Goal: Task Accomplishment & Management: Complete application form

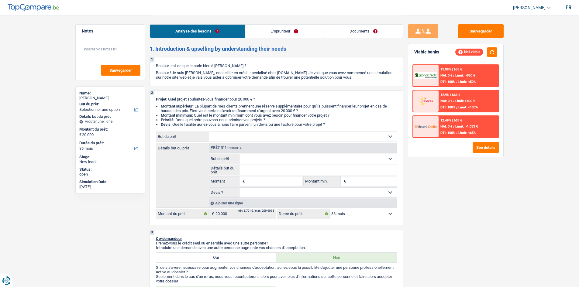
select select "36"
select select "independent"
select select "familyAllowances"
select select "netSalary"
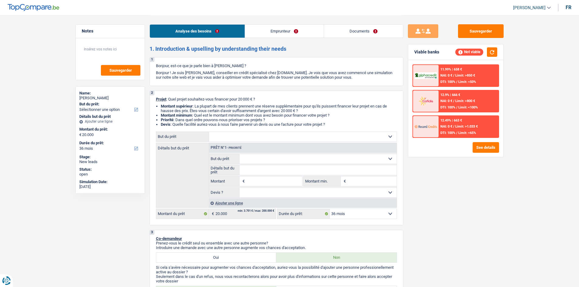
select select "rents"
select select "36"
select select "32"
select select "cohabitation"
click at [290, 27] on link "Emprunteur" at bounding box center [284, 31] width 79 height 13
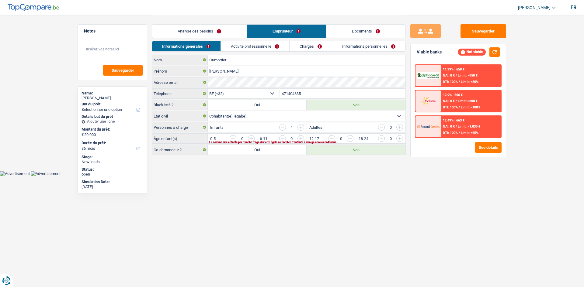
click at [377, 28] on link "Documents" at bounding box center [365, 31] width 79 height 13
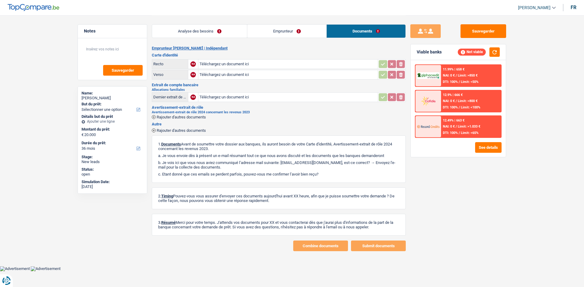
drag, startPoint x: 237, startPoint y: 28, endPoint x: 248, endPoint y: 30, distance: 12.0
click at [236, 28] on link "Analyse des besoins" at bounding box center [199, 31] width 95 height 13
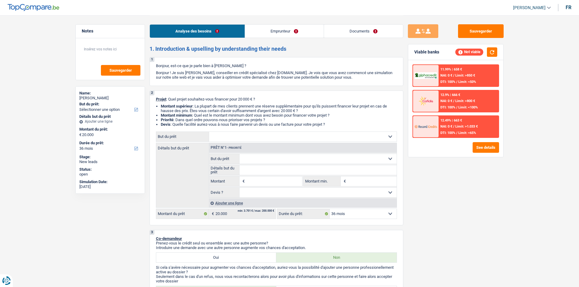
drag, startPoint x: 265, startPoint y: 26, endPoint x: 305, endPoint y: 35, distance: 41.3
click at [265, 27] on link "Emprunteur" at bounding box center [284, 31] width 79 height 13
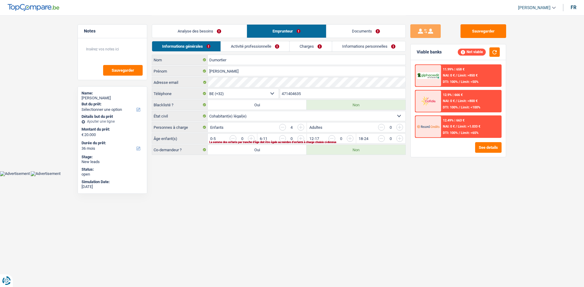
click at [356, 26] on link "Documents" at bounding box center [365, 31] width 79 height 13
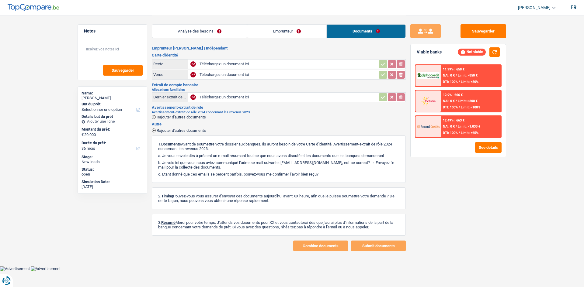
click at [323, 28] on link "Emprunteur" at bounding box center [286, 31] width 79 height 13
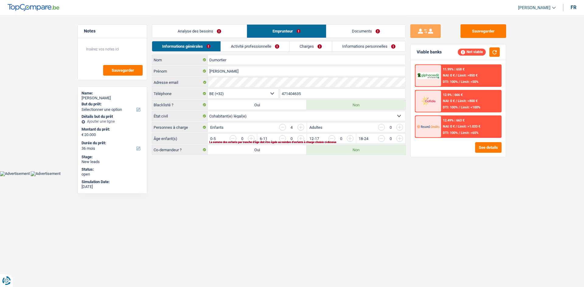
click at [231, 32] on link "Analyse des besoins" at bounding box center [199, 31] width 95 height 13
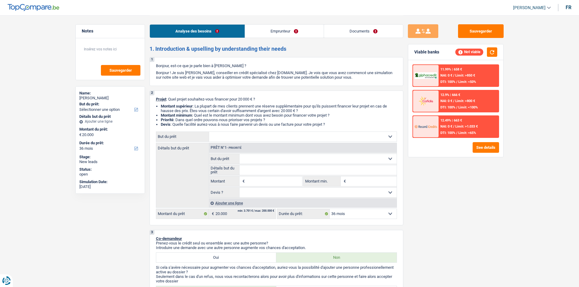
drag, startPoint x: 269, startPoint y: 32, endPoint x: 276, endPoint y: 34, distance: 7.3
click at [270, 32] on link "Emprunteur" at bounding box center [284, 31] width 79 height 13
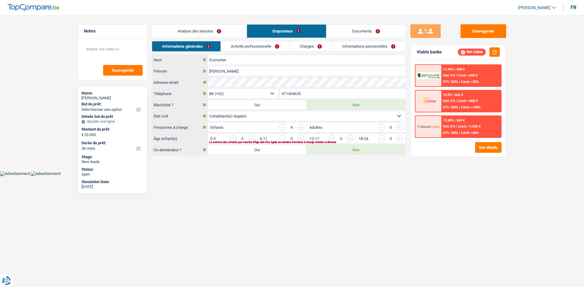
drag, startPoint x: 208, startPoint y: 31, endPoint x: 219, endPoint y: 36, distance: 11.7
click at [208, 31] on link "Analyse des besoins" at bounding box center [199, 31] width 95 height 13
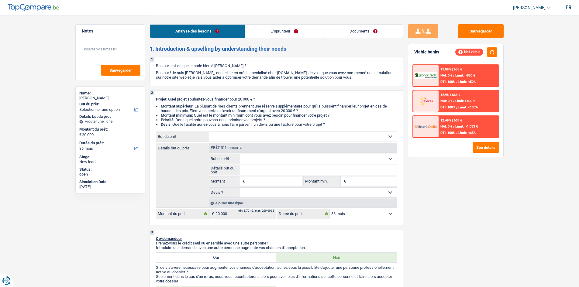
click at [324, 135] on select "Confort maison: meubles, textile, peinture, électroménager, outillage non-profe…" at bounding box center [303, 137] width 188 height 10
click at [323, 136] on select "Confort maison: meubles, textile, peinture, électroménager, outillage non-profe…" at bounding box center [303, 137] width 188 height 10
click at [266, 30] on link "Emprunteur" at bounding box center [284, 31] width 79 height 13
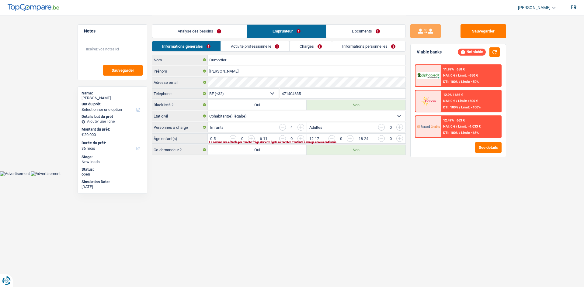
click at [271, 44] on link "Activité professionnelle" at bounding box center [255, 46] width 68 height 10
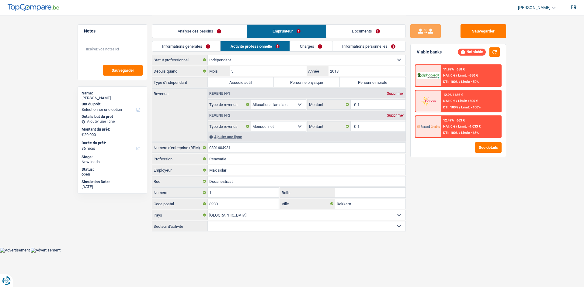
click at [195, 29] on link "Analyse des besoins" at bounding box center [199, 31] width 95 height 13
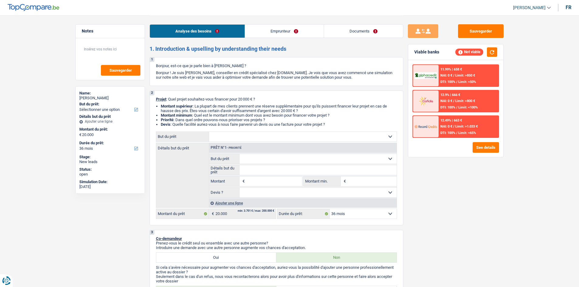
click at [284, 33] on link "Emprunteur" at bounding box center [284, 31] width 79 height 13
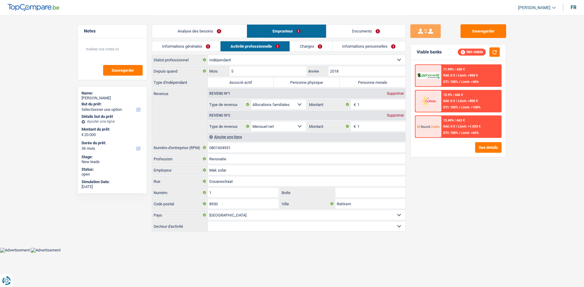
click at [203, 33] on link "Analyse des besoins" at bounding box center [199, 31] width 95 height 13
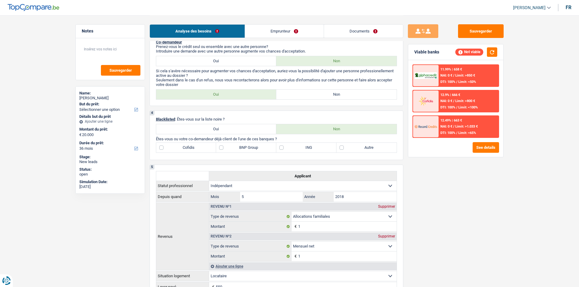
scroll to position [182, 0]
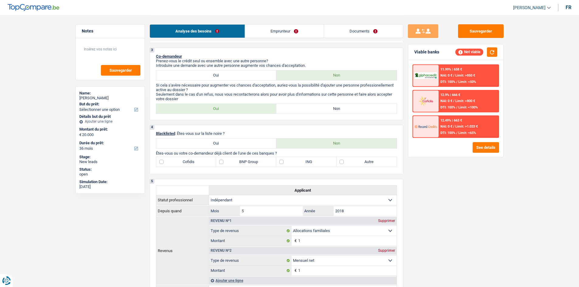
click at [304, 107] on label "Non" at bounding box center [336, 109] width 120 height 10
click at [304, 107] on input "Non" at bounding box center [336, 109] width 120 height 10
radio input "true"
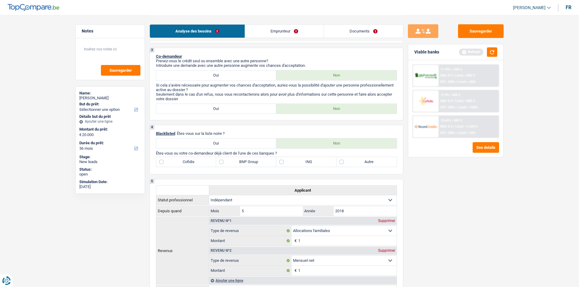
click at [279, 31] on link "Emprunteur" at bounding box center [284, 31] width 79 height 13
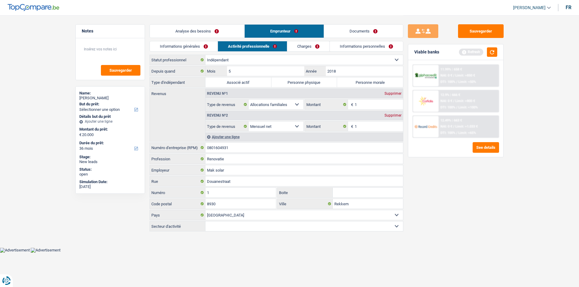
scroll to position [0, 0]
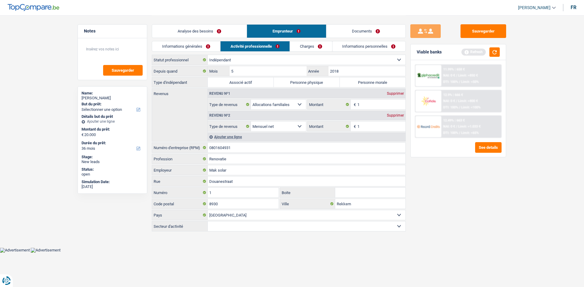
click at [348, 27] on link "Documents" at bounding box center [365, 31] width 79 height 13
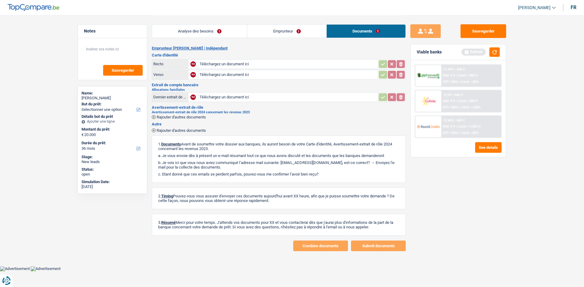
click at [202, 32] on link "Analyse des besoins" at bounding box center [199, 31] width 95 height 13
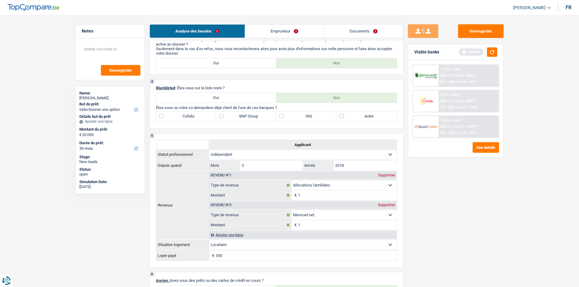
scroll to position [174, 0]
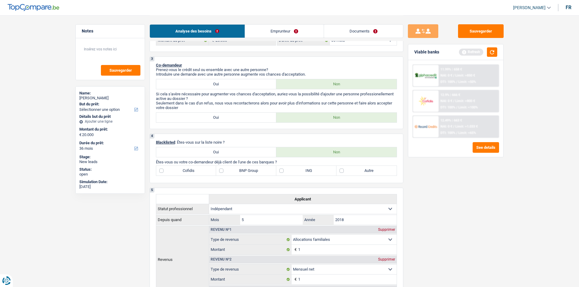
drag, startPoint x: 353, startPoint y: 169, endPoint x: 345, endPoint y: 177, distance: 11.0
click at [353, 171] on label "Autre" at bounding box center [367, 171] width 60 height 10
click at [353, 171] on input "Autre" at bounding box center [367, 171] width 60 height 10
checkbox input "true"
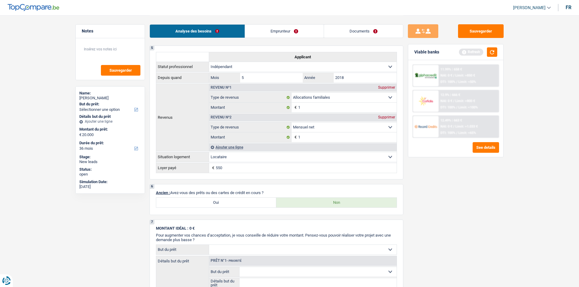
scroll to position [356, 0]
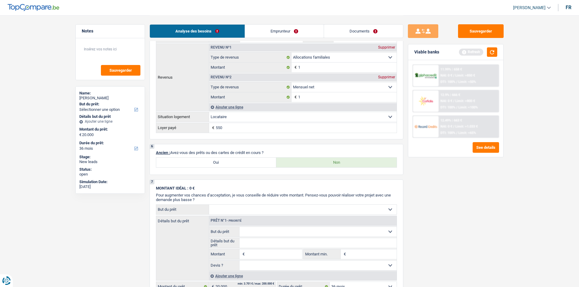
click at [195, 160] on label "Oui" at bounding box center [216, 163] width 120 height 10
click at [195, 160] on input "Oui" at bounding box center [216, 163] width 120 height 10
radio input "true"
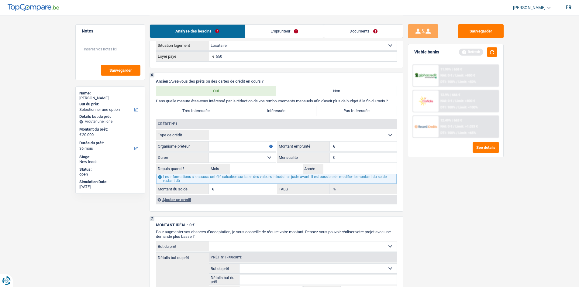
scroll to position [417, 0]
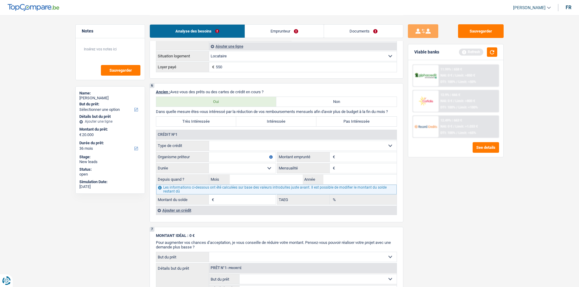
click at [212, 157] on input "Organisme prêteur" at bounding box center [242, 157] width 67 height 10
type input "BEOBANK"
click at [273, 142] on select "Carte ou ouverture de crédit Prêt hypothécaire Vente à tempérament Prêt à tempé…" at bounding box center [303, 146] width 188 height 10
select select "personalLoan"
type input "0"
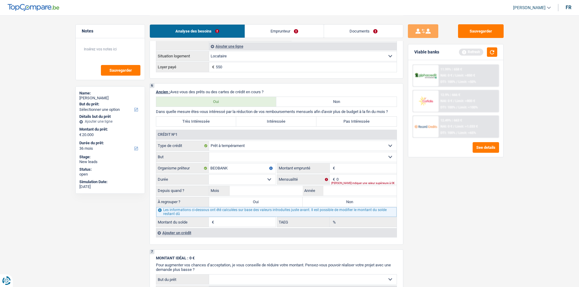
click at [348, 170] on input "Montant" at bounding box center [367, 169] width 60 height 10
type input "3.500"
click at [218, 181] on select "12 mois 18 mois 24 mois 30 mois Sélectionner une option" at bounding box center [242, 180] width 67 height 10
select select "30"
click at [209, 175] on select "12 mois 18 mois 24 mois 30 mois Sélectionner une option" at bounding box center [242, 180] width 67 height 10
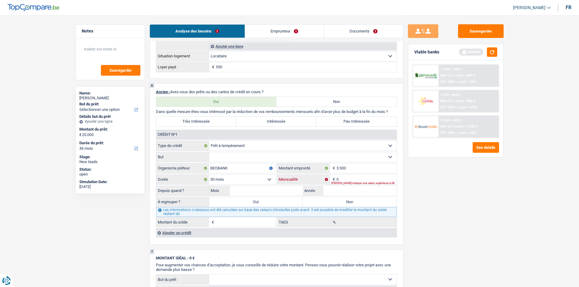
click at [345, 177] on input "0" at bounding box center [367, 180] width 60 height 10
type input "6"
click at [403, 186] on div "6 Ancien : Avez-vous des prêts ou des cartes de crédit en cours ? Oui Non Dans …" at bounding box center [277, 164] width 254 height 162
click at [337, 178] on input "30" at bounding box center [367, 180] width 60 height 10
type input "130"
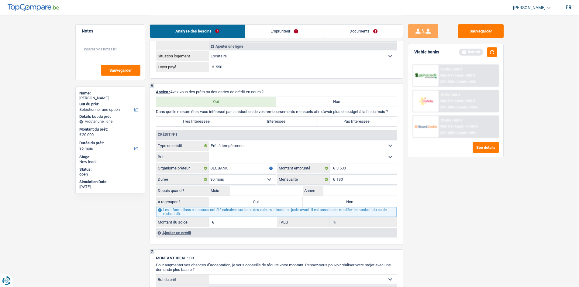
click at [254, 179] on select "12 mois 18 mois 24 mois 30 mois Sélectionner une option" at bounding box center [242, 180] width 67 height 10
click at [399, 195] on div "6 Ancien : Avez-vous des prêts ou des cartes de crédit en cours ? Oui Non Dans …" at bounding box center [277, 164] width 254 height 162
click at [355, 190] on input "Année" at bounding box center [360, 191] width 73 height 10
click at [218, 157] on select "Confort maison: meubles, textile, peinture, électroménager, outillage non-profe…" at bounding box center [303, 157] width 188 height 10
select select "carRestore"
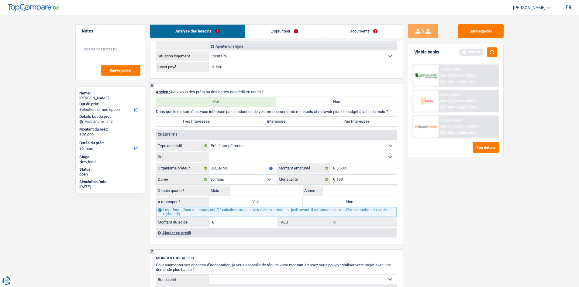
click at [209, 152] on select "Confort maison: meubles, textile, peinture, électroménager, outillage non-profe…" at bounding box center [303, 157] width 188 height 10
click at [438, 209] on div "Sauvegarder Viable banks Refresh 11.99% | 658 € NAI: 0 € / Limit: >850 € DTI: 1…" at bounding box center [456, 150] width 105 height 253
click at [353, 188] on input "Année" at bounding box center [360, 191] width 73 height 10
type input "2024"
click at [248, 189] on input "Mois" at bounding box center [266, 191] width 73 height 10
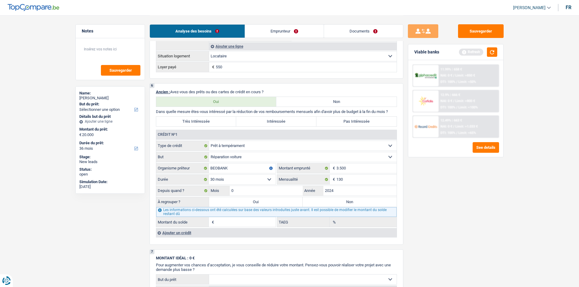
type input "05"
type input "1.727"
type input "8,90"
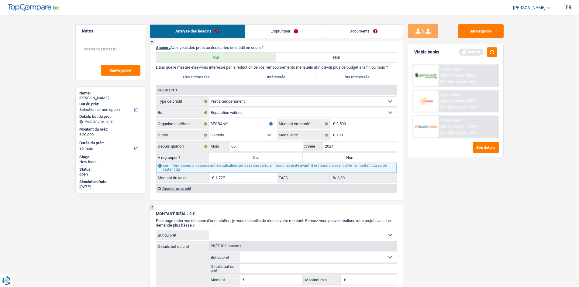
scroll to position [508, 0]
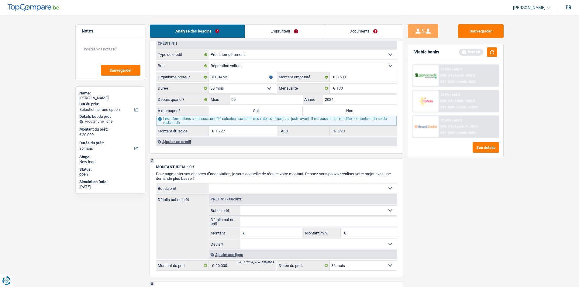
click at [186, 141] on div "Ajouter un crédit" at bounding box center [276, 141] width 241 height 9
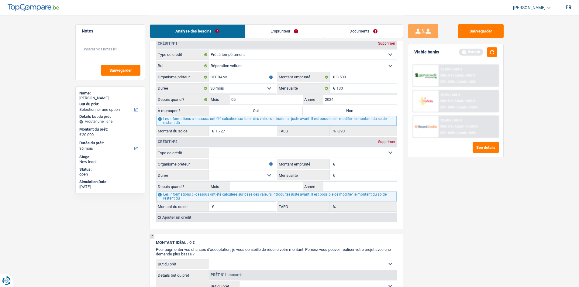
click at [335, 165] on span "€" at bounding box center [333, 164] width 7 height 10
click at [337, 161] on input "Montant emprunté" at bounding box center [367, 164] width 60 height 10
type input "14.000"
click at [240, 169] on fieldset "Organisme prêteur Veillez à ne pas indiquer le nom du courtier, mais bien le no…" at bounding box center [216, 164] width 120 height 10
click at [239, 166] on input "Organisme prêteur" at bounding box center [242, 164] width 67 height 10
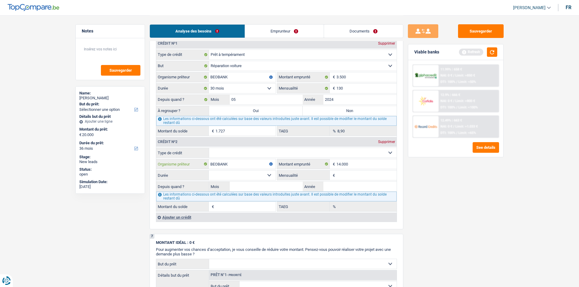
type input "BEOBANK"
click at [335, 170] on fieldset "Carte ou ouverture de crédit Prêt hypothécaire Vente à tempérament Prêt à tempé…" at bounding box center [276, 180] width 241 height 64
click at [342, 175] on input "Mensualité" at bounding box center [367, 176] width 60 height 10
type input "285"
click at [243, 151] on select "Carte ou ouverture de crédit Prêt hypothécaire Vente à tempérament Prêt à tempé…" at bounding box center [303, 153] width 188 height 10
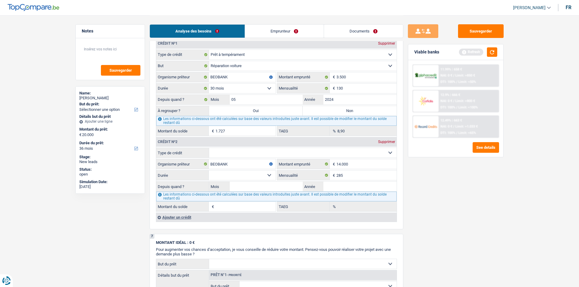
select select "carLoan"
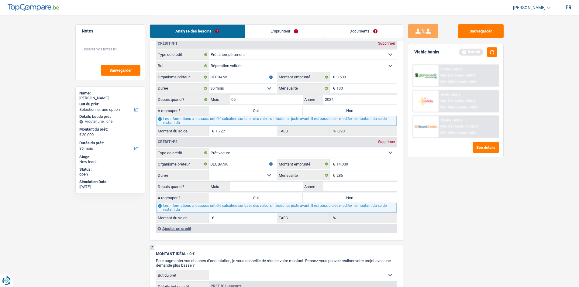
click at [232, 171] on select "12 mois 18 mois 24 mois 30 mois 36 mois 42 mois 48 mois 60 mois Sélectionner un…" at bounding box center [242, 176] width 67 height 10
select select "60"
click at [209, 171] on select "12 mois 18 mois 24 mois 30 mois 36 mois 42 mois 48 mois 60 mois Sélectionner un…" at bounding box center [242, 176] width 67 height 10
click at [332, 184] on input "Année" at bounding box center [360, 187] width 73 height 10
click at [350, 187] on input "Année" at bounding box center [360, 187] width 73 height 10
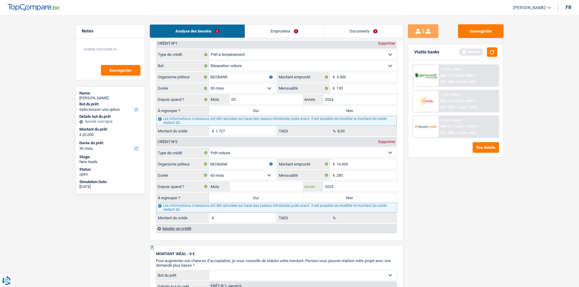
type input "2025"
click at [281, 185] on input "Mois" at bounding box center [266, 187] width 73 height 10
type input "03"
type input "12.843"
type input "8,48"
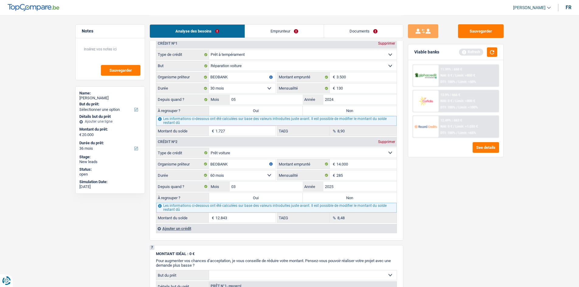
click at [173, 228] on div "Ajouter un crédit" at bounding box center [276, 228] width 241 height 9
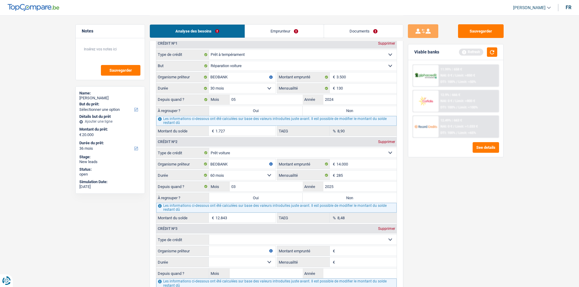
click at [339, 251] on input "Montant emprunté" at bounding box center [367, 251] width 60 height 10
type input "14.500"
click at [210, 252] on input "Organisme prêteur" at bounding box center [242, 251] width 67 height 10
type input "BEOBANK"
click at [217, 261] on select "12 mois 18 mois 24 mois 30 mois 36 mois 42 mois 48 mois 60 mois Sélectionner un…" at bounding box center [242, 263] width 67 height 10
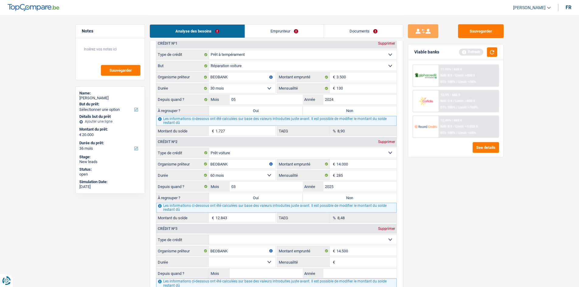
click at [340, 235] on fieldset "Carte ou ouverture de crédit Prêt hypothécaire Vente à tempérament Prêt à tempé…" at bounding box center [276, 240] width 241 height 10
drag, startPoint x: 313, startPoint y: 234, endPoint x: 306, endPoint y: 235, distance: 7.0
click at [312, 235] on div "Crédit nº3 Supprimer Carte ou ouverture de crédit Prêt hypothécaire Vente à tem…" at bounding box center [276, 261] width 241 height 76
click at [234, 242] on select "Carte ou ouverture de crédit Prêt hypothécaire Vente à tempérament Prêt à tempé…" at bounding box center [303, 240] width 188 height 10
select select "carLoan"
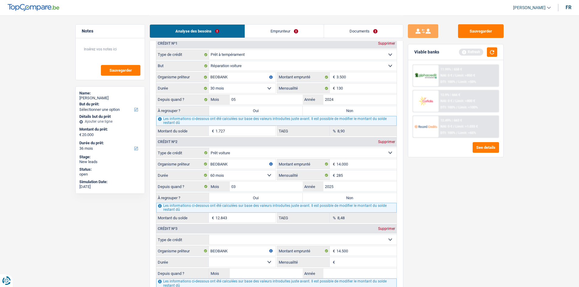
type input "0"
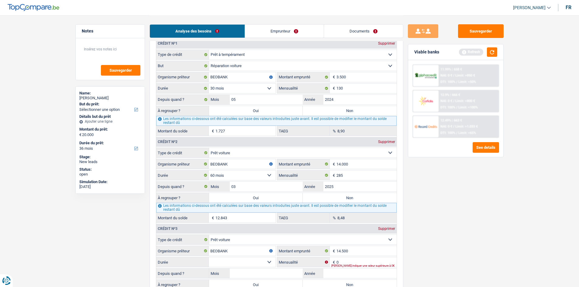
click at [346, 266] on div "Veuillez indiquer une valeur supérieure à 0€" at bounding box center [364, 266] width 65 height 2
click at [342, 258] on input "0" at bounding box center [367, 263] width 60 height 10
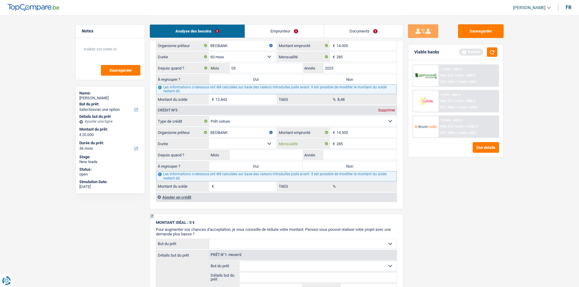
scroll to position [630, 0]
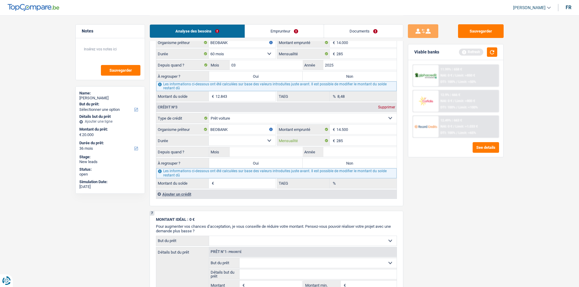
type input "285"
click at [220, 140] on select "12 mois 18 mois 24 mois 30 mois 36 mois 42 mois 48 mois 60 mois Sélectionner un…" at bounding box center [242, 141] width 67 height 10
select select "60"
click at [209, 136] on select "12 mois 18 mois 24 mois 30 mois 36 mois 42 mois 48 mois 60 mois Sélectionner un…" at bounding box center [242, 141] width 67 height 10
click at [290, 151] on input "Mois" at bounding box center [266, 152] width 73 height 10
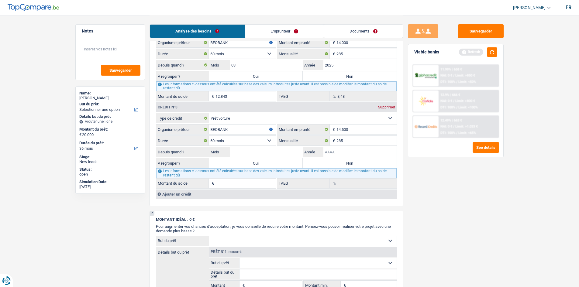
click at [341, 153] on input "Année" at bounding box center [360, 152] width 73 height 10
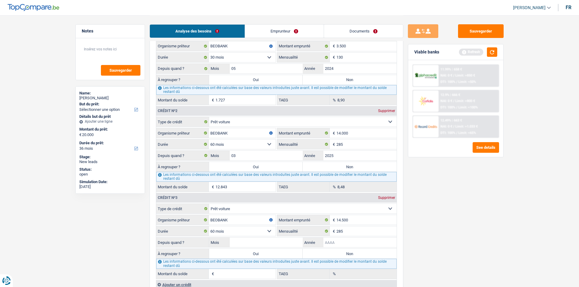
scroll to position [539, 0]
click at [257, 246] on input "Mois" at bounding box center [266, 243] width 73 height 10
type input "03"
click at [342, 243] on input "Année" at bounding box center [360, 243] width 73 height 10
click at [341, 241] on input "Année" at bounding box center [360, 243] width 73 height 10
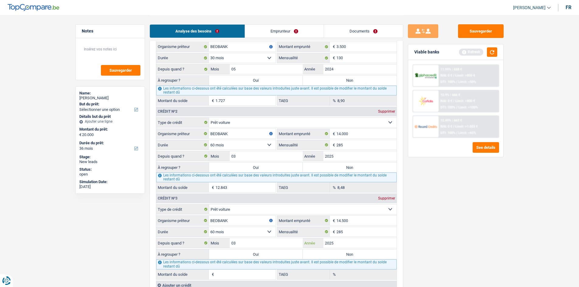
type input "2025"
type input "13.258"
type input "6,90"
drag, startPoint x: 427, startPoint y: 239, endPoint x: 375, endPoint y: 208, distance: 60.0
click at [416, 235] on div "Sauvegarder Viable banks Refresh 11.99% | 658 € NAI: 0 € / Limit: >850 € DTI: 1…" at bounding box center [456, 150] width 105 height 253
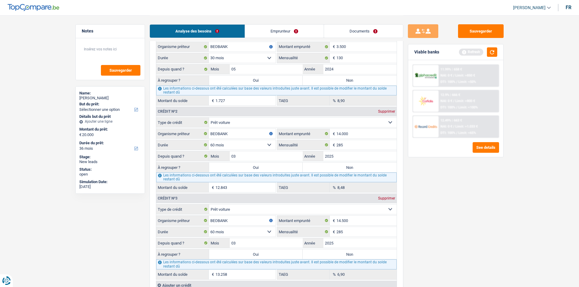
click at [388, 112] on div "Supprimer" at bounding box center [387, 112] width 20 height 4
type input "14.500"
type input "13.258"
type input "6,90"
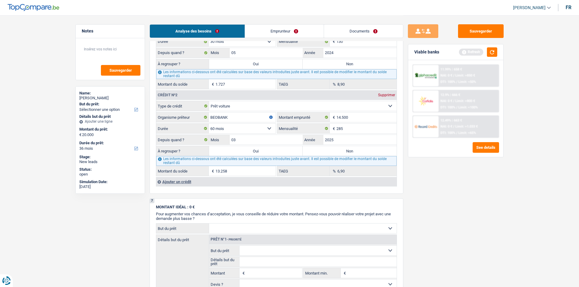
scroll to position [569, 0]
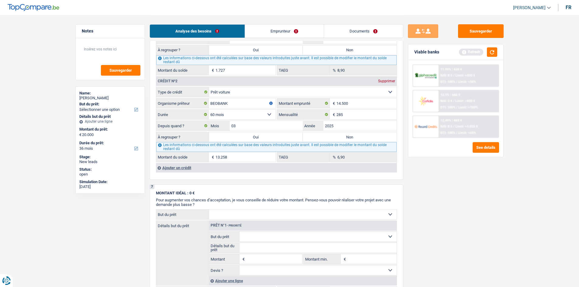
click at [172, 169] on div "Ajouter un crédit" at bounding box center [276, 167] width 241 height 9
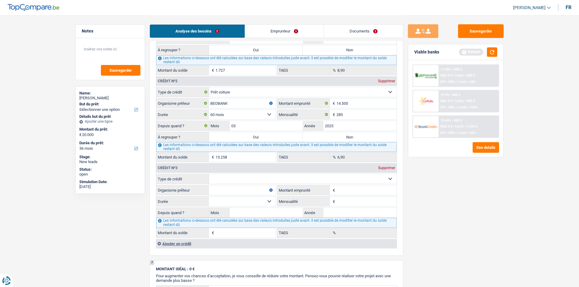
click at [217, 190] on input "Organisme prêteur" at bounding box center [242, 191] width 67 height 10
type input "CPH"
click at [360, 191] on input "Montant emprunté" at bounding box center [367, 191] width 60 height 10
type input "2.700"
click at [341, 203] on input "Mensualité" at bounding box center [367, 202] width 60 height 10
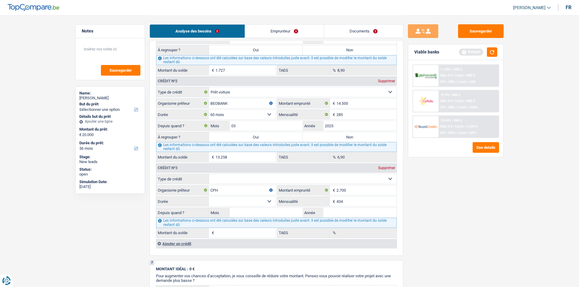
type input "434"
click at [229, 180] on select "Carte ou ouverture de crédit Prêt hypothécaire Vente à tempérament Prêt à tempé…" at bounding box center [303, 179] width 188 height 10
click at [443, 221] on div "Sauvegarder Viable banks Refresh 11.99% | 658 € NAI: 0 € / Limit: >850 € DTI: 1…" at bounding box center [456, 150] width 105 height 253
click at [244, 233] on input "Montant du solde" at bounding box center [246, 233] width 60 height 10
click at [235, 205] on select "12 mois 18 mois 24 mois 30 mois Sélectionner une option" at bounding box center [242, 202] width 67 height 10
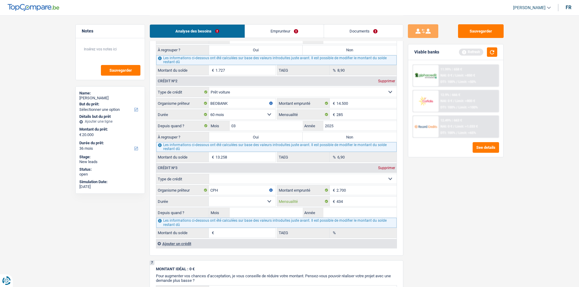
click at [350, 207] on input "434" at bounding box center [367, 202] width 60 height 10
click at [350, 188] on input "2.700" at bounding box center [367, 191] width 60 height 10
type input "27.000"
click at [333, 215] on input "Année" at bounding box center [360, 213] width 73 height 10
click at [270, 200] on select "12 mois 18 mois 24 mois 30 mois 36 mois 42 mois 48 mois 60 mois 72 mois 84 mois…" at bounding box center [242, 202] width 67 height 10
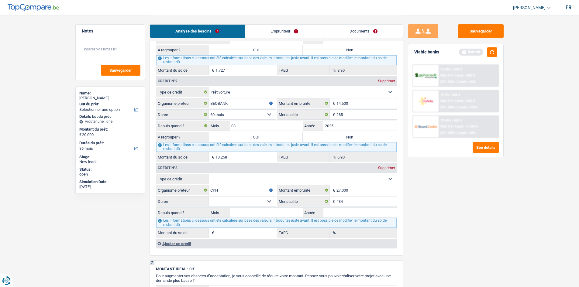
click at [209, 197] on select "12 mois 18 mois 24 mois 30 mois 36 mois 42 mois 48 mois 60 mois 72 mois 84 mois…" at bounding box center [242, 202] width 67 height 10
click at [330, 214] on input "Année" at bounding box center [360, 213] width 73 height 10
click at [271, 201] on select "12 mois 18 mois 24 mois 30 mois 36 mois 42 mois 48 mois 60 mois 72 mois 84 mois…" at bounding box center [242, 202] width 67 height 10
select select "96"
click at [209, 197] on select "12 mois 18 mois 24 mois 30 mois 36 mois 42 mois 48 mois 60 mois 72 mois 84 mois…" at bounding box center [242, 202] width 67 height 10
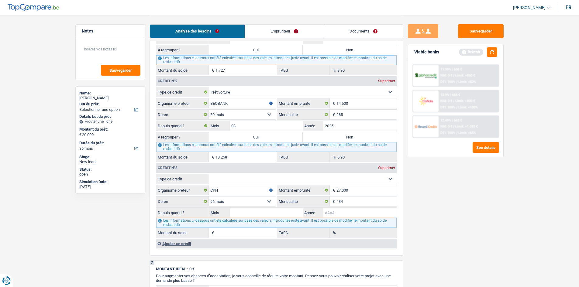
click at [332, 215] on input "Année" at bounding box center [360, 213] width 73 height 10
type input "2020"
click at [282, 215] on input "Mois" at bounding box center [266, 213] width 73 height 10
type input "05"
click at [445, 227] on div "Sauvegarder Viable banks Refresh 11.99% | 658 € NAI: 0 € / Limit: >850 € DTI: 1…" at bounding box center [456, 150] width 105 height 253
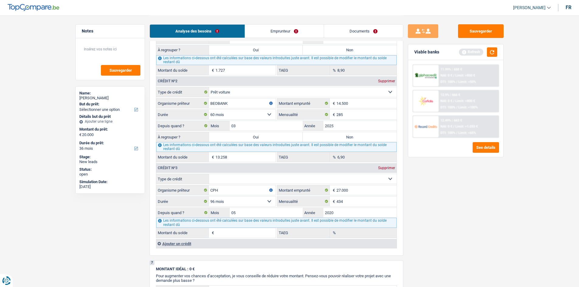
click at [459, 220] on div "Sauvegarder Viable banks Refresh 11.99% | 658 € NAI: 0 € / Limit: >850 € DTI: 1…" at bounding box center [456, 150] width 105 height 253
click at [255, 236] on input "Montant du solde" at bounding box center [246, 233] width 60 height 10
click at [247, 233] on input "Montant du solde" at bounding box center [246, 233] width 60 height 10
type input "0"
type input "17.270"
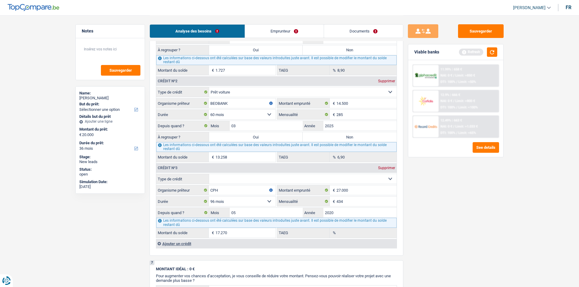
click at [439, 212] on div "Sauvegarder Viable banks Refresh 11.99% | 658 € NAI: 0 € / Limit: >850 € DTI: 1…" at bounding box center [456, 150] width 105 height 253
click at [231, 181] on select "Carte ou ouverture de crédit Prêt hypothécaire Vente à tempérament Prêt à tempé…" at bounding box center [303, 179] width 188 height 10
select select "personalLoan"
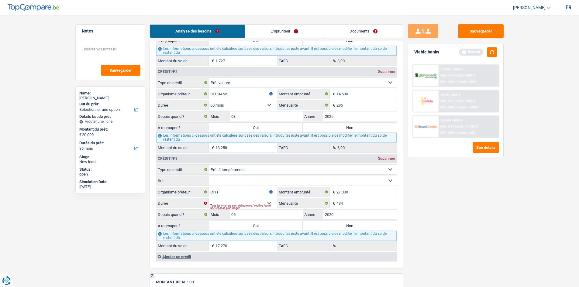
scroll to position [660, 0]
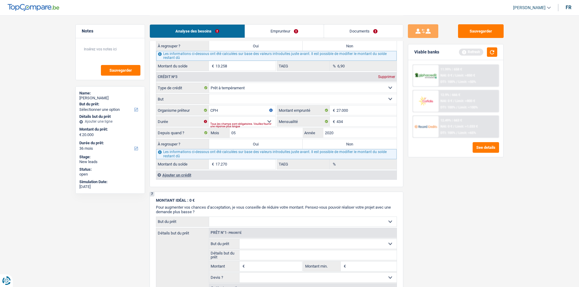
click at [443, 194] on div "Sauvegarder Viable banks Refresh 11.99% | 658 € NAI: 0 € / Limit: >850 € DTI: 1…" at bounding box center [456, 150] width 105 height 253
click at [246, 121] on fieldset "Carte ou ouverture de crédit Prêt hypothécaire Vente à tempérament Prêt à tempé…" at bounding box center [276, 126] width 241 height 87
click at [244, 124] on div "Tous les champs sont obligatoires. Veuillez fournir une réponse plus longue" at bounding box center [242, 125] width 65 height 2
click at [269, 124] on div "Tous les champs sont obligatoires. Veuillez fournir une réponse plus longue" at bounding box center [242, 125] width 65 height 2
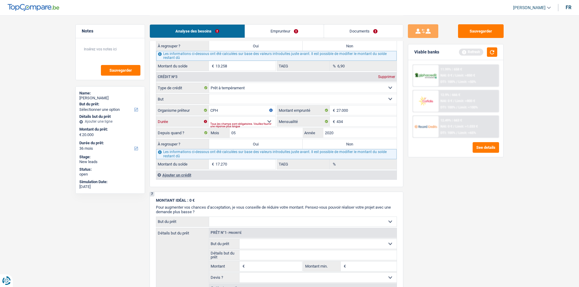
click at [268, 120] on select "12 mois 18 mois 24 mois 30 mois 36 mois 42 mois 48 mois 60 mois 72 mois 84 mois…" at bounding box center [242, 122] width 67 height 10
select select "96"
click at [209, 117] on select "12 mois 18 mois 24 mois 30 mois 36 mois 42 mois 48 mois 60 mois 72 mois 84 mois…" at bounding box center [242, 122] width 67 height 10
type input "11.886"
type input "12,32"
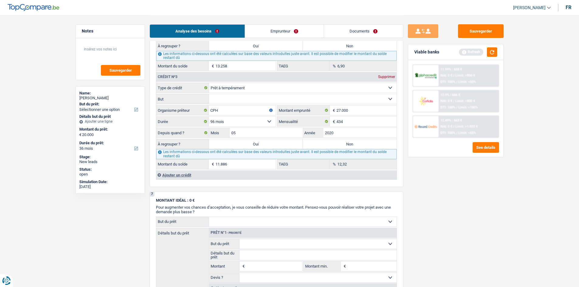
click at [424, 182] on div "Sauvegarder Viable banks Refresh 11.99% | 658 € NAI: 0 € / Limit: >850 € DTI: 1…" at bounding box center [456, 150] width 105 height 253
click at [238, 122] on select "12 mois 18 mois 24 mois 30 mois 36 mois 42 mois 48 mois 60 mois 72 mois 84 mois…" at bounding box center [242, 122] width 67 height 10
select select "84"
click at [209, 117] on select "12 mois 18 mois 24 mois 30 mois 36 mois 42 mois 48 mois 60 mois 72 mois 84 mois…" at bounding box center [242, 122] width 67 height 10
type input "8.035"
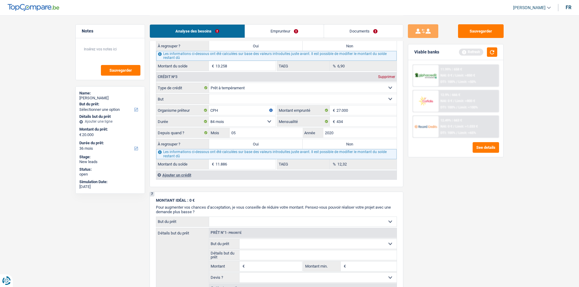
type input "9,35"
click at [337, 133] on input "2020" at bounding box center [360, 133] width 73 height 10
type input "2022"
type input "16.223"
drag, startPoint x: 409, startPoint y: 208, endPoint x: 406, endPoint y: 209, distance: 3.4
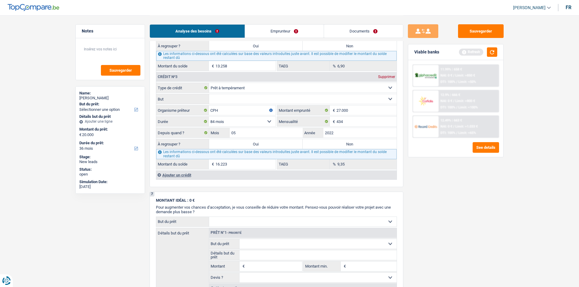
click at [408, 209] on div "Sauvegarder Viable banks Refresh 11.99% | 658 € NAI: 0 € / Limit: >850 € DTI: 1…" at bounding box center [456, 150] width 105 height 253
click at [349, 136] on input "2022" at bounding box center [360, 133] width 73 height 10
type input "2023"
type input "19.799"
click at [434, 236] on div "Sauvegarder Viable banks Refresh 11.99% | 658 € NAI: 0 € / Limit: >850 € DTI: 1…" at bounding box center [456, 150] width 105 height 253
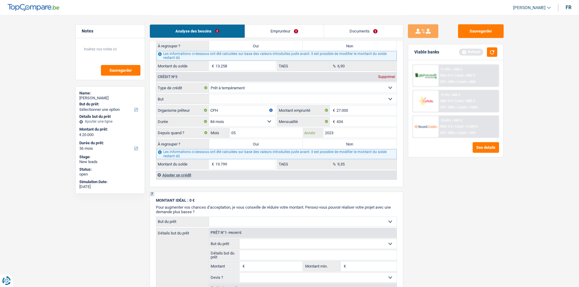
click at [338, 134] on input "2023" at bounding box center [360, 133] width 73 height 10
type input "2022"
type input "16.223"
click at [272, 134] on input "05" at bounding box center [266, 133] width 73 height 10
type input "01"
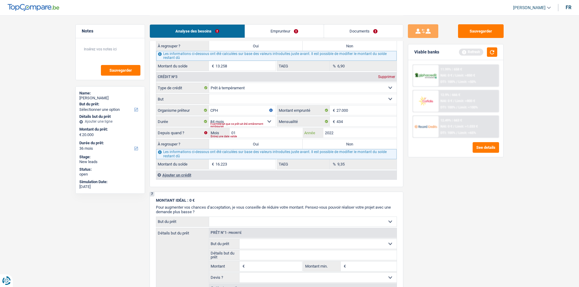
type input "14.958"
type input "2022"
click at [482, 236] on div "Sauvegarder Viable banks Refresh 11.99% | 658 € NAI: 0 € / Limit: >850 € DTI: 1…" at bounding box center [456, 150] width 105 height 253
click at [262, 136] on input "01" at bounding box center [266, 133] width 73 height 10
type input "0"
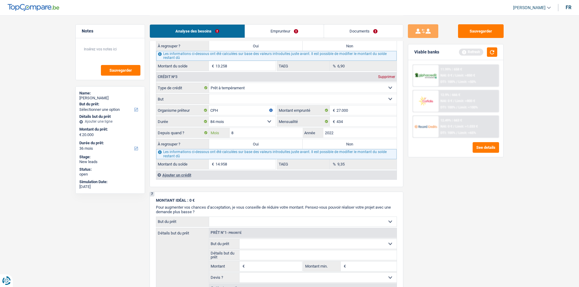
type input "8"
type input "17.147"
click at [406, 222] on div "Sauvegarder Viable banks Refresh 11.99% | 658 € NAI: 0 € / Limit: >850 € DTI: 1…" at bounding box center [456, 150] width 105 height 253
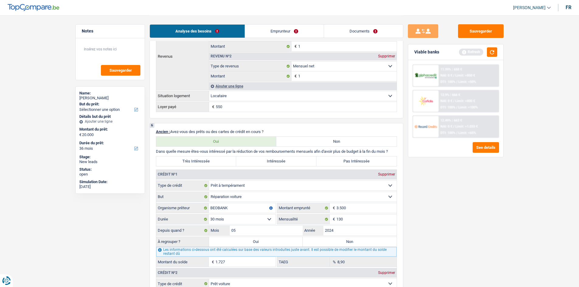
scroll to position [417, 0]
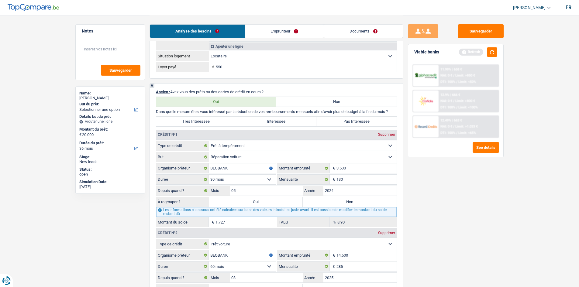
click at [252, 203] on label "Oui" at bounding box center [256, 202] width 94 height 10
click at [252, 203] on input "Oui" at bounding box center [256, 202] width 94 height 10
radio input "true"
type input "1.727"
select select "24"
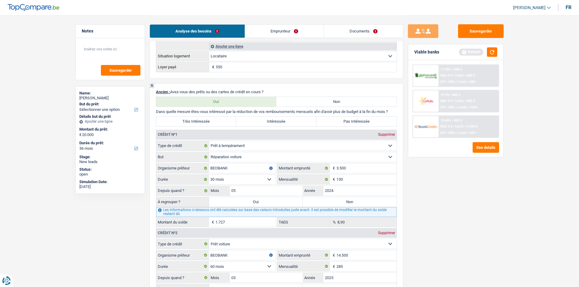
type input "1.727"
select select "24"
type input "1.727"
select select "24"
select select "refinancing"
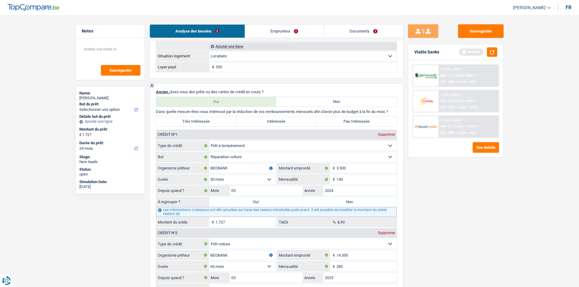
select select "refinancing"
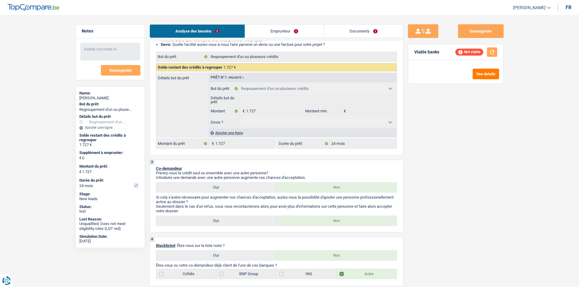
scroll to position [0, 0]
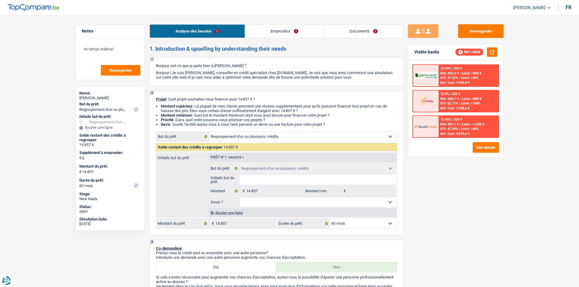
select select "refinancing"
select select "60"
select select "refinancing"
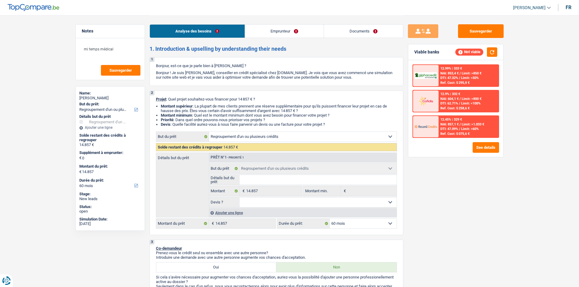
select select "60"
select select "mutuality"
select select "mutualityIndemnity"
select select "netSalary"
select select "liveWithParents"
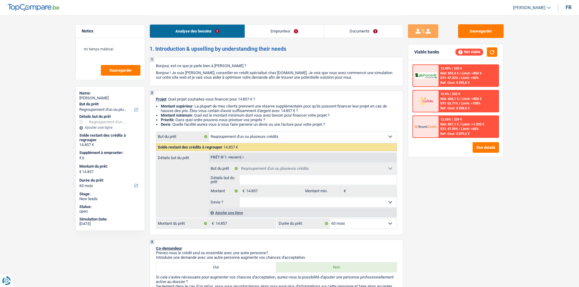
select select "carLoan"
select select "60"
select select "personalLoan"
select select "loanRepayment"
select select "96"
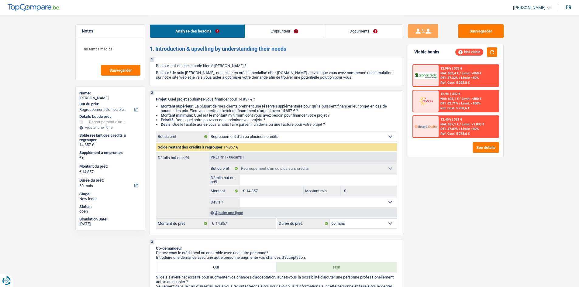
select select "personalLoan"
select select "carRestore"
select select "30"
select select "refinancing"
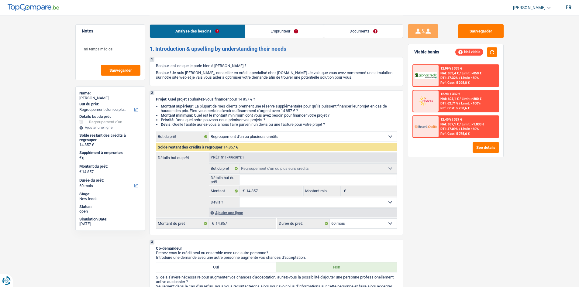
select select "60"
click at [472, 30] on button "Sauvegarder" at bounding box center [481, 31] width 46 height 14
select select "refinancing"
select select "60"
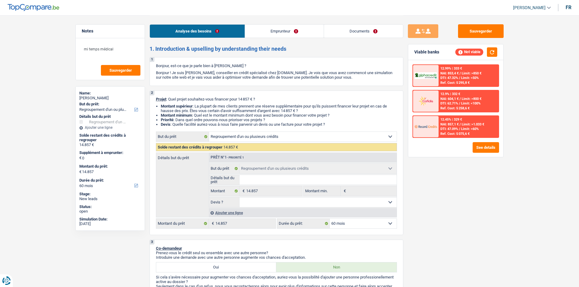
select select "refinancing"
select select "60"
select select "mutuality"
select select "mutualityIndemnity"
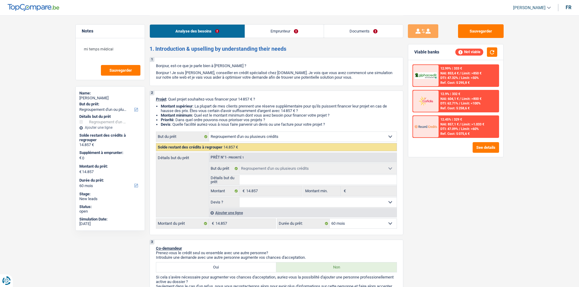
select select "netSalary"
select select "liveWithParents"
select select "carLoan"
select select "60"
select select "personalLoan"
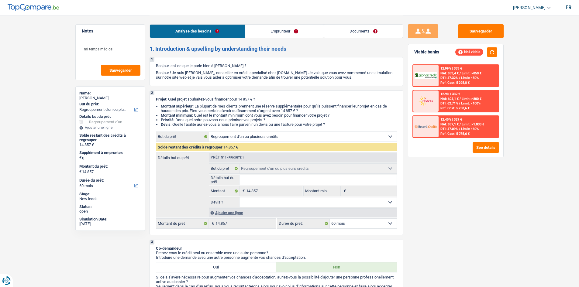
select select "loanRepayment"
select select "96"
select select "personalLoan"
select select "carRestore"
select select "30"
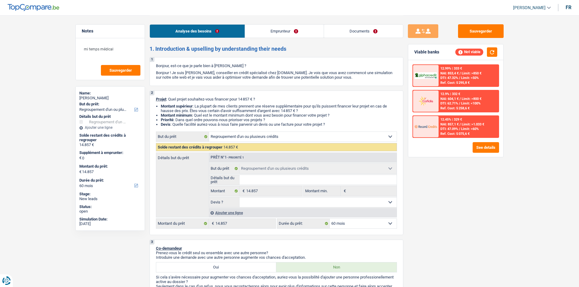
select select "refinancing"
select select "60"
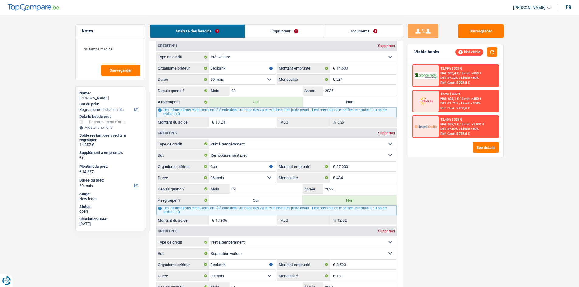
scroll to position [487, 0]
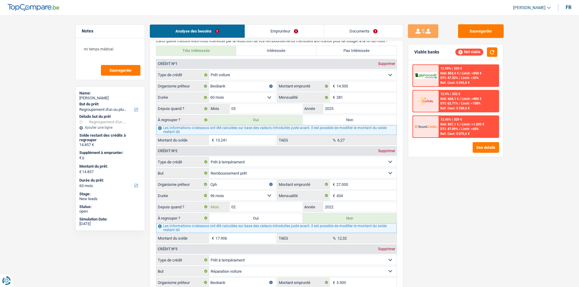
click at [258, 208] on input "02" at bounding box center [266, 207] width 73 height 10
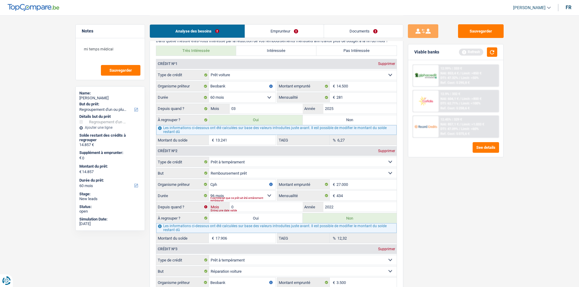
type input "03"
type input "18.164"
click at [436, 243] on div "Sauvegarder Viable banks Refresh 12.99% | 333 € NAI: 853,4 € / Limit: >850 € DT…" at bounding box center [456, 150] width 105 height 253
click at [250, 210] on input "03" at bounding box center [266, 207] width 73 height 10
type input "01"
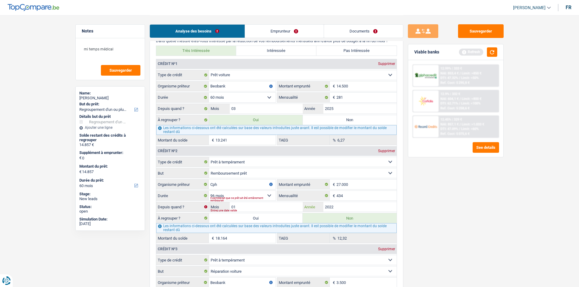
type input "17.647"
drag, startPoint x: 481, startPoint y: 253, endPoint x: 477, endPoint y: 251, distance: 4.9
click at [481, 252] on div "Sauvegarder Viable banks Refresh 12.99% | 333 € NAI: 853,4 € / Limit: >850 € DT…" at bounding box center [456, 150] width 105 height 253
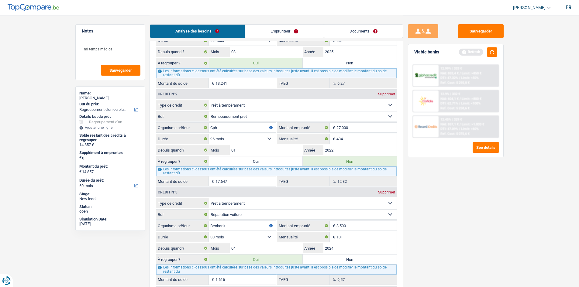
scroll to position [608, 0]
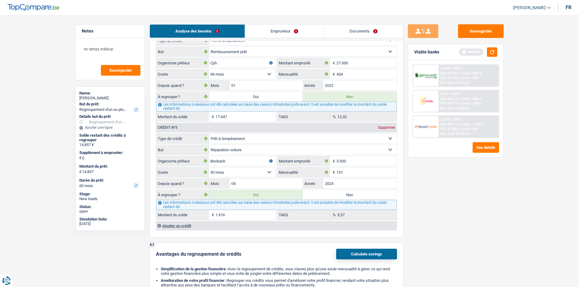
click at [277, 31] on link "Emprunteur" at bounding box center [284, 31] width 79 height 13
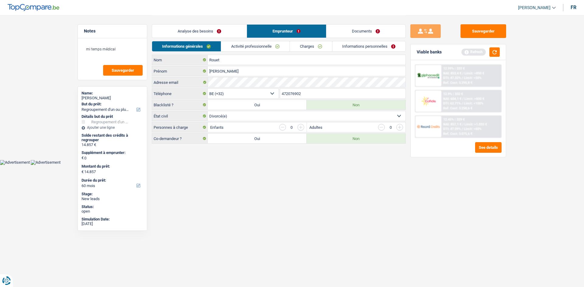
click at [255, 43] on link "Activité professionnelle" at bounding box center [255, 46] width 68 height 10
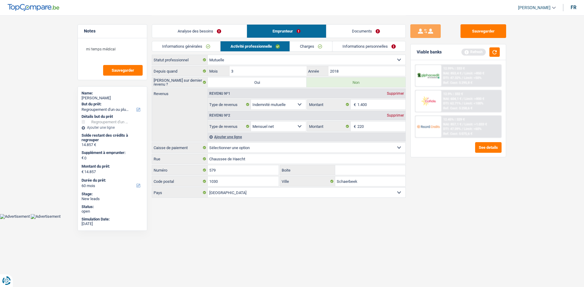
click at [346, 219] on html "Vous avez le contrôle de vos données Nous utilisons des cookies, tout comme nos…" at bounding box center [292, 109] width 584 height 219
click at [367, 110] on div "Revenu nº2 Supprimer Allocation d'handicap Allocations chômage Allocations fami…" at bounding box center [307, 121] width 198 height 22
click at [382, 102] on input "1.400" at bounding box center [381, 105] width 48 height 10
click at [288, 127] on select "Allocation d'handicap Allocations chômage Allocations familiales Chèques repas …" at bounding box center [278, 127] width 55 height 10
click at [373, 219] on html "Vous avez le contrôle de vos données Nous utilisons des cookies, tout comme nos…" at bounding box center [292, 109] width 584 height 219
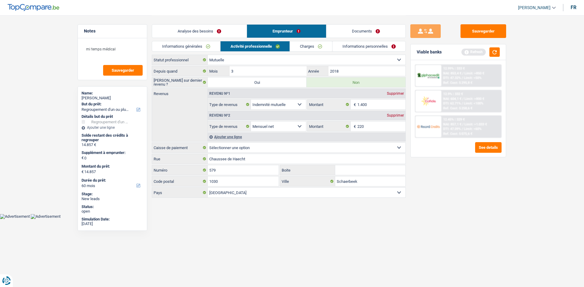
click at [304, 46] on link "Charges" at bounding box center [311, 46] width 42 height 10
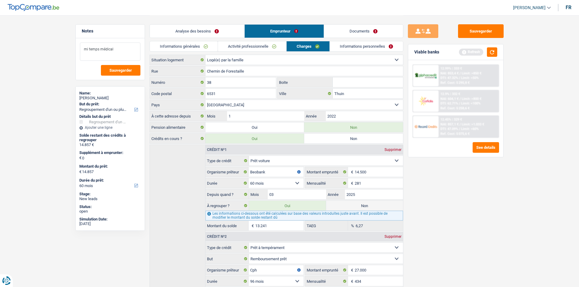
click at [129, 47] on textarea "mi temps médical" at bounding box center [110, 52] width 61 height 18
click at [119, 50] on textarea "mi temps médical" at bounding box center [110, 52] width 61 height 18
type textarea "mi temps médical ? LOG2 CHEZ SA MERE"
click at [352, 43] on link "Informations personnelles" at bounding box center [366, 46] width 73 height 10
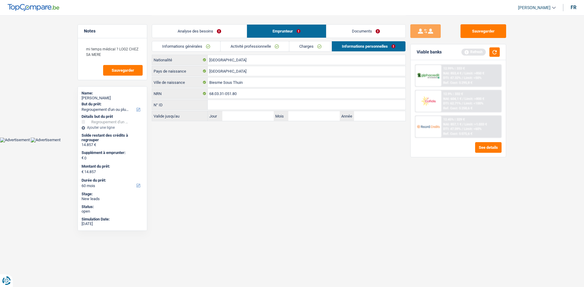
click at [257, 77] on div "Belgique Nationalité Belgique Pays de naissance Biesme Sous Thuin Ville de nais…" at bounding box center [279, 88] width 254 height 67
drag, startPoint x: 257, startPoint y: 85, endPoint x: 195, endPoint y: 84, distance: 62.0
click at [195, 84] on div "Biesme Sous Thuin Ville de naissance" at bounding box center [278, 83] width 253 height 10
type input "LOBBES"
click at [352, 143] on html "Vous avez le contrôle de vos données Nous utilisons des cookies, tout comme nos…" at bounding box center [292, 71] width 584 height 143
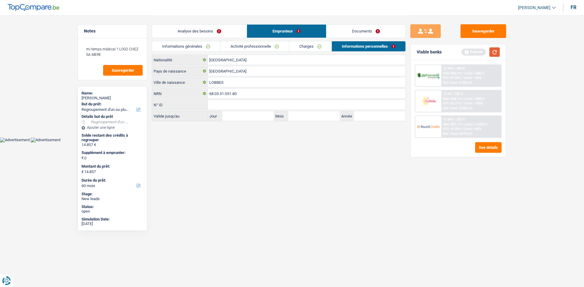
click at [498, 54] on button "button" at bounding box center [494, 51] width 10 height 9
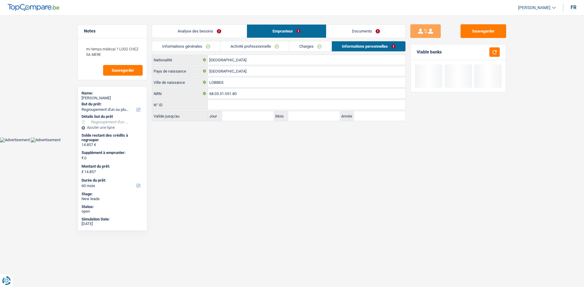
click at [196, 28] on link "Analyse des besoins" at bounding box center [199, 31] width 95 height 13
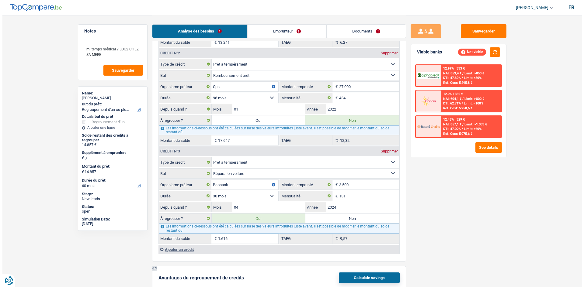
scroll to position [585, 0]
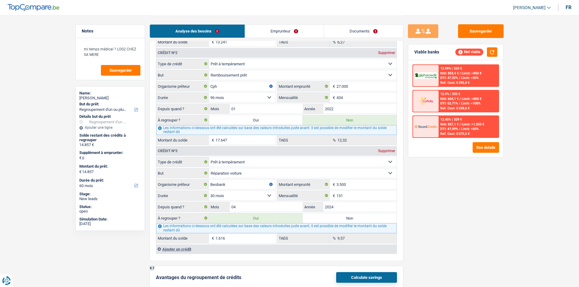
click at [234, 121] on label "Oui" at bounding box center [256, 120] width 94 height 10
click at [234, 121] on input "Oui" at bounding box center [256, 120] width 94 height 10
radio input "true"
type input "32.504"
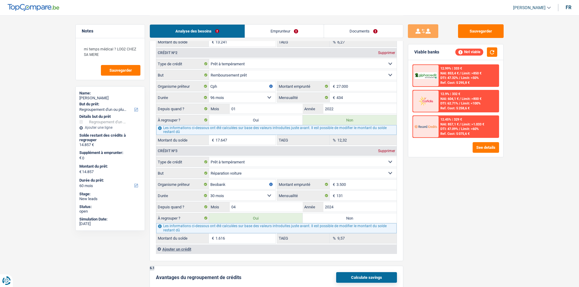
type input "32.504"
radio input "false"
type input "32.504"
select select "120"
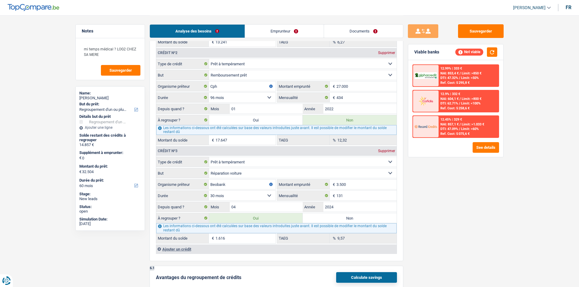
select select "120"
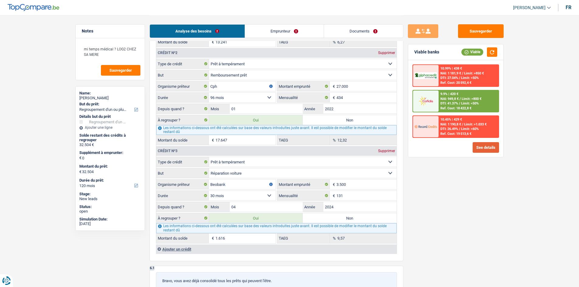
click at [491, 149] on button "See details" at bounding box center [486, 147] width 26 height 11
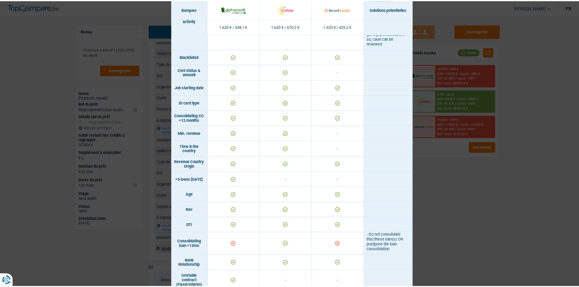
scroll to position [0, 0]
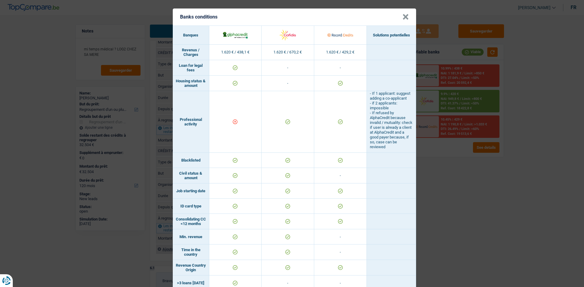
click at [455, 216] on div "Banks conditions × Banques Solutions potentielles Revenus / Charges 1.620 € / 4…" at bounding box center [292, 143] width 584 height 287
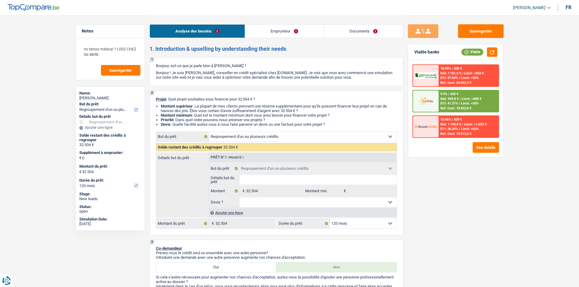
click at [425, 105] on img at bounding box center [426, 101] width 23 height 11
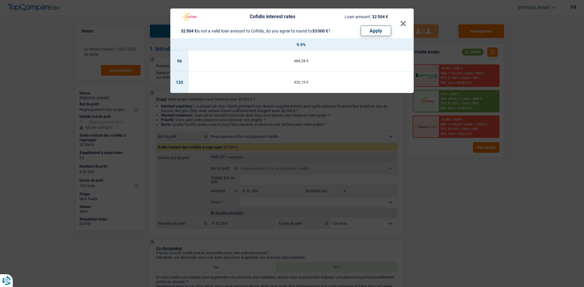
click at [394, 139] on div "Cofidis interest rates Loan amount: 32 504 € 32 504 € is not a valid loan amoun…" at bounding box center [292, 143] width 584 height 287
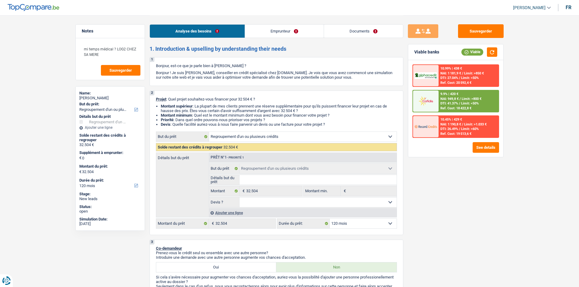
click at [352, 225] on select "12 mois 18 mois 24 mois 30 mois 36 mois 42 mois 48 mois 60 mois 72 mois 84 mois…" at bounding box center [363, 224] width 67 height 10
click at [449, 210] on div "Sauvegarder Viable banks Viable 10.99% | 438 € NAI: 1 181,9 € / Limit: >850 € D…" at bounding box center [456, 150] width 105 height 253
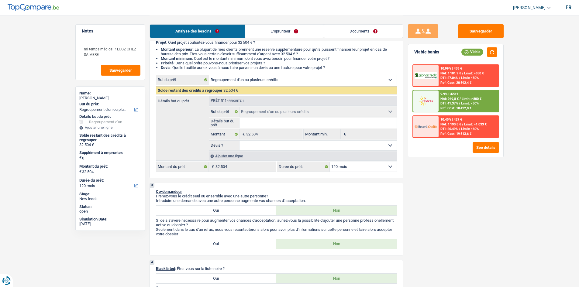
scroll to position [57, 0]
click at [341, 167] on select "12 mois 18 mois 24 mois 30 mois 36 mois 42 mois 48 mois 60 mois 72 mois 84 mois…" at bounding box center [363, 167] width 67 height 10
select select "84"
click at [330, 162] on select "12 mois 18 mois 24 mois 30 mois 36 mois 42 mois 48 mois 60 mois 72 mois 84 mois…" at bounding box center [363, 167] width 67 height 10
select select "84"
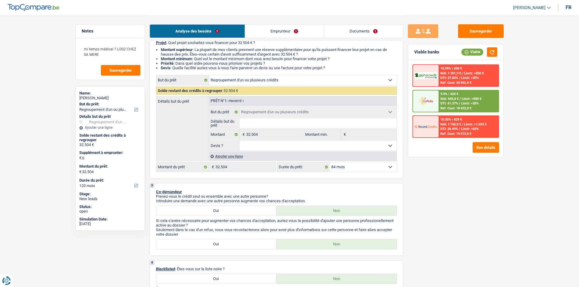
select select "84"
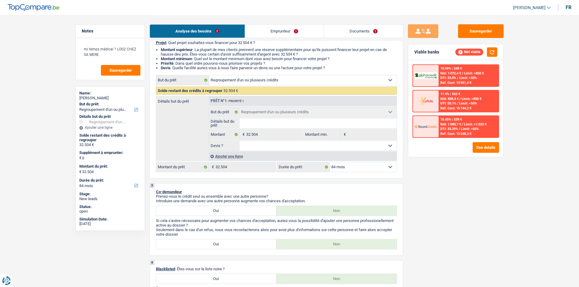
click at [446, 99] on span "NAI: 808,4 €" at bounding box center [450, 99] width 18 height 4
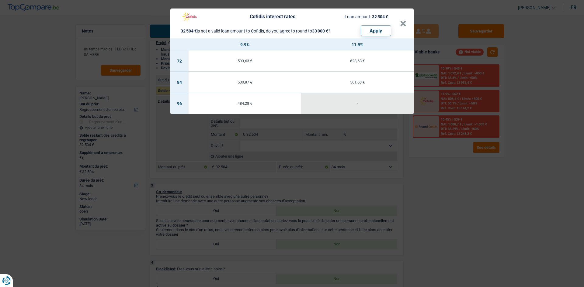
click at [442, 227] on div "Cofidis interest rates Loan amount: 32 504 € 32 504 € is not a valid loan amoun…" at bounding box center [292, 143] width 584 height 287
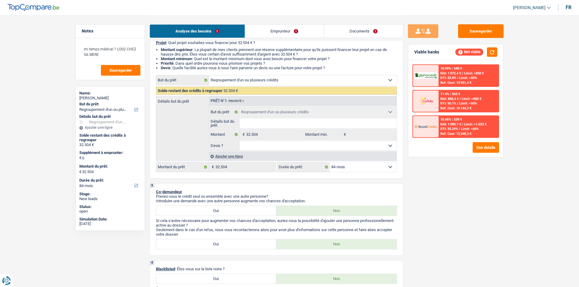
click at [361, 168] on select "12 mois 18 mois 24 mois 30 mois 36 mois 42 mois 48 mois 60 mois 72 mois 84 mois…" at bounding box center [363, 167] width 67 height 10
select select "96"
click at [330, 162] on select "12 mois 18 mois 24 mois 30 mois 36 mois 42 mois 48 mois 60 mois 72 mois 84 mois…" at bounding box center [363, 167] width 67 height 10
select select "96"
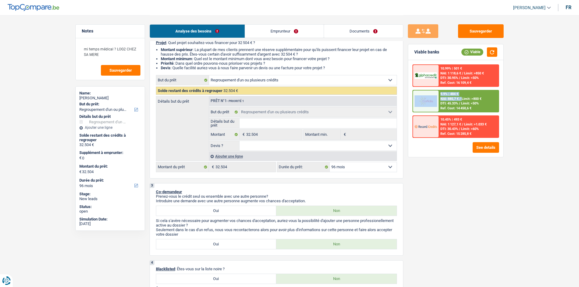
drag, startPoint x: 463, startPoint y: 100, endPoint x: 432, endPoint y: 103, distance: 30.9
click at [432, 103] on div "Sauvegarder Viable banks Viable 10.99% | 501 € NAI: 1 118,6 € / Limit: >850 € D…" at bounding box center [456, 150] width 105 height 253
click at [432, 102] on img at bounding box center [426, 101] width 23 height 11
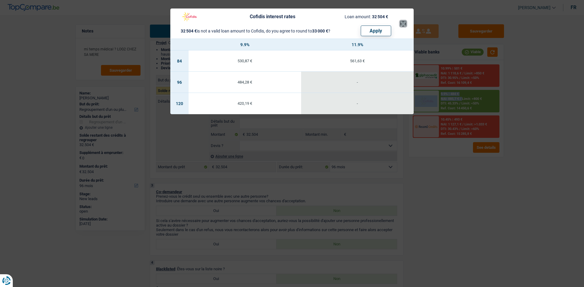
drag, startPoint x: 400, startPoint y: 22, endPoint x: 396, endPoint y: 22, distance: 4.3
click at [400, 22] on button "×" at bounding box center [403, 24] width 6 height 6
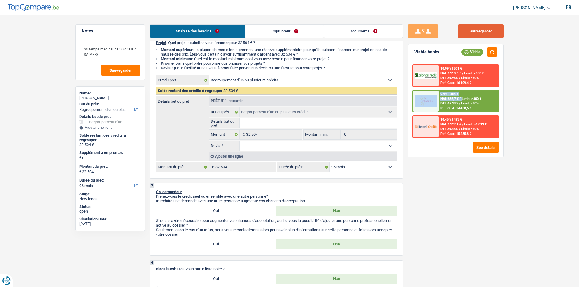
drag, startPoint x: 494, startPoint y: 30, endPoint x: 473, endPoint y: 22, distance: 22.2
click at [494, 30] on button "Sauvegarder" at bounding box center [481, 31] width 46 height 14
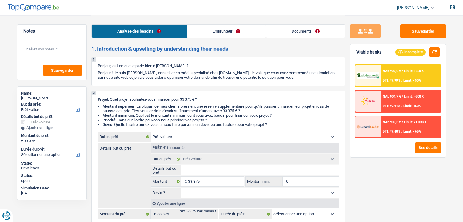
select select "car"
select select "independent"
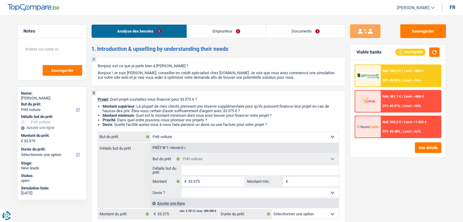
select select "netSalary"
select select "rents"
select select "car"
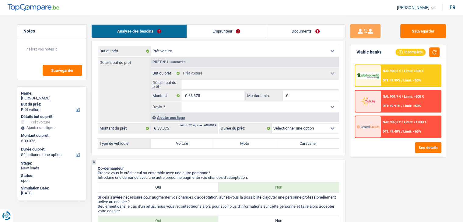
scroll to position [122, 0]
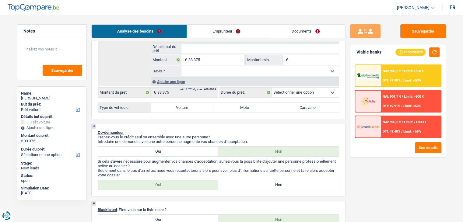
click at [294, 88] on select "12 mois 18 mois 24 mois 30 mois 36 mois 42 mois 48 mois 60 mois Sélectionner un…" at bounding box center [305, 93] width 67 height 10
click at [44, 50] on textarea at bounding box center [52, 52] width 61 height 18
click at [214, 31] on link "Emprunteur" at bounding box center [226, 31] width 79 height 13
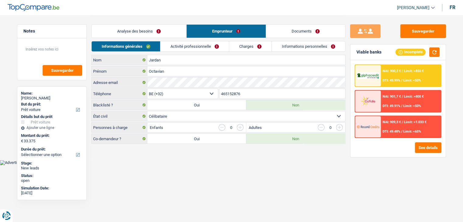
scroll to position [0, 0]
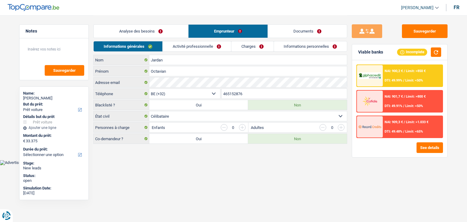
click at [217, 49] on link "Activité professionnelle" at bounding box center [197, 46] width 68 height 10
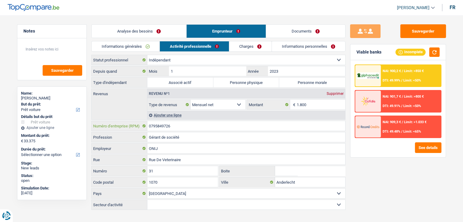
click at [181, 126] on input "0795849726" at bounding box center [246, 126] width 198 height 10
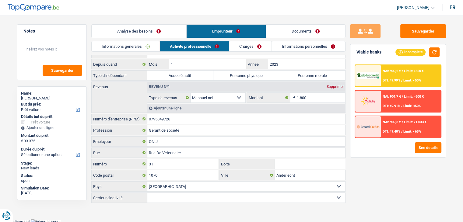
click at [126, 34] on link "Analyse des besoins" at bounding box center [139, 31] width 95 height 13
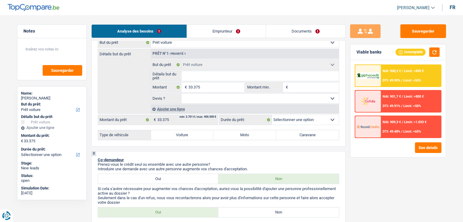
scroll to position [97, 0]
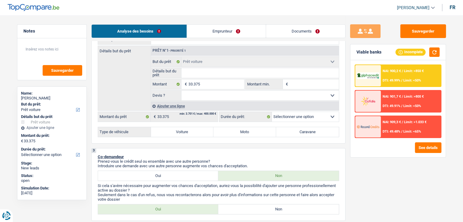
click at [159, 105] on div "Ajouter une ligne" at bounding box center [245, 106] width 188 height 9
select select
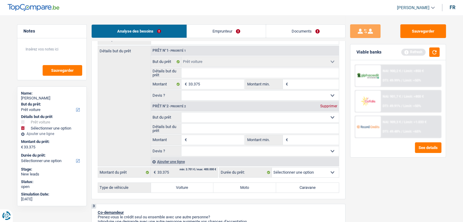
click at [327, 107] on div "Supprimer" at bounding box center [328, 106] width 20 height 4
select select
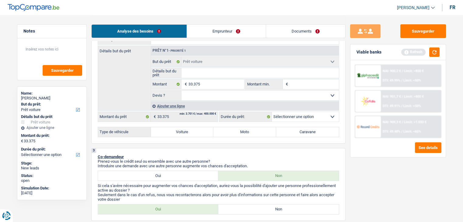
click at [184, 130] on label "Voiture" at bounding box center [182, 132] width 63 height 10
click at [184, 130] on input "Voiture" at bounding box center [182, 132] width 63 height 10
radio input "true"
select select "60"
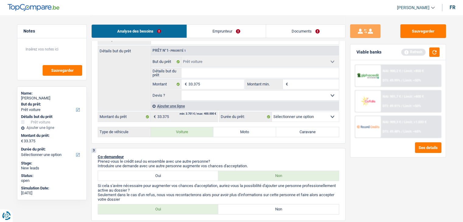
select select "60"
radio input "true"
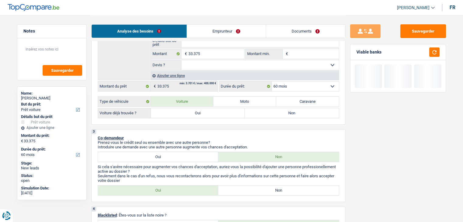
scroll to position [129, 0]
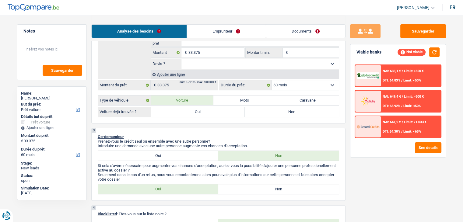
click at [202, 111] on label "Oui" at bounding box center [198, 112] width 94 height 10
click at [202, 111] on input "Oui" at bounding box center [198, 112] width 94 height 10
radio input "true"
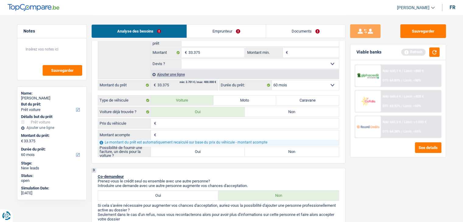
click at [167, 125] on input "Prix du véhicule" at bounding box center [248, 124] width 181 height 10
type input "5"
type input "56"
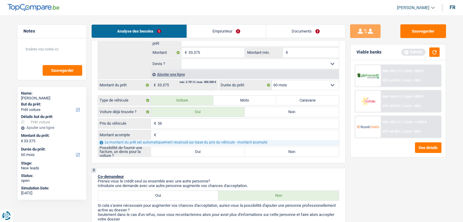
type input "560"
type input "5.600"
type input "56.000"
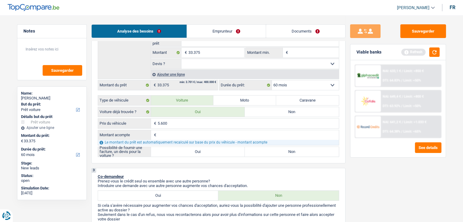
type input "56.000"
type input "5.600"
type input "560"
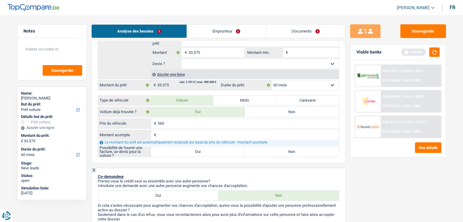
type input "56"
type input "5"
type input "51"
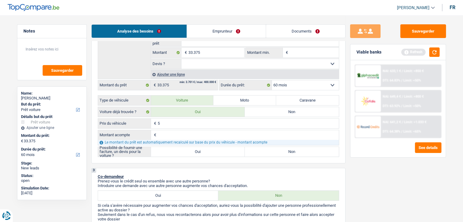
type input "51"
type input "510"
type input "5.100"
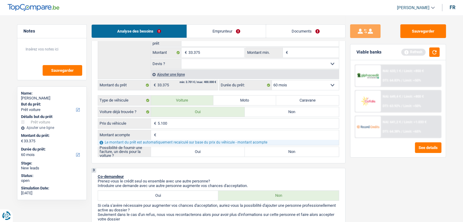
type input "51.000"
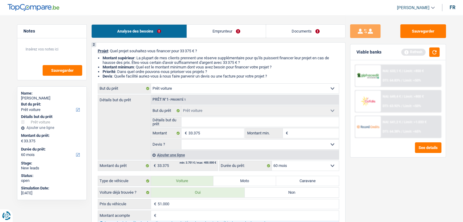
scroll to position [38, 0]
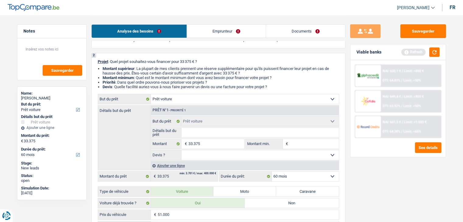
type input "51.000"
click at [198, 132] on input "Détails but du prêt" at bounding box center [259, 133] width 157 height 10
type input "f"
type input "fo"
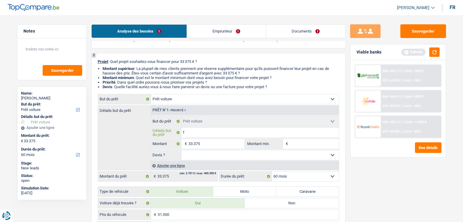
type input "fo"
type input "for"
type input "ford"
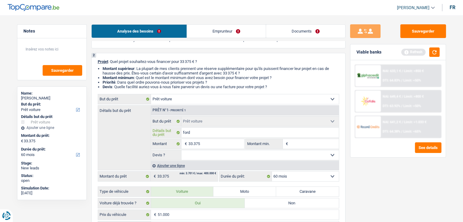
type input "ford"
type input "ford t"
type input "ford tr"
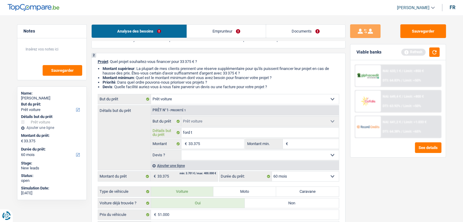
type input "ford tr"
type input "ford tra"
type input "ford tran"
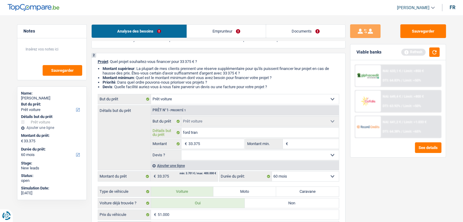
type input "ford trans"
type input "ford transi"
type input "ford trans"
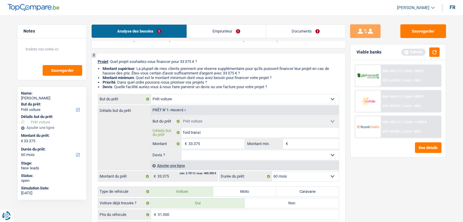
type input "ford trans"
type input "ford transi"
type input "ford transit"
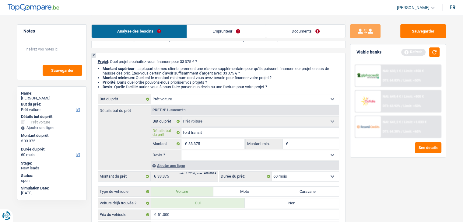
type input "ford transit"
type input "ford transit c"
type input "ford transit cu"
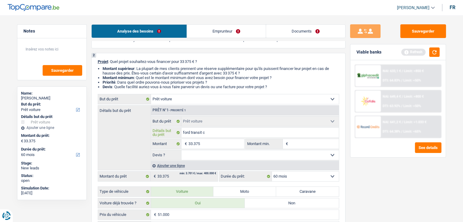
type input "ford transit cu"
type input "ford transit cus"
type input "ford transit cust"
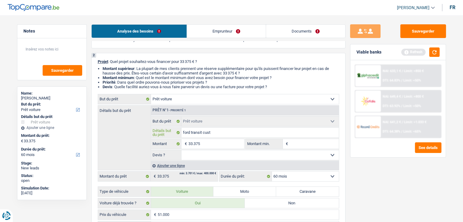
type input "ford transit custo"
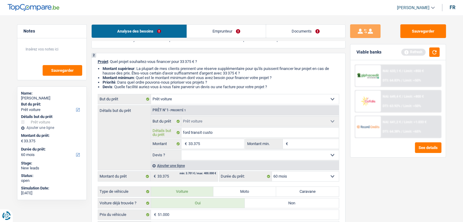
type input "ford transit custo"
type input "ford transit custom"
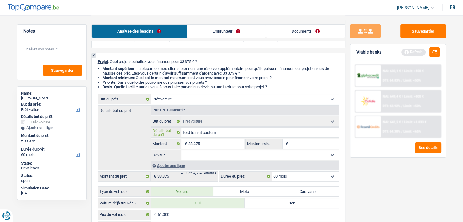
type input "ford transit custom h"
type input "ford transit custom hu"
type input "ford transit custom h"
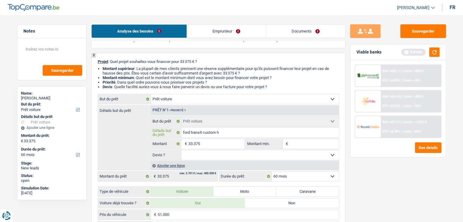
type input "ford transit custom h"
type input "ford transit custom hy"
type input "ford transit custom hyb"
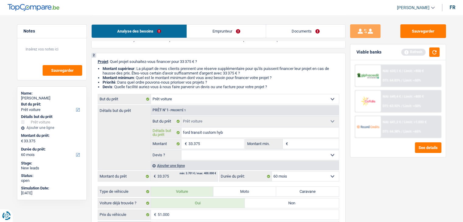
type input "ford transit custom hybr"
type input "ford transit custom hybri"
type input "ford transit custom hybrid"
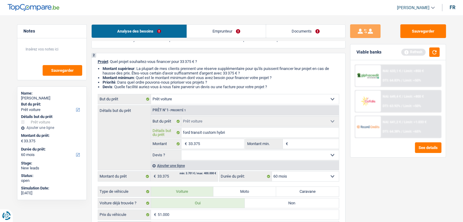
type input "ford transit custom hybrid"
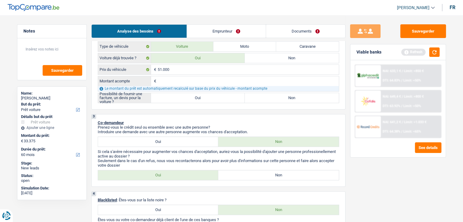
scroll to position [185, 0]
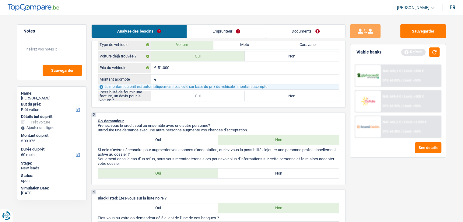
type input "ford transit custom hybrid"
click at [223, 89] on div "51.000 € Prix du véhicule € Montant acompte Tous les champs sont obligatoires. …" at bounding box center [218, 82] width 241 height 39
click at [222, 93] on label "Oui" at bounding box center [198, 96] width 94 height 10
click at [222, 93] on input "Oui" at bounding box center [198, 96] width 94 height 10
radio input "true"
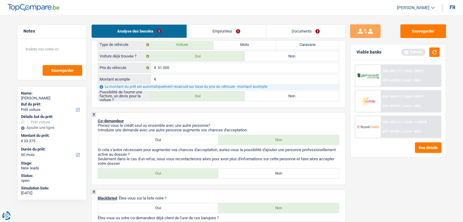
radio input "true"
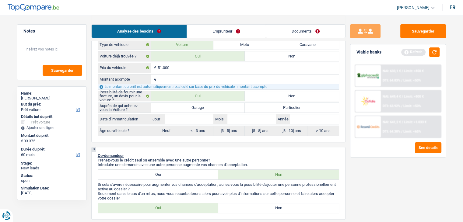
click at [231, 106] on label "Garage" at bounding box center [198, 108] width 94 height 10
click at [231, 106] on input "Garage" at bounding box center [198, 108] width 94 height 10
radio input "true"
click at [302, 120] on input "Année" at bounding box center [314, 119] width 49 height 10
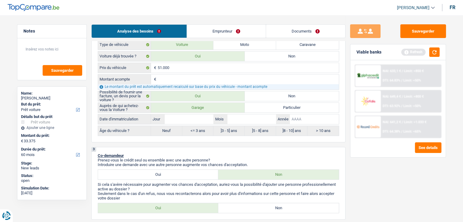
type input "2"
type input "20"
type input "200"
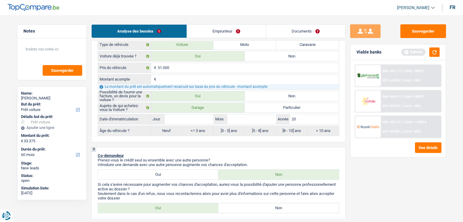
type input "200"
type input "2000"
type input "200"
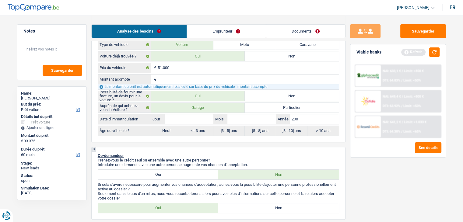
type input "20"
type input "202"
type input "2025"
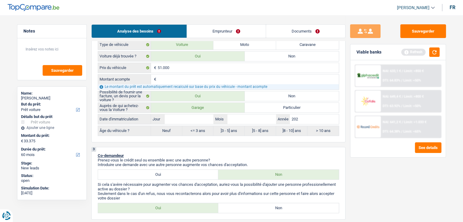
type input "2025"
click at [241, 123] on div "Auprès de qui achetez-vous la Voiture ? Garage Particulier Date d'immatriculati…" at bounding box center [218, 118] width 241 height 33
click at [240, 118] on input "Mois" at bounding box center [251, 119] width 49 height 10
type input "0"
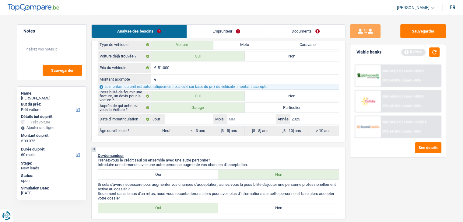
type input "0"
type input "08"
click at [171, 118] on input "Jour" at bounding box center [189, 119] width 49 height 10
click at [309, 115] on input "2025" at bounding box center [314, 119] width 49 height 10
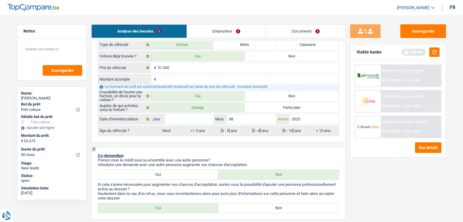
type input "202"
type input "20"
type input "2"
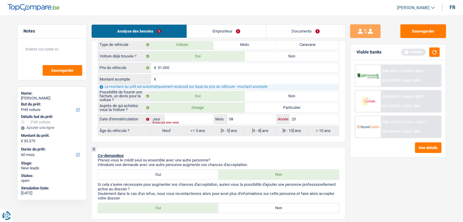
type input "2"
type input "20"
type input "202"
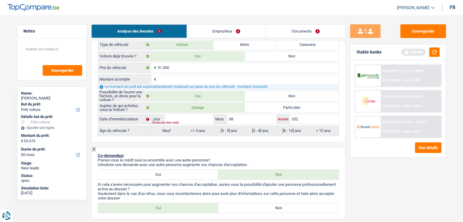
type input "2025"
click at [248, 115] on input "08" at bounding box center [251, 119] width 49 height 10
type input "0"
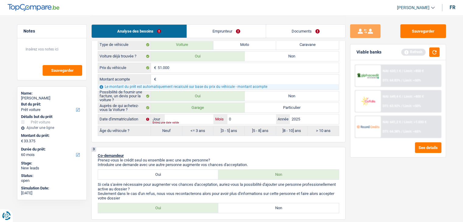
type input "01"
click at [304, 120] on input "2025" at bounding box center [314, 119] width 49 height 10
type input "202"
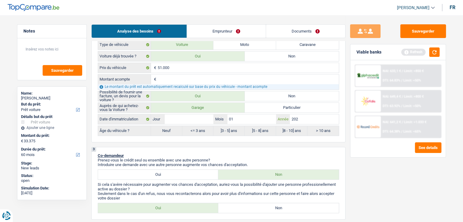
type input "2026"
click at [172, 117] on input "Jour" at bounding box center [189, 119] width 49 height 10
type input "0"
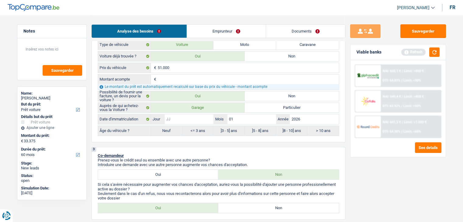
type input "0"
type input "05"
click at [370, 180] on div "Sauvegarder Viable banks Refresh NAI: 633,1 € / Limit: >850 € DTI: 64.83% / Lim…" at bounding box center [397, 118] width 105 height 188
click at [174, 122] on div "Entrez une date valide" at bounding box center [235, 123] width 167 height 2
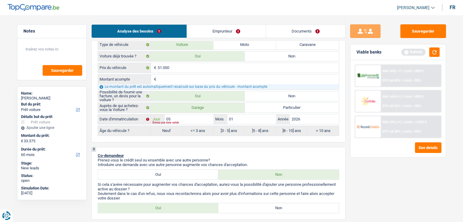
click at [174, 116] on input "05" at bounding box center [189, 119] width 49 height 10
type input "0"
type input "07"
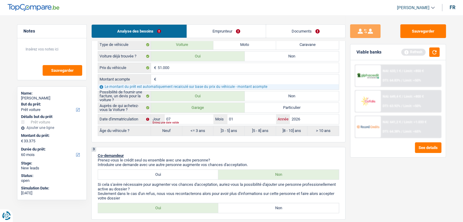
click at [308, 117] on input "2026" at bounding box center [314, 119] width 49 height 10
type input "202"
type input "2025"
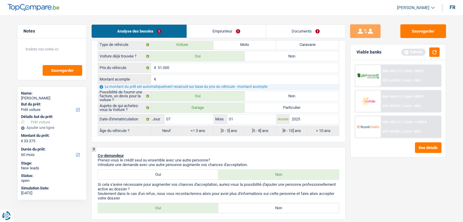
type input "2025"
radio input "false"
radio input "true"
click at [247, 120] on input "01" at bounding box center [251, 119] width 49 height 10
select select "84"
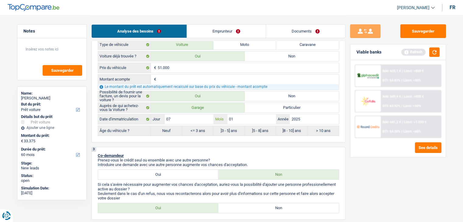
select select "84"
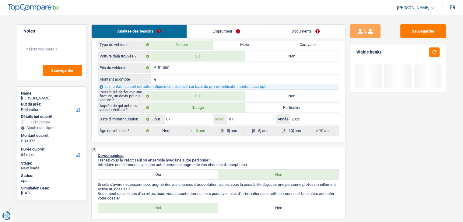
type input "0"
type input "09"
radio input "false"
type input "09"
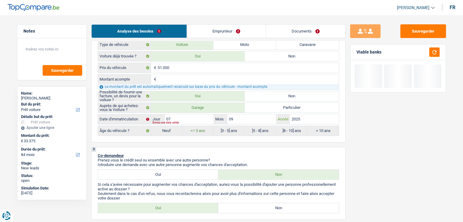
radio input "true"
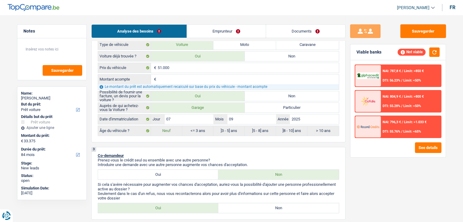
click at [194, 148] on div "3 Co-demandeur Prenez-vous le crédit seul ou ensemble avec une autre personne? …" at bounding box center [218, 183] width 254 height 73
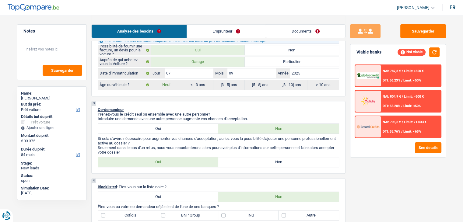
scroll to position [231, 0]
click at [255, 161] on label "Non" at bounding box center [278, 162] width 120 height 10
click at [255, 161] on input "Non" at bounding box center [278, 162] width 120 height 10
radio input "true"
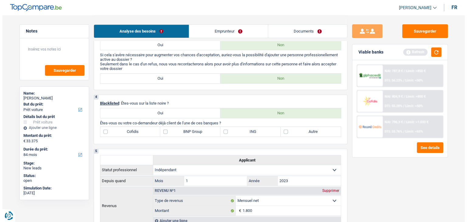
scroll to position [336, 0]
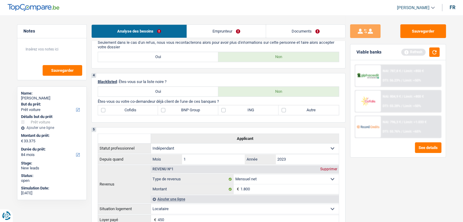
click at [324, 109] on label "Autre" at bounding box center [308, 110] width 60 height 10
click at [324, 109] on input "Autre" at bounding box center [308, 110] width 60 height 10
checkbox input "true"
click at [429, 54] on button "button" at bounding box center [434, 51] width 10 height 9
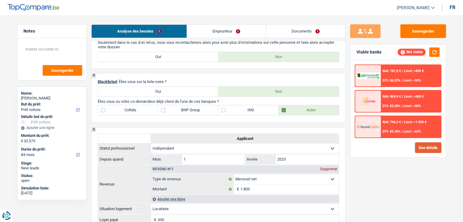
click at [419, 143] on button "See details" at bounding box center [428, 147] width 26 height 11
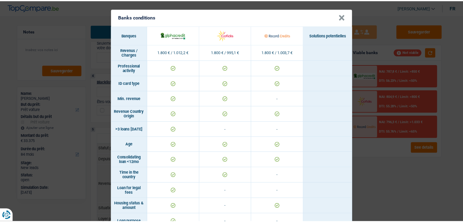
scroll to position [0, 0]
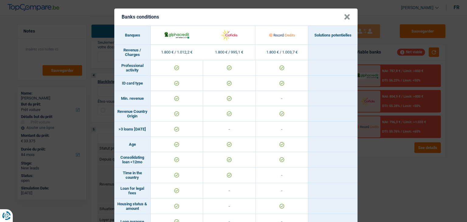
click at [375, 207] on div "Banks conditions × Banques Solutions potentielles Revenus / Charges 1.800 € / 1…" at bounding box center [233, 111] width 467 height 222
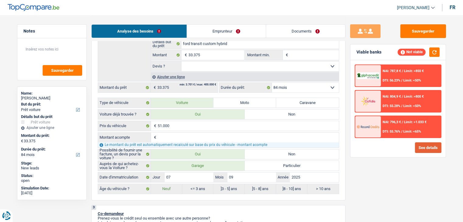
scroll to position [128, 0]
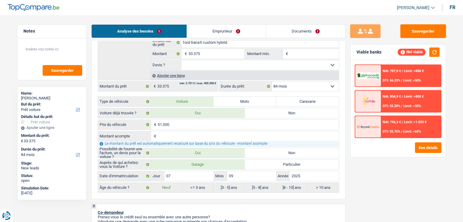
click at [390, 128] on div "NAI: 796,3 € / Limit: >1.033 € DTI: 55.76% / Limit: <65%" at bounding box center [410, 126] width 60 height 21
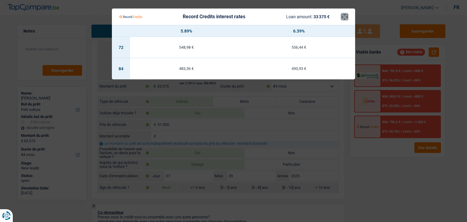
click at [342, 18] on button "×" at bounding box center [345, 17] width 6 height 6
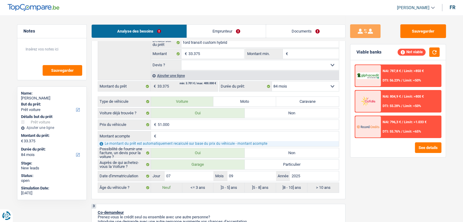
click at [282, 84] on select "12 mois 18 mois 24 mois 30 mois 36 mois 42 mois 48 mois 60 mois 72 mois 84 mois…" at bounding box center [305, 87] width 67 height 10
select select "60"
click at [272, 82] on select "12 mois 18 mois 24 mois 30 mois 36 mois 42 mois 48 mois 60 mois 72 mois 84 mois…" at bounding box center [305, 87] width 67 height 10
select select "60"
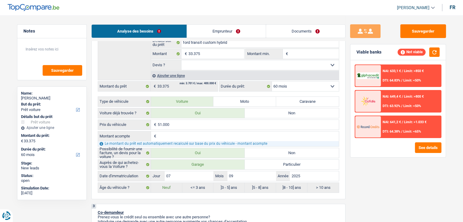
click at [388, 137] on div "NAI: 633,1 € / Limit: >850 € DTI: 64.83% / Limit: <50% NAI: 649,4 € / Limit: >8…" at bounding box center [397, 108] width 95 height 97
click at [376, 121] on img at bounding box center [367, 126] width 23 height 11
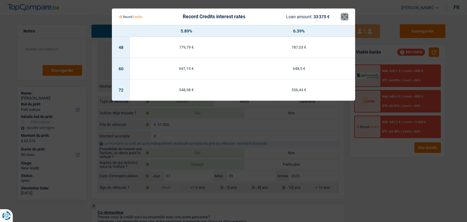
click at [342, 19] on button "×" at bounding box center [345, 17] width 6 height 6
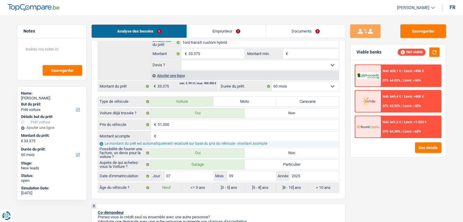
drag, startPoint x: 209, startPoint y: 30, endPoint x: 217, endPoint y: 35, distance: 9.8
click at [210, 30] on link "Emprunteur" at bounding box center [226, 31] width 79 height 13
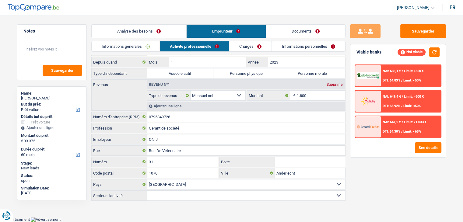
scroll to position [7, 0]
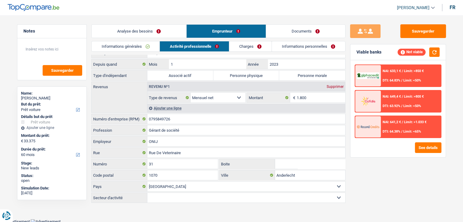
click at [245, 45] on link "Charges" at bounding box center [250, 46] width 42 height 10
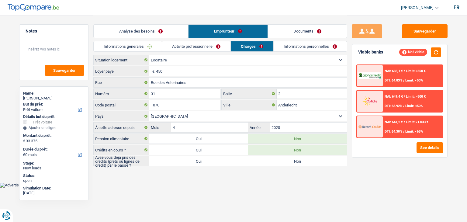
click at [199, 43] on link "Activité professionnelle" at bounding box center [196, 46] width 68 height 10
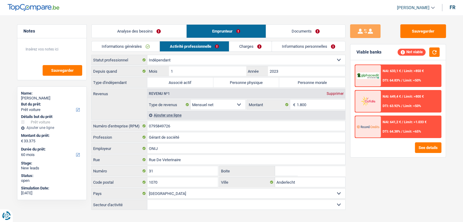
click at [287, 82] on label "Personne morale" at bounding box center [312, 83] width 66 height 10
click at [287, 82] on input "Personne morale" at bounding box center [312, 83] width 66 height 10
radio input "true"
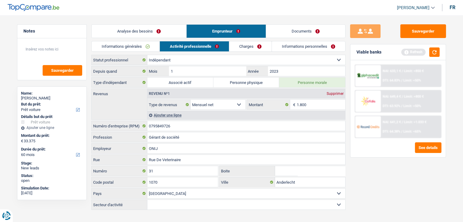
click at [294, 48] on link "Informations personnelles" at bounding box center [308, 46] width 73 height 10
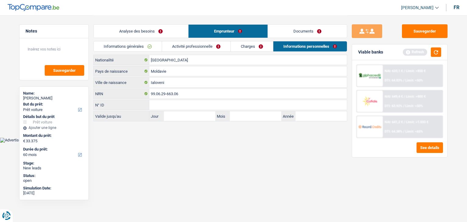
click at [286, 34] on link "Documents" at bounding box center [307, 31] width 79 height 13
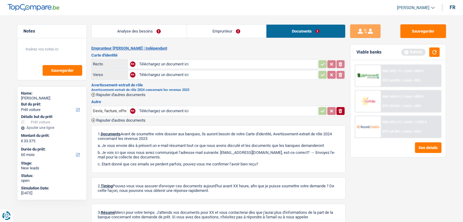
click at [145, 27] on link "Analyse des besoins" at bounding box center [139, 31] width 95 height 13
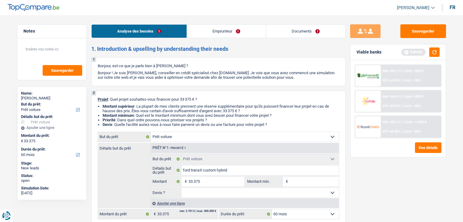
click at [224, 26] on link "Emprunteur" at bounding box center [226, 31] width 79 height 13
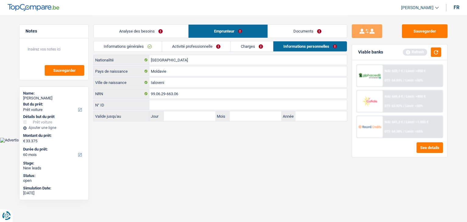
drag, startPoint x: 296, startPoint y: 34, endPoint x: 259, endPoint y: 30, distance: 37.3
click at [296, 34] on link "Documents" at bounding box center [307, 31] width 79 height 13
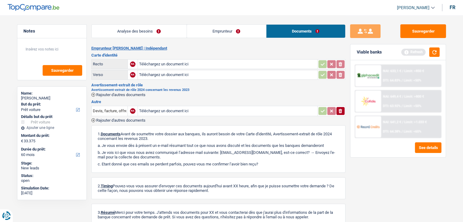
drag, startPoint x: 246, startPoint y: 27, endPoint x: 225, endPoint y: 25, distance: 20.6
click at [246, 27] on link "Emprunteur" at bounding box center [226, 31] width 79 height 13
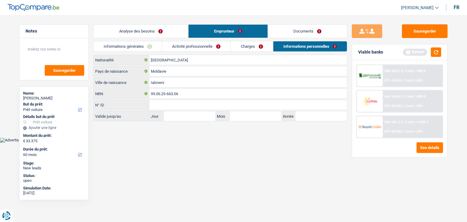
click at [164, 27] on link "Analyse des besoins" at bounding box center [141, 31] width 95 height 13
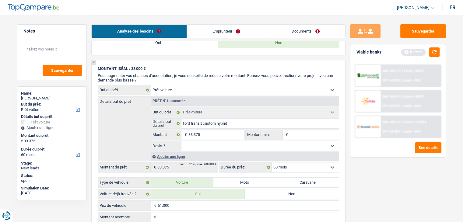
scroll to position [700, 0]
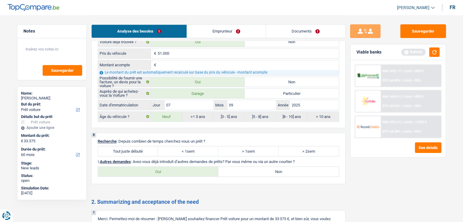
click at [242, 167] on label "Non" at bounding box center [278, 172] width 120 height 10
click at [242, 167] on input "Non" at bounding box center [278, 172] width 120 height 10
radio input "true"
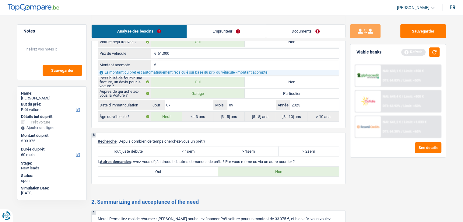
scroll to position [803, 0]
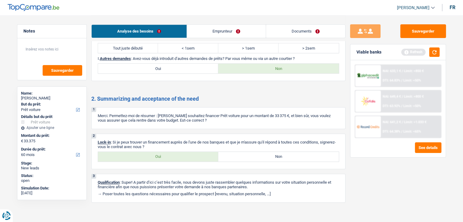
click at [138, 152] on label "Oui" at bounding box center [158, 157] width 120 height 10
click at [138, 152] on input "Oui" at bounding box center [158, 157] width 120 height 10
radio input "true"
click at [207, 28] on link "Emprunteur" at bounding box center [226, 31] width 79 height 13
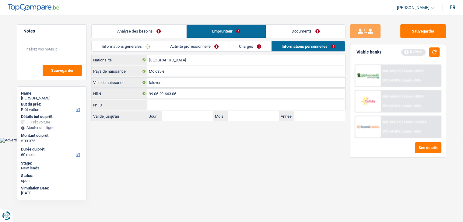
scroll to position [0, 0]
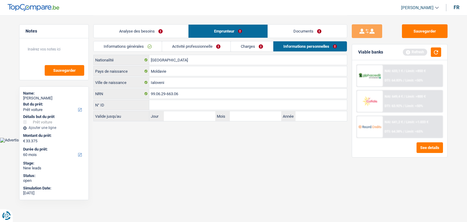
click at [259, 50] on link "Charges" at bounding box center [252, 46] width 42 height 10
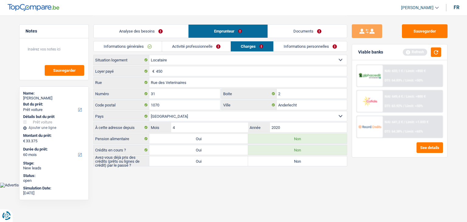
click at [179, 46] on link "Activité professionnelle" at bounding box center [196, 46] width 68 height 10
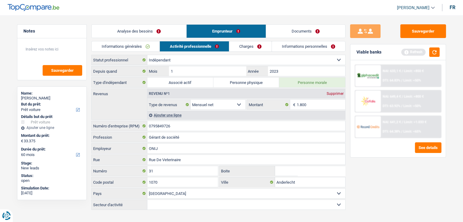
click at [130, 43] on link "Informations générales" at bounding box center [126, 46] width 68 height 10
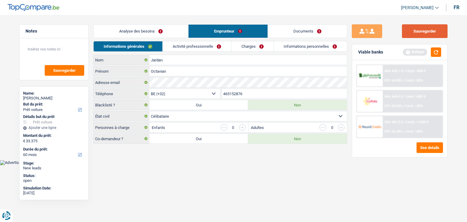
click at [412, 27] on button "Sauvegarder" at bounding box center [425, 31] width 46 height 14
click at [28, 50] on textarea at bounding box center [54, 52] width 61 height 18
type textarea "credit pro"
click at [68, 72] on button "Sauvegarder" at bounding box center [65, 70] width 40 height 11
click at [417, 32] on button "Sauvegarder" at bounding box center [425, 31] width 46 height 14
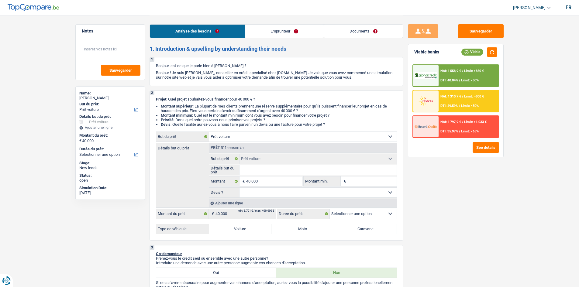
select select "car"
select select "worker"
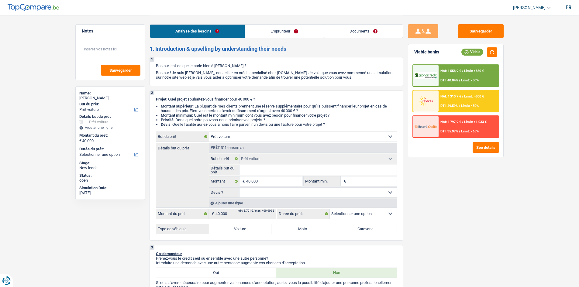
select select "netSalary"
select select "liveWithParents"
select select "personalLoan"
select select "other"
select select "72"
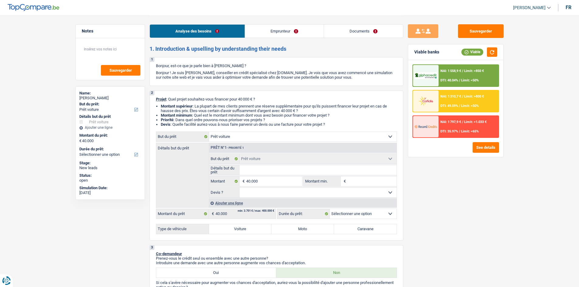
select select "car"
click at [250, 193] on select "Oui Non Non répondu Sélectionner une option" at bounding box center [318, 193] width 157 height 10
select select "false"
click at [240, 188] on select "Oui Non Non répondu Sélectionner une option" at bounding box center [318, 193] width 157 height 10
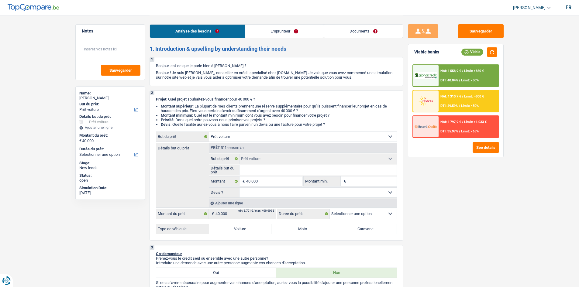
select select "false"
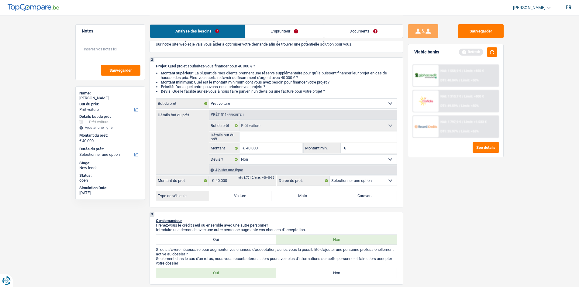
scroll to position [91, 0]
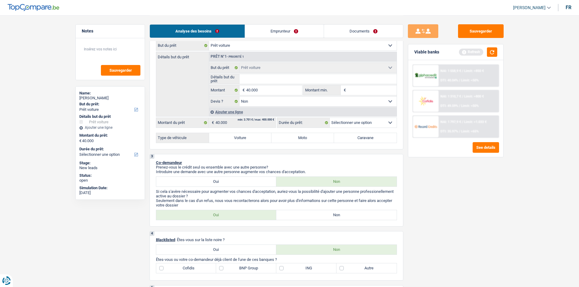
drag, startPoint x: 236, startPoint y: 137, endPoint x: 241, endPoint y: 138, distance: 5.2
click at [236, 137] on label "Voiture" at bounding box center [240, 138] width 63 height 10
click at [236, 137] on input "Voiture" at bounding box center [240, 138] width 63 height 10
radio input "true"
select select "60"
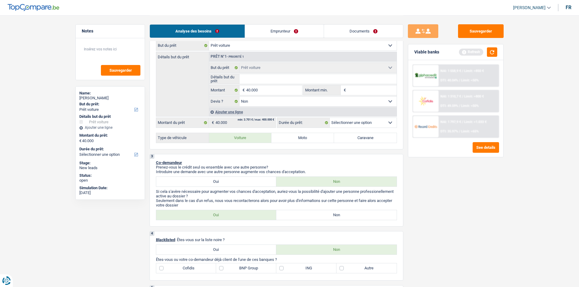
select select "60"
radio input "true"
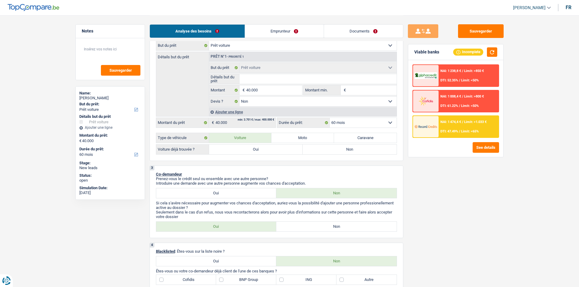
click at [280, 152] on label "Oui" at bounding box center [256, 150] width 94 height 10
click at [280, 152] on input "Oui" at bounding box center [256, 150] width 94 height 10
radio input "true"
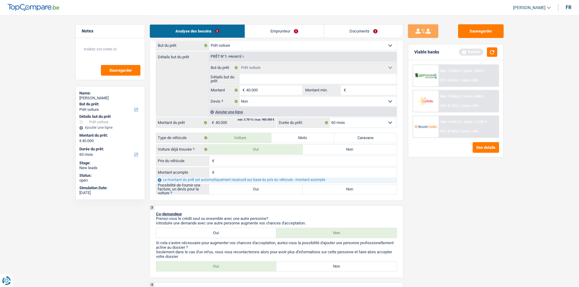
click at [324, 150] on label "Non" at bounding box center [350, 150] width 94 height 10
click at [324, 150] on input "Non" at bounding box center [350, 150] width 94 height 10
radio input "true"
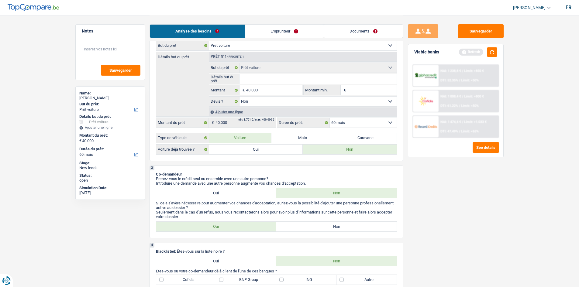
click at [284, 149] on label "Oui" at bounding box center [256, 150] width 94 height 10
click at [284, 149] on input "Oui" at bounding box center [256, 150] width 94 height 10
radio input "true"
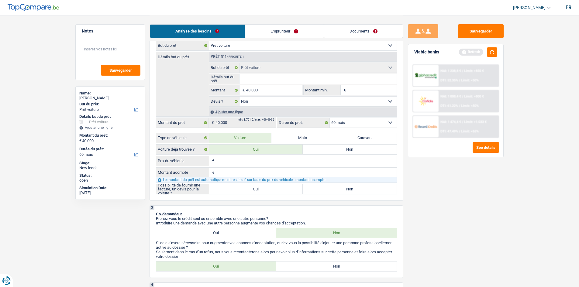
click at [244, 163] on input "Prix du véhicule" at bounding box center [306, 161] width 181 height 10
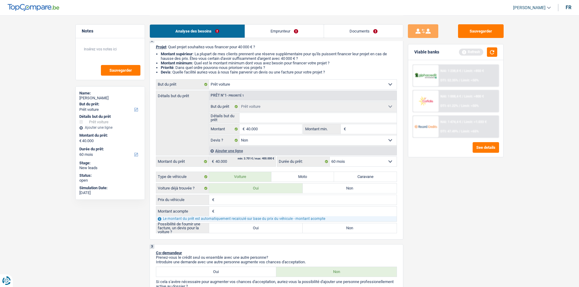
scroll to position [0, 0]
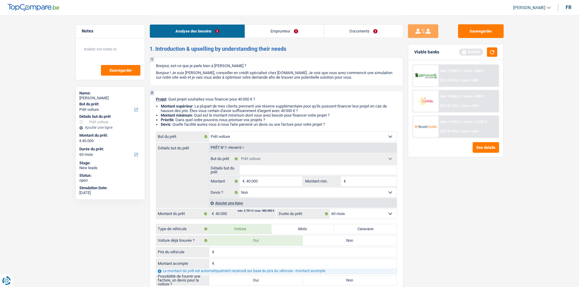
click at [269, 34] on link "Emprunteur" at bounding box center [284, 31] width 79 height 13
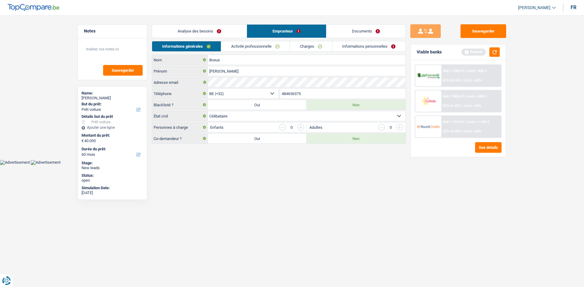
click at [235, 48] on link "Activité professionnelle" at bounding box center [255, 46] width 68 height 10
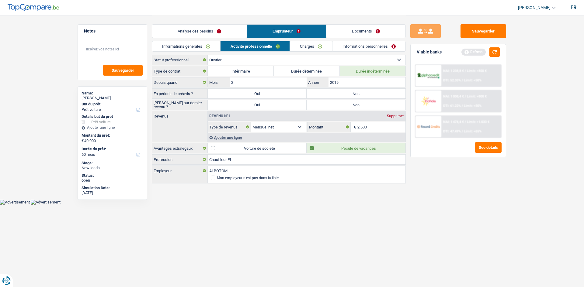
click at [299, 44] on link "Charges" at bounding box center [311, 46] width 42 height 10
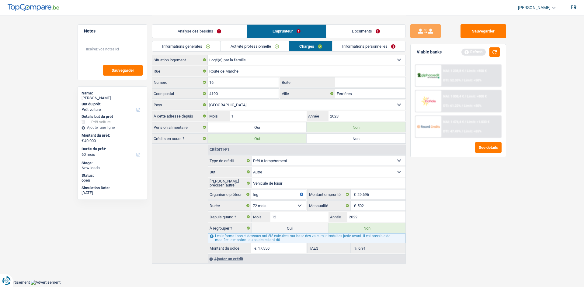
click at [338, 47] on link "Informations personnelles" at bounding box center [368, 46] width 73 height 10
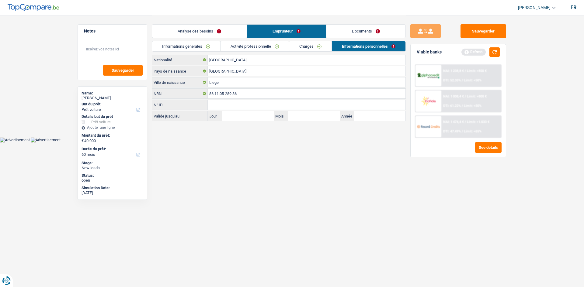
click at [339, 34] on link "Documents" at bounding box center [365, 31] width 79 height 13
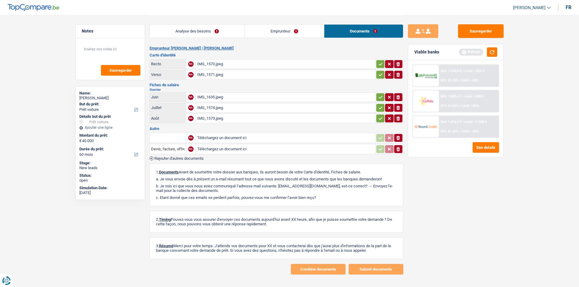
click at [310, 36] on link "Emprunteur" at bounding box center [284, 31] width 79 height 13
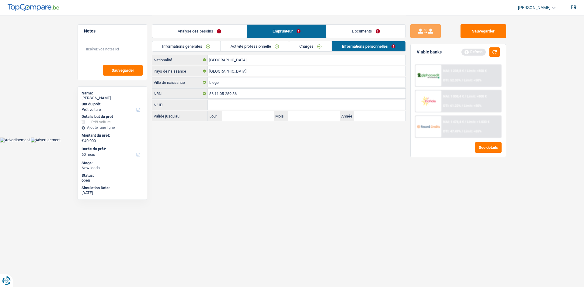
click at [182, 30] on link "Analyse des besoins" at bounding box center [199, 31] width 95 height 13
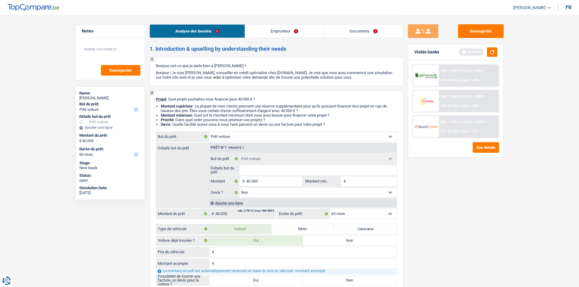
click at [258, 29] on link "Emprunteur" at bounding box center [284, 31] width 79 height 13
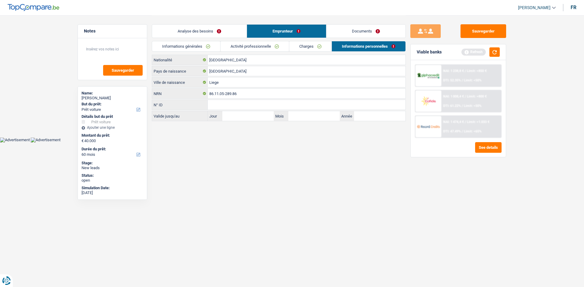
click at [190, 48] on link "Informations générales" at bounding box center [186, 46] width 68 height 10
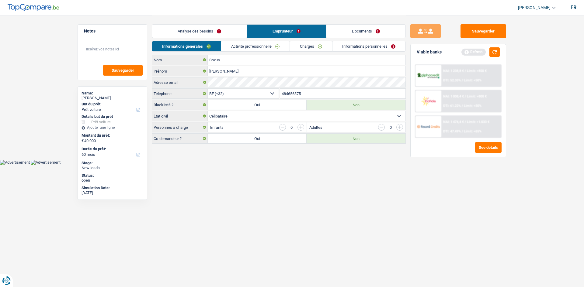
click at [249, 44] on link "Activité professionnelle" at bounding box center [255, 46] width 68 height 10
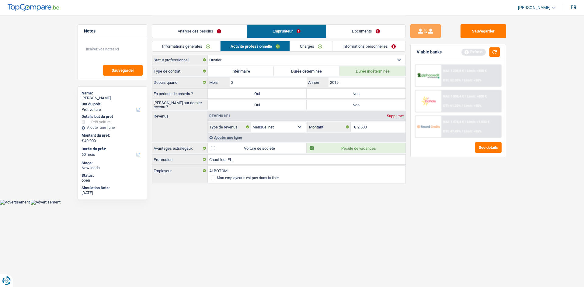
click at [314, 47] on link "Charges" at bounding box center [311, 46] width 42 height 10
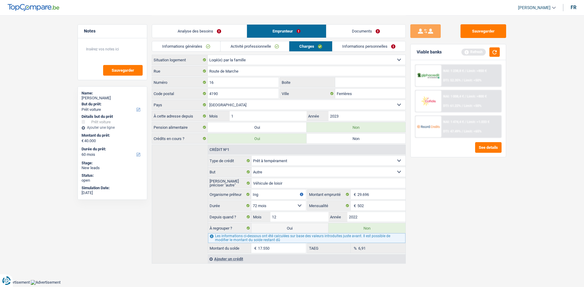
click at [346, 49] on link "Informations personnelles" at bounding box center [368, 46] width 73 height 10
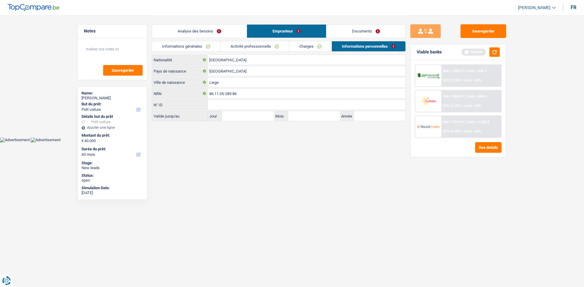
drag, startPoint x: 302, startPoint y: 41, endPoint x: 279, endPoint y: 45, distance: 22.8
click at [301, 41] on link "Charges" at bounding box center [310, 46] width 42 height 10
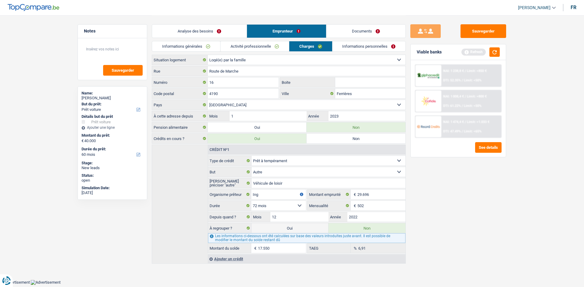
click at [202, 42] on link "Informations générales" at bounding box center [186, 46] width 68 height 10
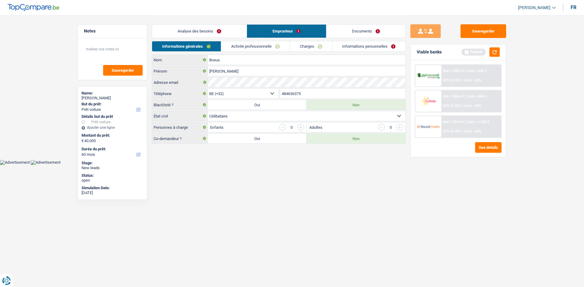
click at [242, 47] on link "Activité professionnelle" at bounding box center [255, 46] width 68 height 10
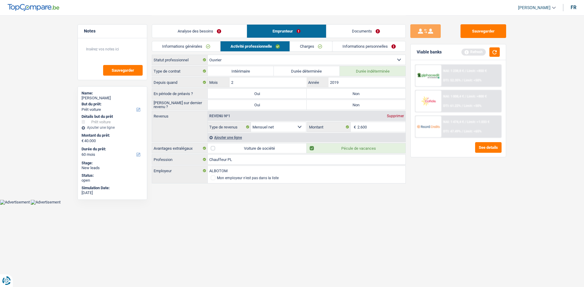
drag, startPoint x: 350, startPoint y: 29, endPoint x: 354, endPoint y: 29, distance: 4.6
click at [351, 28] on link "Documents" at bounding box center [365, 31] width 79 height 13
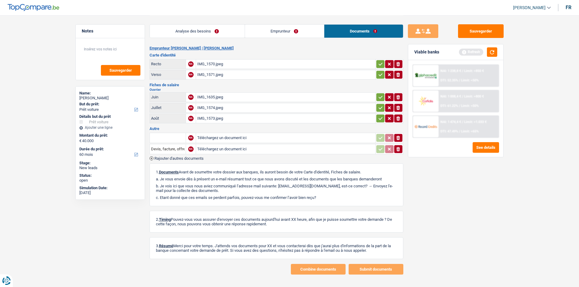
click at [213, 31] on link "Analyse des besoins" at bounding box center [197, 31] width 95 height 13
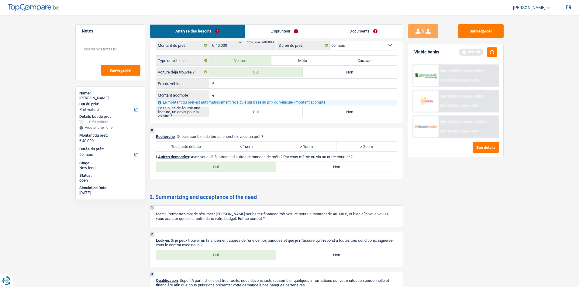
scroll to position [852, 0]
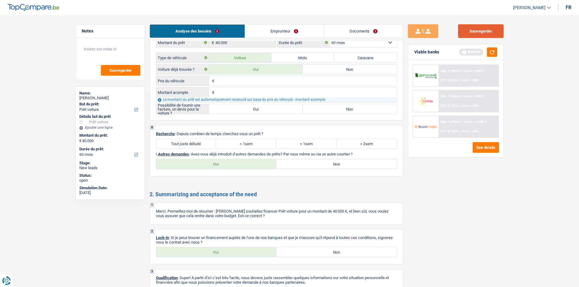
click at [491, 33] on button "Sauvegarder" at bounding box center [481, 31] width 46 height 14
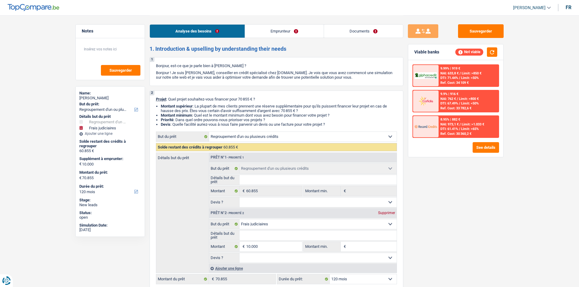
select select "refinancing"
select select "judicial"
select select "120"
select select "refinancing"
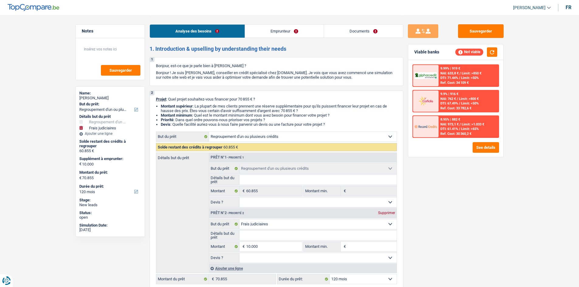
select select "refinancing"
select select "judicial"
select select "120"
select select "publicEmployee"
select select "netSalary"
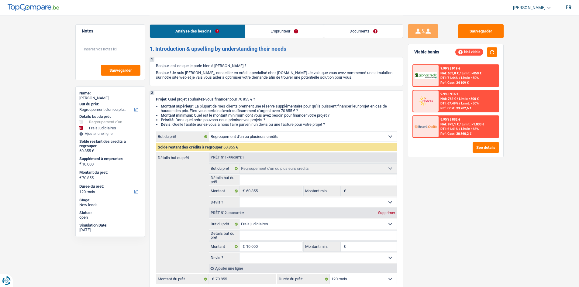
select select "mealVouchers"
select select "rents"
select select "personalLoan"
select select "other"
select select "120"
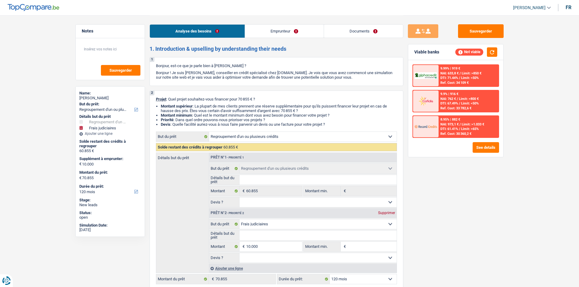
select select "cardOrCredit"
select select "personalLoan"
select select "other"
select select "48"
select select "refinancing"
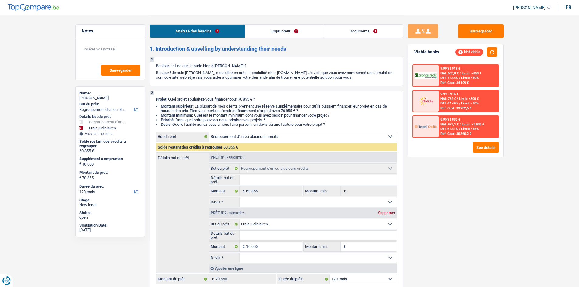
select select "refinancing"
select select "judicial"
select select "120"
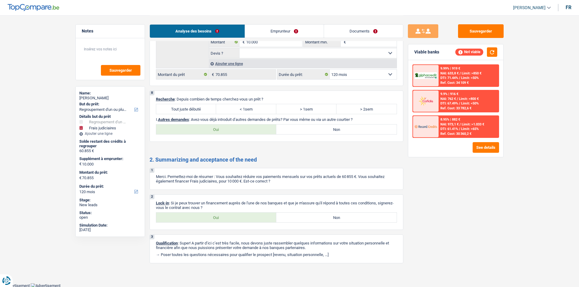
scroll to position [882, 0]
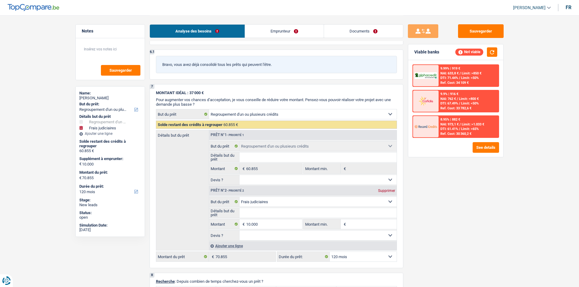
click at [289, 33] on link "Emprunteur" at bounding box center [284, 31] width 79 height 13
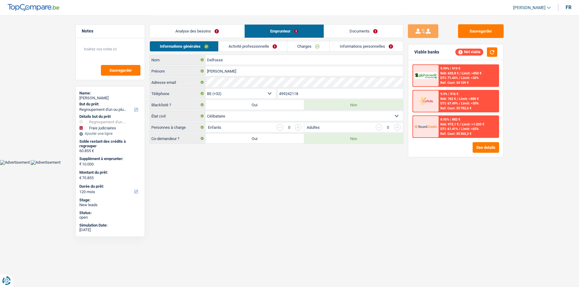
scroll to position [0, 0]
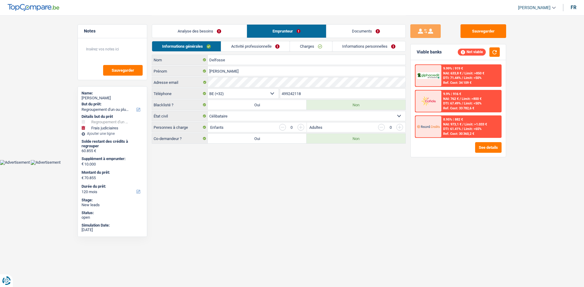
click at [364, 33] on link "Documents" at bounding box center [365, 31] width 79 height 13
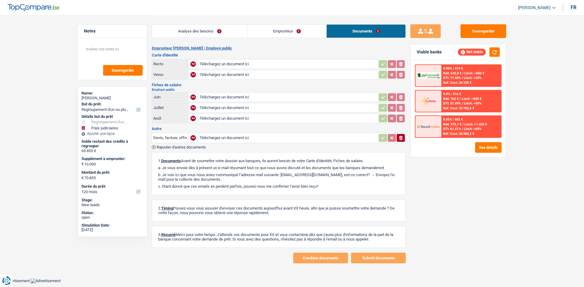
drag, startPoint x: 219, startPoint y: 27, endPoint x: 216, endPoint y: 31, distance: 5.5
click at [219, 28] on link "Analyse des besoins" at bounding box center [199, 31] width 95 height 13
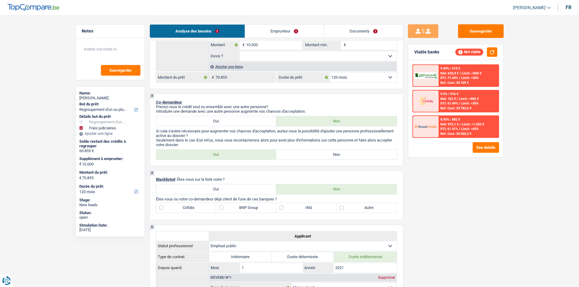
scroll to position [213, 0]
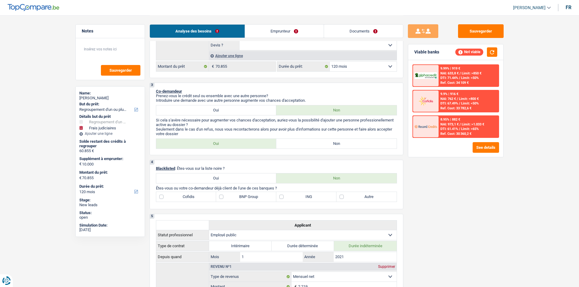
click at [316, 145] on label "Non" at bounding box center [336, 144] width 120 height 10
click at [316, 145] on input "Non" at bounding box center [336, 144] width 120 height 10
radio input "true"
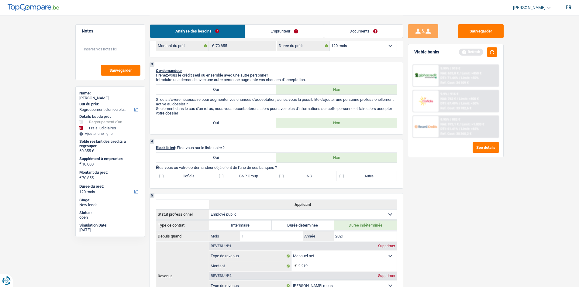
scroll to position [182, 0]
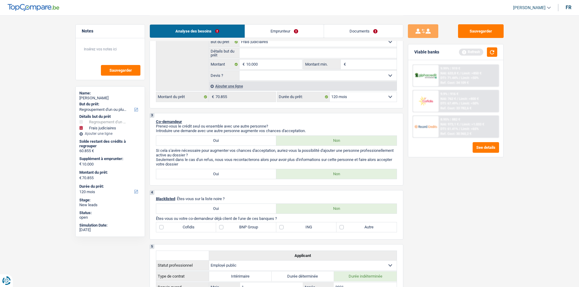
click at [255, 227] on label "BNP Group" at bounding box center [246, 228] width 60 height 10
click at [255, 227] on input "BNP Group" at bounding box center [246, 228] width 60 height 10
checkbox input "true"
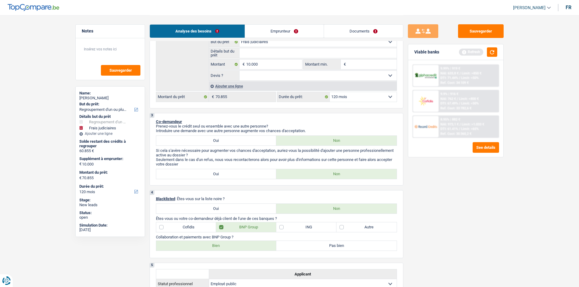
click at [354, 229] on label "Autre" at bounding box center [367, 228] width 60 height 10
click at [354, 229] on input "Autre" at bounding box center [367, 228] width 60 height 10
checkbox input "true"
click at [199, 229] on label "Cofidis" at bounding box center [186, 228] width 60 height 10
click at [199, 229] on input "Cofidis" at bounding box center [186, 228] width 60 height 10
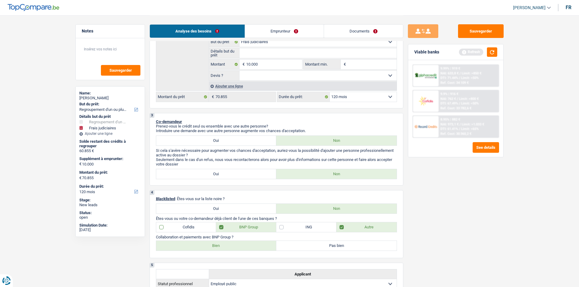
checkbox input "true"
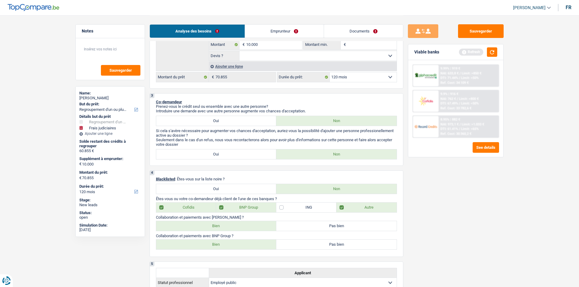
scroll to position [213, 0]
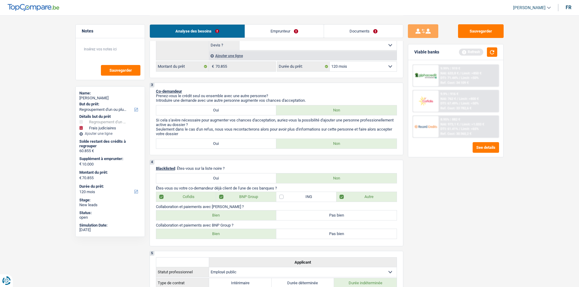
click at [224, 235] on label "Bien" at bounding box center [216, 234] width 120 height 10
click at [224, 235] on input "Bien" at bounding box center [216, 234] width 120 height 10
radio input "true"
click at [224, 218] on label "Bien" at bounding box center [216, 216] width 120 height 10
click at [224, 218] on input "Bien" at bounding box center [216, 216] width 120 height 10
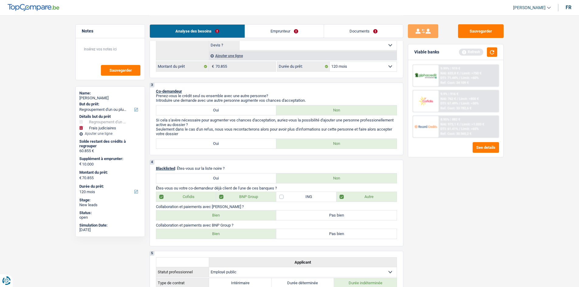
radio input "true"
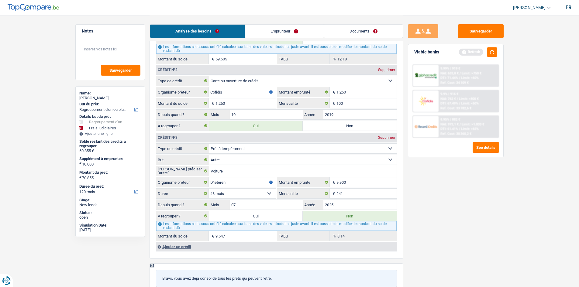
scroll to position [760, 0]
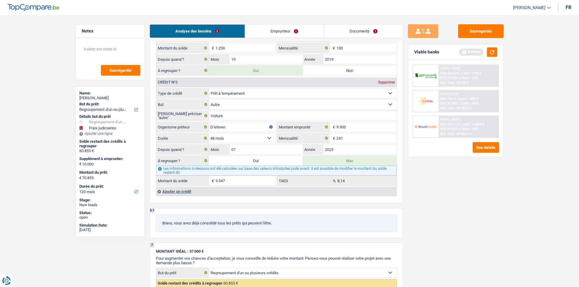
click at [451, 224] on div "Sauvegarder Viable banks Refresh 9.99% | 919 € NAI: 633,8 € / Limit: >750 € DTI…" at bounding box center [456, 150] width 105 height 253
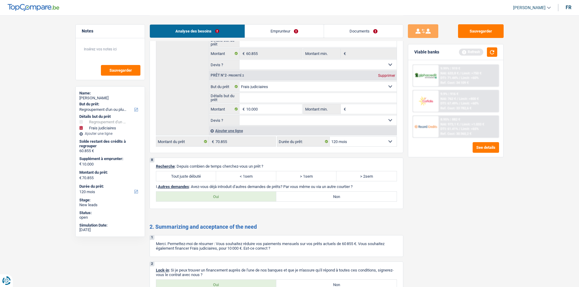
scroll to position [1095, 0]
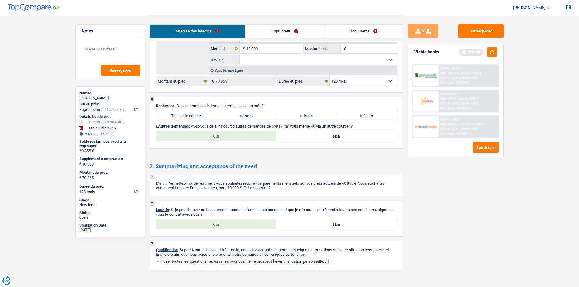
click at [183, 117] on label "Tout juste débuté" at bounding box center [186, 116] width 60 height 10
click at [183, 117] on input "Tout juste débuté" at bounding box center [186, 116] width 60 height 10
radio input "true"
click at [194, 135] on label "Oui" at bounding box center [216, 136] width 120 height 10
click at [194, 135] on input "Oui" at bounding box center [216, 136] width 120 height 10
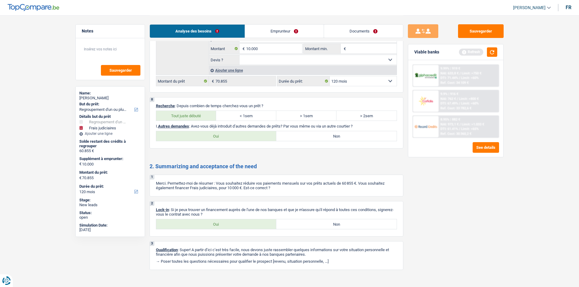
radio input "true"
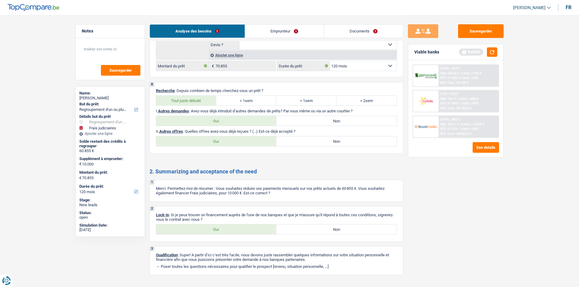
scroll to position [1123, 0]
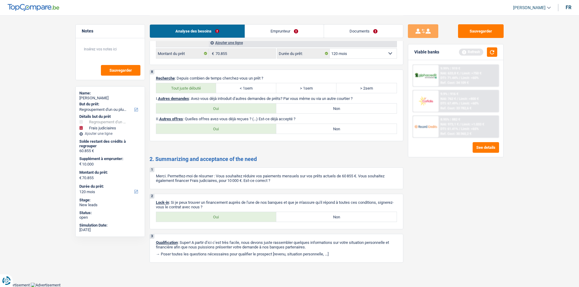
click at [218, 217] on label "Oui" at bounding box center [216, 217] width 120 height 10
click at [218, 217] on input "Oui" at bounding box center [216, 217] width 120 height 10
radio input "true"
click at [273, 37] on link "Emprunteur" at bounding box center [284, 31] width 79 height 13
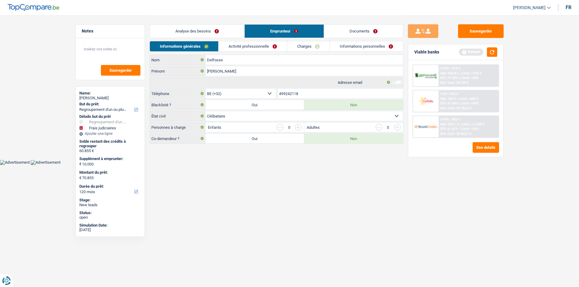
scroll to position [0, 0]
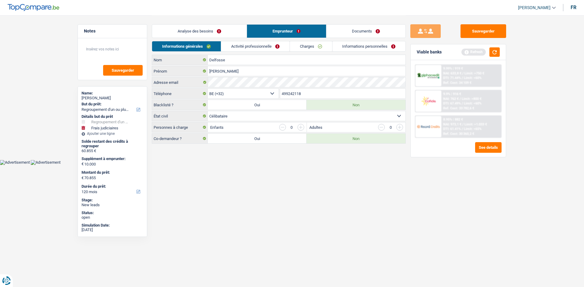
click at [204, 30] on link "Analyse des besoins" at bounding box center [199, 31] width 95 height 13
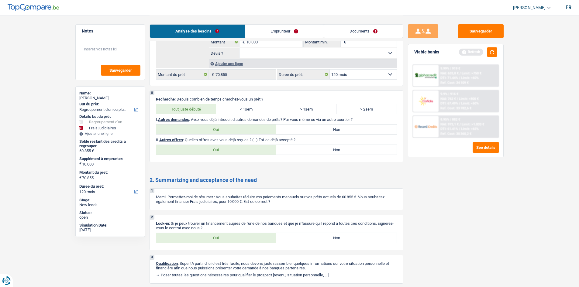
scroll to position [1123, 0]
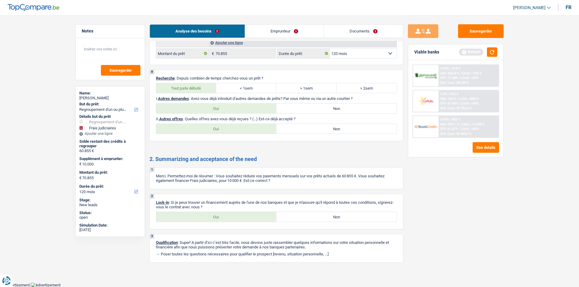
click at [260, 127] on label "Oui" at bounding box center [216, 129] width 120 height 10
click at [260, 127] on input "Oui" at bounding box center [216, 129] width 120 height 10
radio input "true"
select select "120"
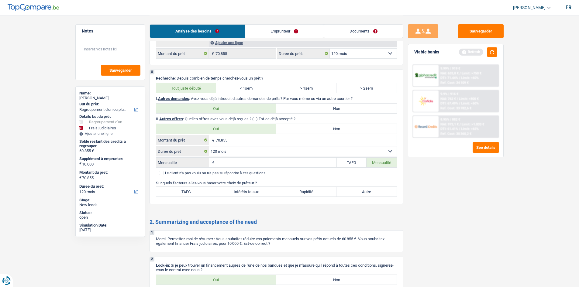
click at [287, 127] on label "Non" at bounding box center [336, 129] width 120 height 10
click at [287, 127] on input "Non" at bounding box center [336, 129] width 120 height 10
radio input "true"
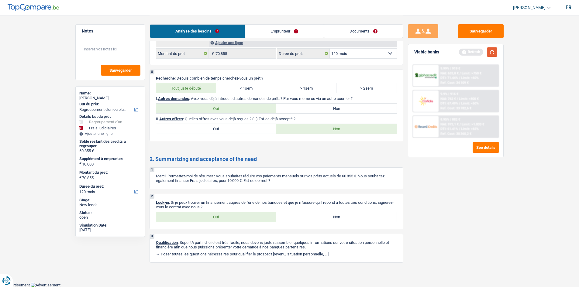
click at [490, 52] on button "button" at bounding box center [492, 51] width 10 height 9
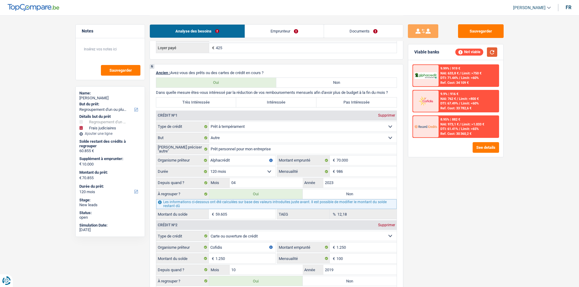
scroll to position [545, 0]
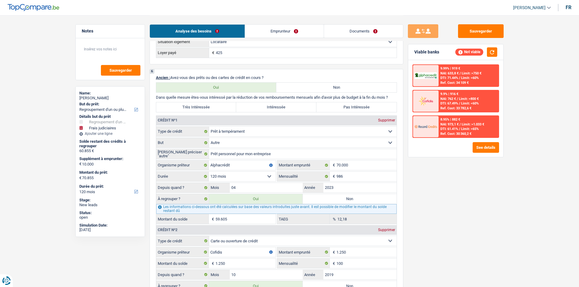
click at [269, 27] on link "Emprunteur" at bounding box center [284, 31] width 79 height 13
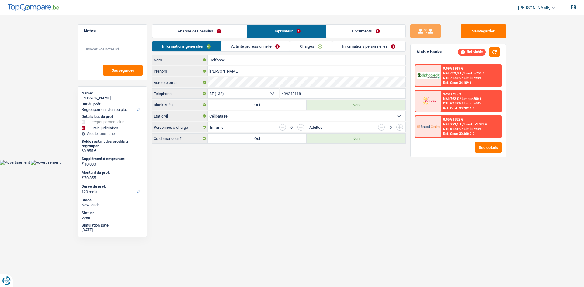
click at [235, 30] on link "Analyse des besoins" at bounding box center [199, 31] width 95 height 13
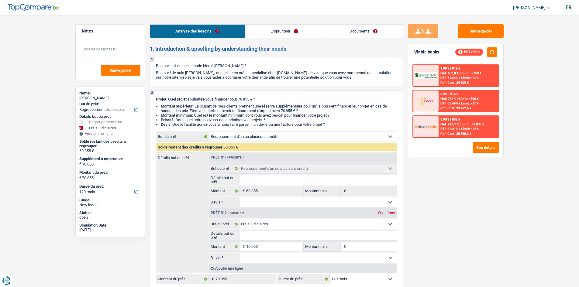
click at [266, 32] on link "Emprunteur" at bounding box center [284, 31] width 79 height 13
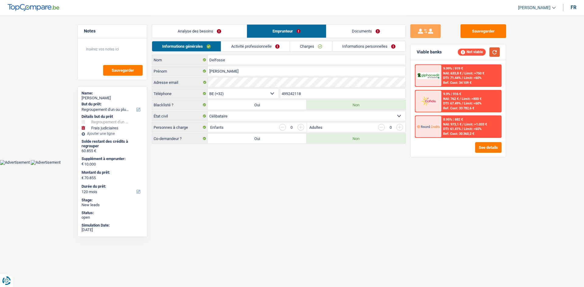
click at [495, 56] on button "button" at bounding box center [494, 51] width 10 height 9
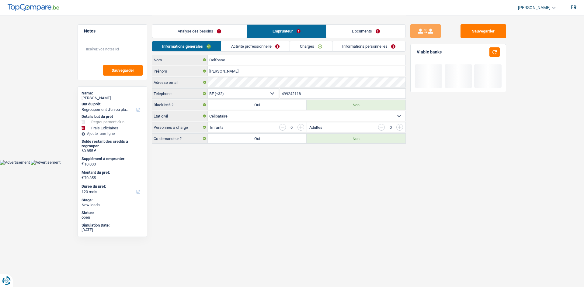
click at [275, 46] on link "Activité professionnelle" at bounding box center [255, 46] width 68 height 10
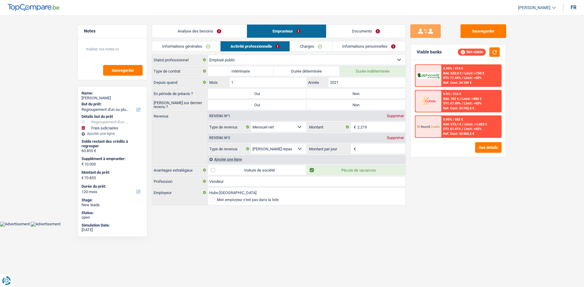
click at [317, 38] on div "Analyse des besoins Emprunteur Documents" at bounding box center [279, 28] width 254 height 26
click at [310, 44] on link "Charges" at bounding box center [311, 46] width 42 height 10
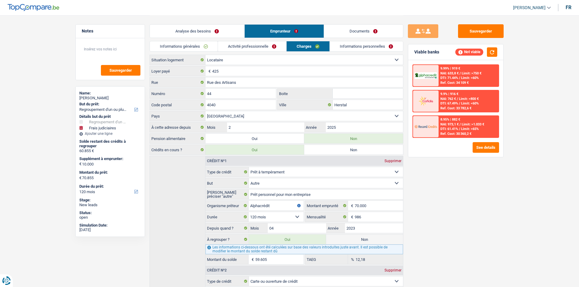
click at [241, 46] on link "Activité professionnelle" at bounding box center [252, 46] width 68 height 10
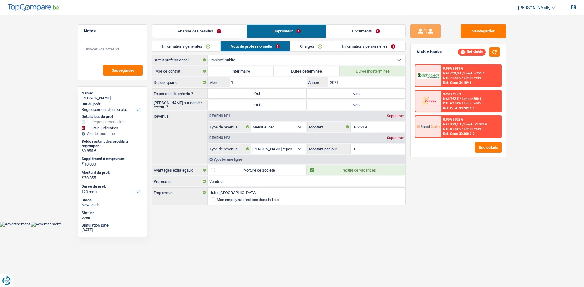
click at [323, 92] on label "Non" at bounding box center [356, 94] width 99 height 10
click at [323, 92] on input "Non" at bounding box center [356, 94] width 99 height 10
radio input "true"
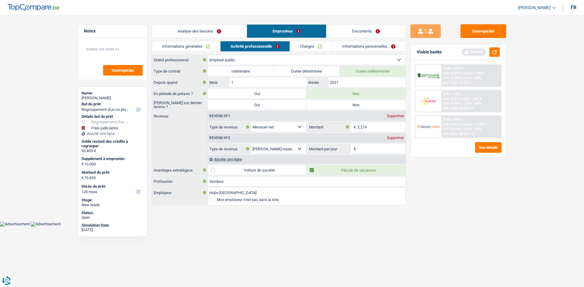
click at [198, 31] on link "Analyse des besoins" at bounding box center [199, 31] width 95 height 13
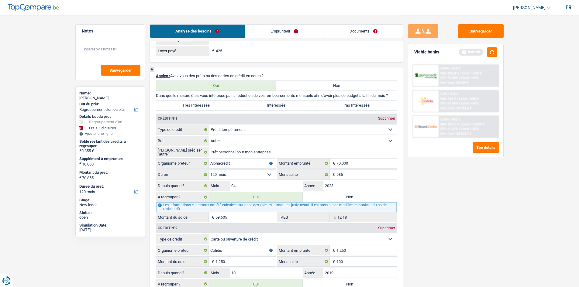
scroll to position [487, 0]
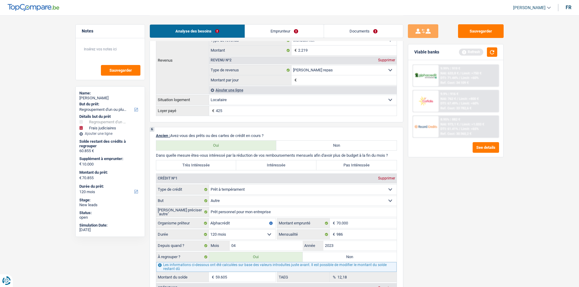
click at [307, 31] on link "Emprunteur" at bounding box center [284, 31] width 79 height 13
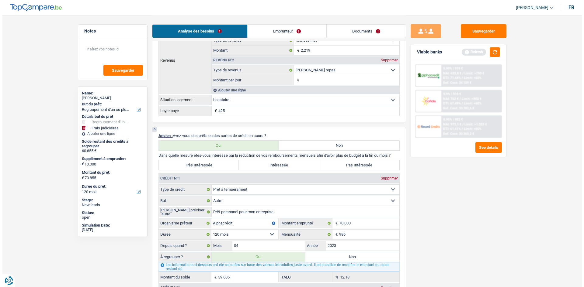
scroll to position [0, 0]
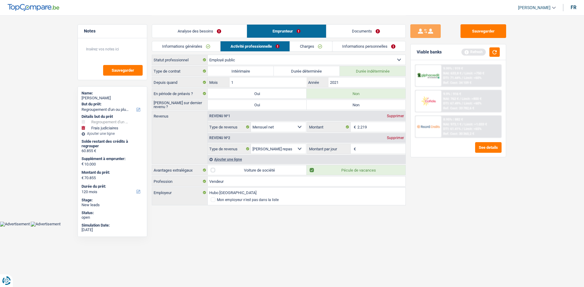
click at [195, 49] on link "Informations générales" at bounding box center [186, 46] width 68 height 10
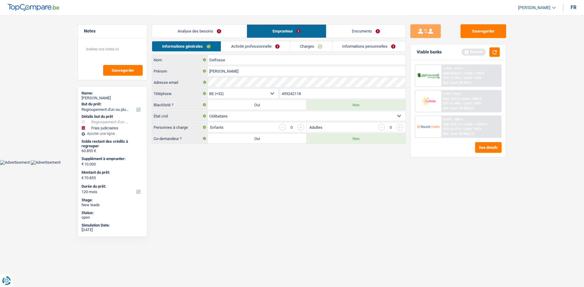
click at [241, 47] on link "Activité professionnelle" at bounding box center [255, 46] width 68 height 10
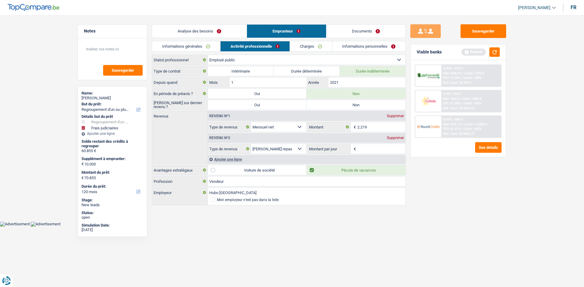
click at [357, 148] on span "€" at bounding box center [354, 149] width 7 height 10
click at [360, 147] on input "Montant par jour" at bounding box center [381, 149] width 48 height 10
type input "7"
type input "5,5"
click at [471, 257] on div "Sauvegarder Viable banks Refresh 9.99% | 919 € NAI: 633,8 € / Limit: >750 € DTI…" at bounding box center [458, 150] width 105 height 253
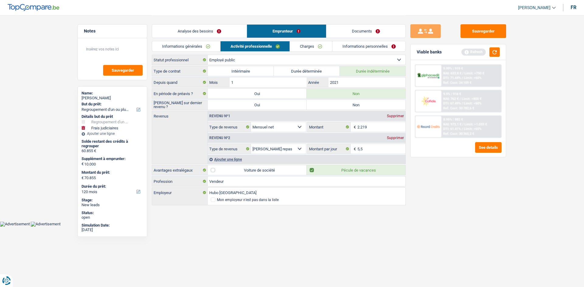
drag, startPoint x: 322, startPoint y: 101, endPoint x: 327, endPoint y: 94, distance: 8.2
click at [323, 101] on label "Non" at bounding box center [356, 105] width 99 height 10
click at [323, 101] on input "Non" at bounding box center [356, 105] width 99 height 10
radio input "true"
click at [498, 51] on button "button" at bounding box center [494, 51] width 10 height 9
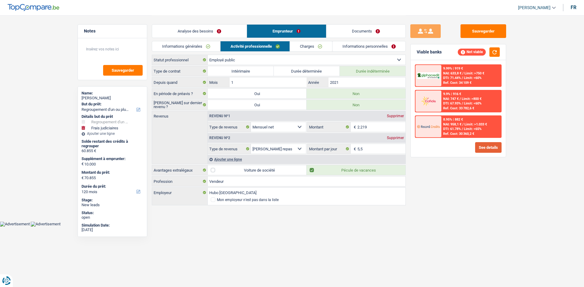
click at [482, 148] on button "See details" at bounding box center [488, 147] width 26 height 11
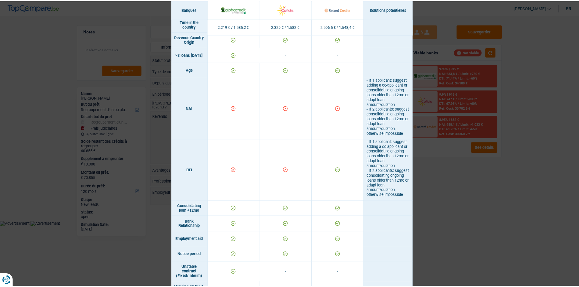
scroll to position [152, 0]
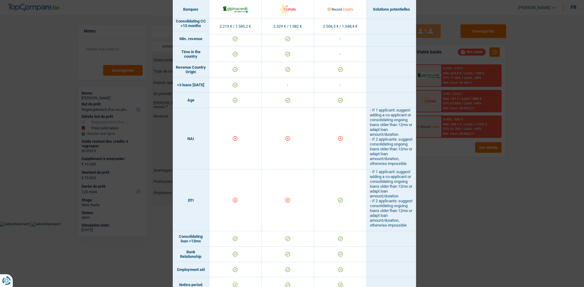
click at [478, 184] on div "Banks conditions × Banques Solutions potentielles Revenus / Charges 2.219 € / 1…" at bounding box center [292, 143] width 584 height 287
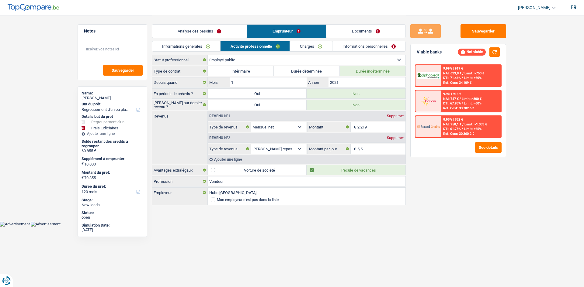
click at [186, 29] on link "Analyse des besoins" at bounding box center [199, 31] width 95 height 13
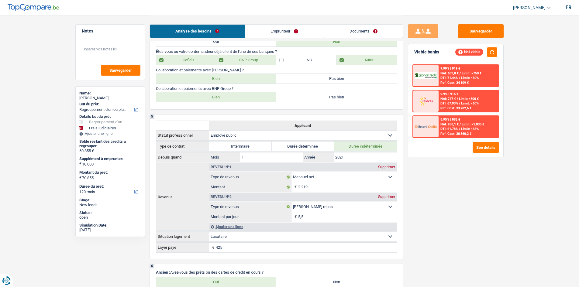
scroll to position [335, 0]
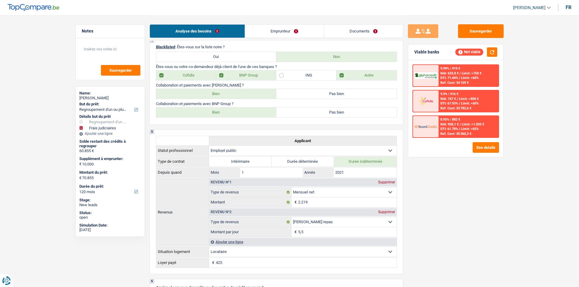
click at [285, 77] on label "ING" at bounding box center [306, 76] width 60 height 10
click at [285, 77] on input "ING" at bounding box center [306, 76] width 60 height 10
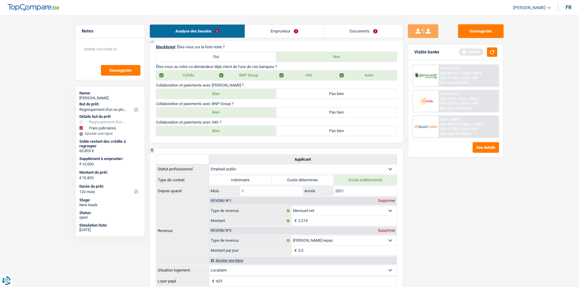
click at [284, 77] on label "ING" at bounding box center [306, 76] width 60 height 10
click at [284, 77] on input "ING" at bounding box center [306, 76] width 60 height 10
checkbox input "false"
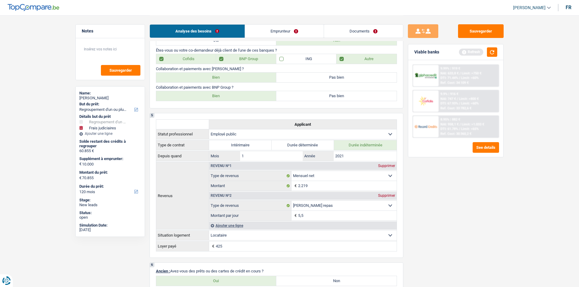
scroll to position [274, 0]
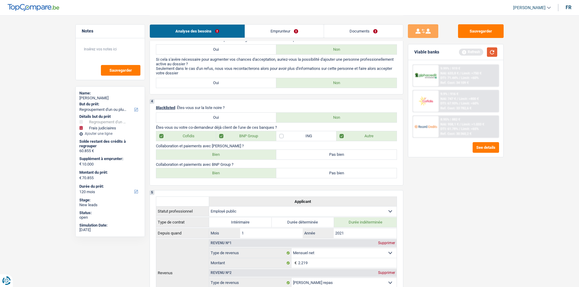
click at [495, 54] on button "button" at bounding box center [492, 51] width 10 height 9
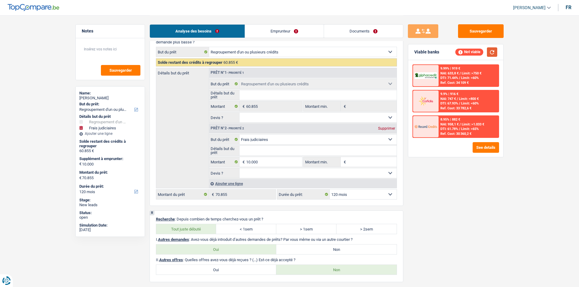
scroll to position [971, 0]
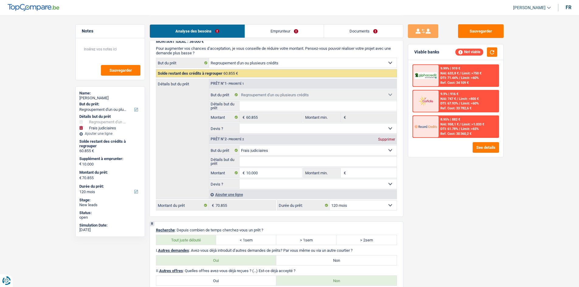
click at [377, 155] on select "Confort maison: meubles, textile, peinture, électroménager, outillage non-profe…" at bounding box center [318, 151] width 157 height 10
select select "other"
click at [240, 146] on select "Confort maison: meubles, textile, peinture, électroménager, outillage non-profe…" at bounding box center [318, 151] width 157 height 10
select select "other"
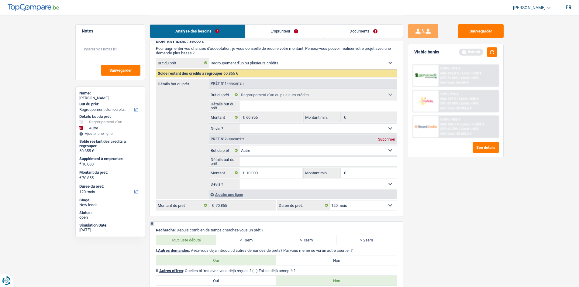
click at [288, 179] on fieldset "Confort maison: meubles, textile, peinture, électroménager, outillage non-profe…" at bounding box center [303, 167] width 188 height 44
click at [288, 173] on input "10.000" at bounding box center [274, 173] width 56 height 10
type input "1.000"
type input "100"
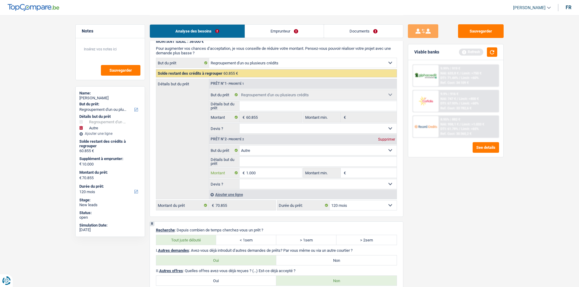
type input "100"
type input "10"
type input "1"
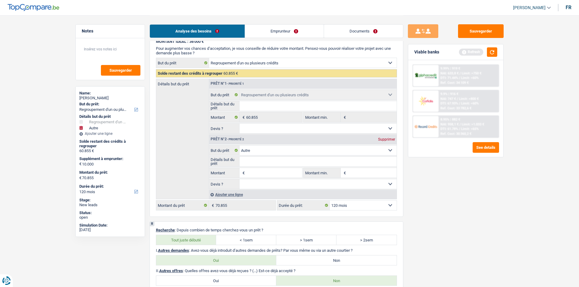
type input "0"
type input "60.855"
select select "144"
type input "60.855"
select select "144"
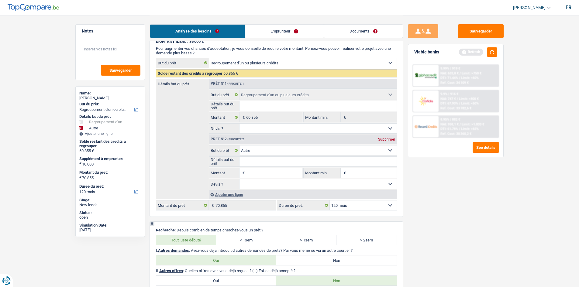
type input "60.855"
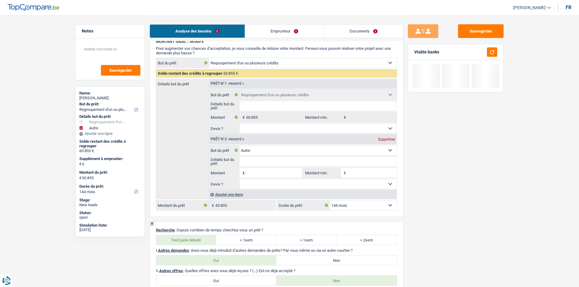
click at [383, 139] on div "Supprimer" at bounding box center [387, 140] width 20 height 4
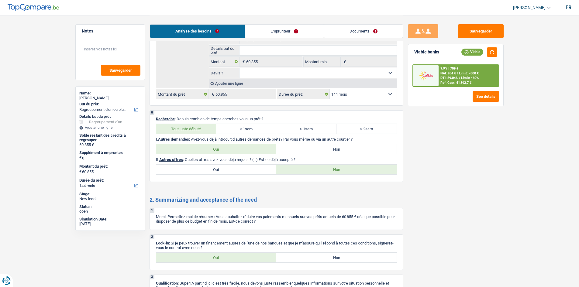
click at [371, 97] on select "12 mois 18 mois 24 mois 30 mois 36 mois 42 mois 48 mois 60 mois 72 mois 84 mois…" at bounding box center [363, 94] width 67 height 10
select select "120"
click at [330, 89] on select "12 mois 18 mois 24 mois 30 mois 36 mois 42 mois 48 mois 60 mois 72 mois 84 mois…" at bounding box center [363, 94] width 67 height 10
select select "120"
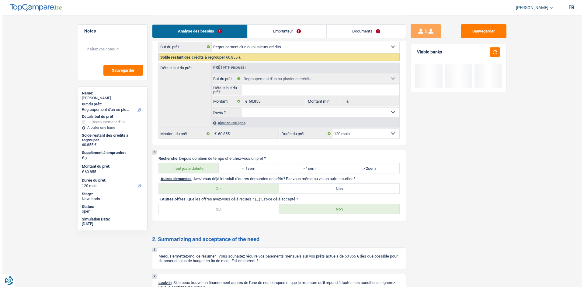
scroll to position [879, 0]
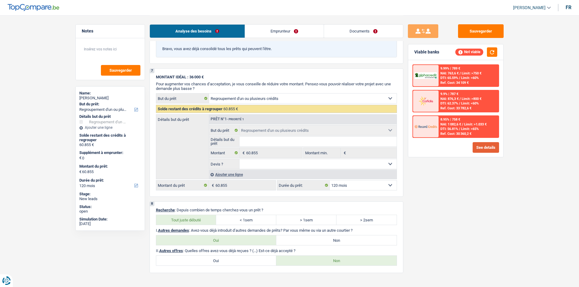
click at [485, 145] on button "See details" at bounding box center [486, 147] width 26 height 11
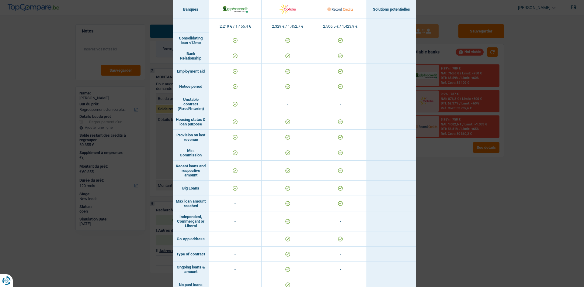
scroll to position [359, 0]
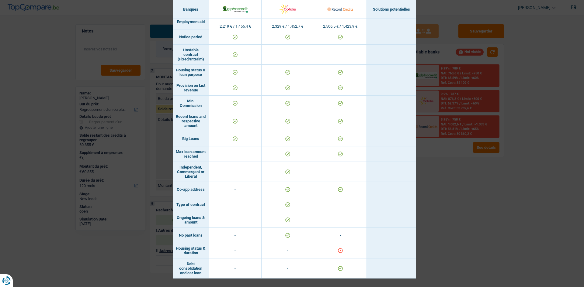
drag, startPoint x: 425, startPoint y: 222, endPoint x: 420, endPoint y: 220, distance: 4.8
click at [425, 222] on div "Banks conditions × Banques Solutions potentielles Revenus / Charges 2.219 € / 1…" at bounding box center [292, 143] width 584 height 287
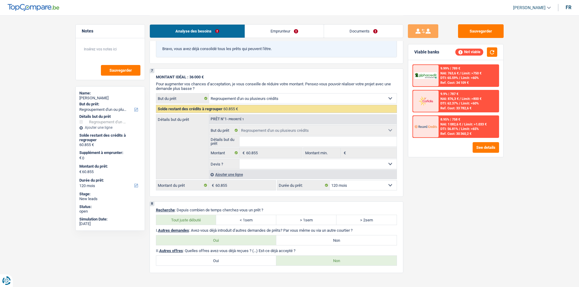
click at [342, 186] on select "12 mois 18 mois 24 mois 30 mois 36 mois 42 mois 48 mois 60 mois 72 mois 84 mois…" at bounding box center [363, 186] width 67 height 10
select select "84"
click at [330, 181] on select "12 mois 18 mois 24 mois 30 mois 36 mois 42 mois 48 mois 60 mois 72 mois 84 mois…" at bounding box center [363, 186] width 67 height 10
select select "84"
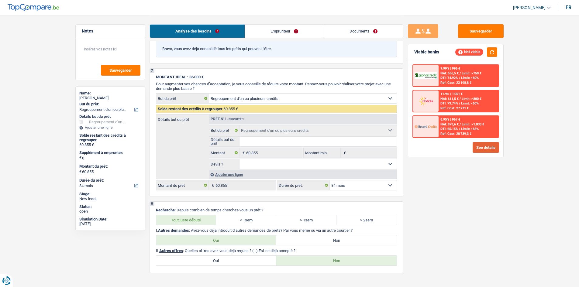
click at [483, 144] on button "See details" at bounding box center [486, 147] width 26 height 11
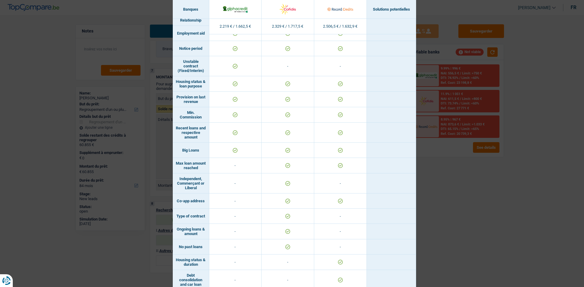
scroll to position [411, 0]
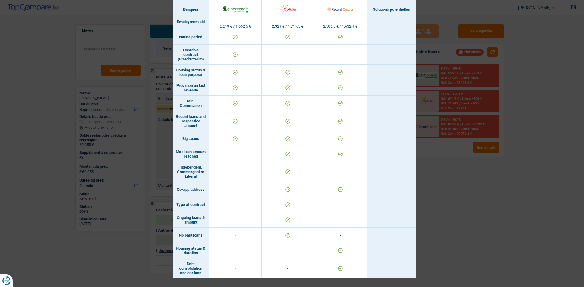
click at [462, 215] on div "Banks conditions × Banques Solutions potentielles Revenus / Charges 2.219 € / 1…" at bounding box center [292, 143] width 584 height 287
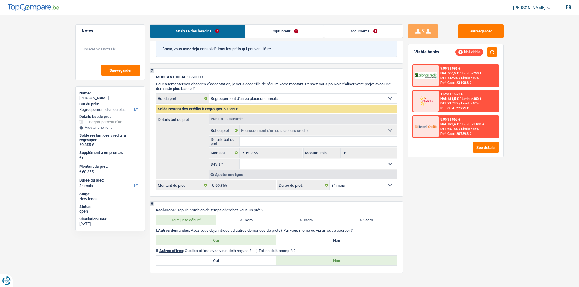
click at [351, 190] on div "12 mois 18 mois 24 mois 30 mois 36 mois 42 mois 48 mois 60 mois 72 mois 84 mois…" at bounding box center [337, 185] width 120 height 10
click at [351, 187] on select "12 mois 18 mois 24 mois 30 mois 36 mois 42 mois 48 mois 60 mois 72 mois 84 mois…" at bounding box center [363, 186] width 67 height 10
select select "120"
click at [330, 181] on select "12 mois 18 mois 24 mois 30 mois 36 mois 42 mois 48 mois 60 mois 72 mois 84 mois…" at bounding box center [363, 186] width 67 height 10
select select "120"
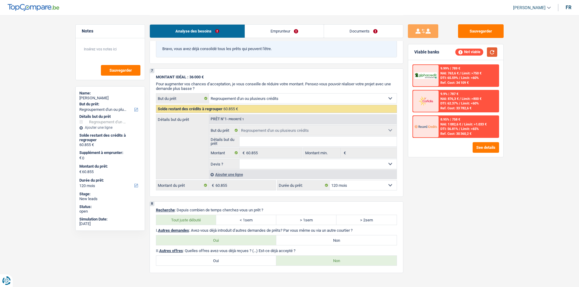
click at [490, 56] on button "button" at bounding box center [492, 51] width 10 height 9
click at [481, 145] on div "9.99% | 789 € NAI: 763,6 € / Limit: >750 € DTI: 65.59% / Limit: <60% Ref. Cost:…" at bounding box center [455, 108] width 95 height 97
click at [481, 145] on button "See details" at bounding box center [486, 147] width 26 height 11
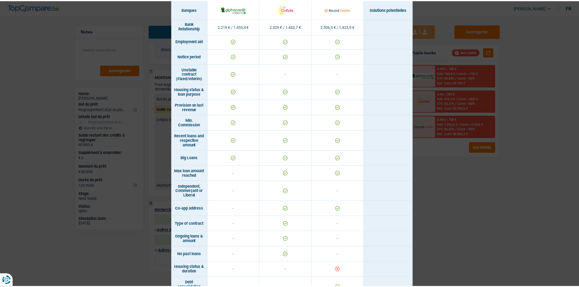
scroll to position [359, 0]
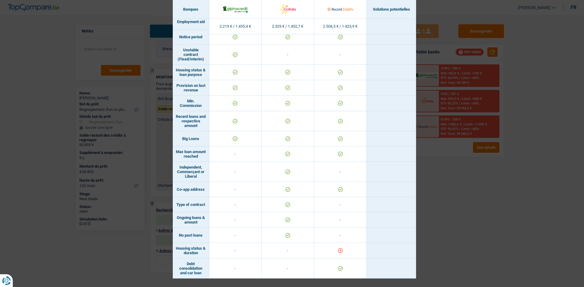
click at [448, 217] on div "Banks conditions × Banques Solutions potentielles Revenus / Charges 2.219 € / 1…" at bounding box center [292, 143] width 584 height 287
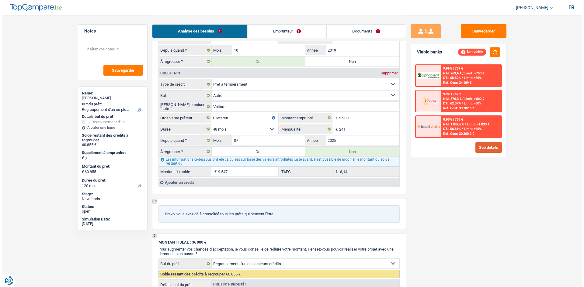
scroll to position [677, 0]
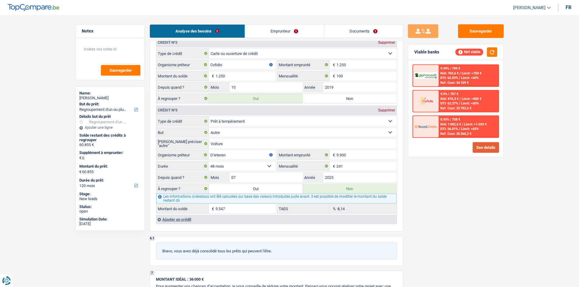
click at [488, 150] on button "See details" at bounding box center [486, 147] width 26 height 11
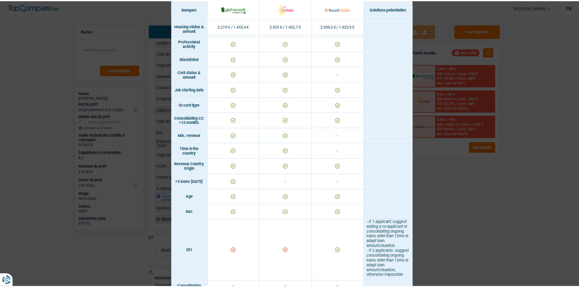
scroll to position [0, 0]
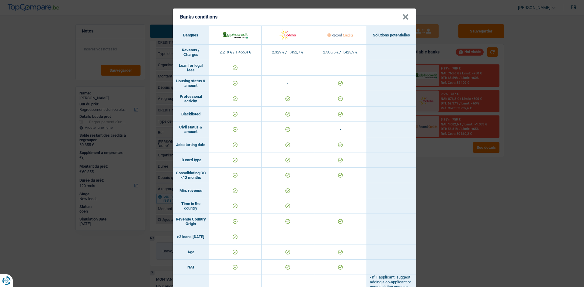
click at [430, 175] on div "Banks conditions × Banques Solutions potentielles Revenus / Charges 2.219 € / 1…" at bounding box center [292, 143] width 584 height 287
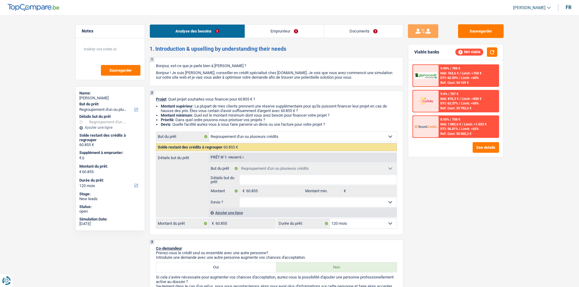
click at [266, 28] on link "Emprunteur" at bounding box center [284, 31] width 79 height 13
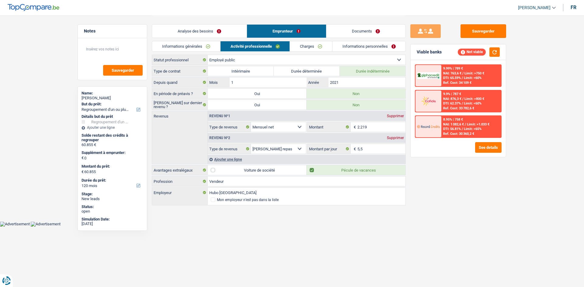
click at [301, 44] on link "Charges" at bounding box center [311, 46] width 42 height 10
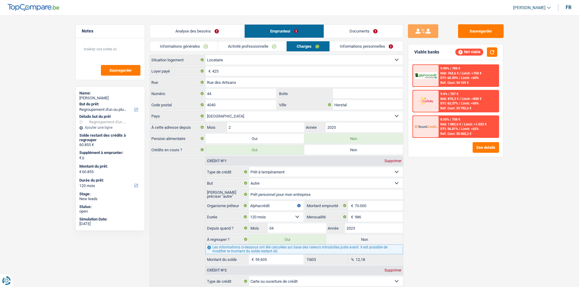
click at [204, 39] on div "Analyse des besoins Emprunteur Documents" at bounding box center [277, 28] width 254 height 26
click at [204, 45] on link "Informations générales" at bounding box center [184, 46] width 68 height 10
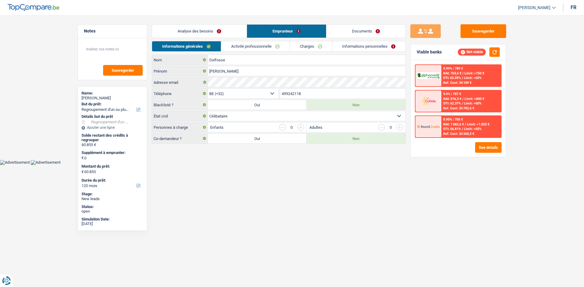
click at [214, 31] on link "Analyse des besoins" at bounding box center [199, 31] width 95 height 13
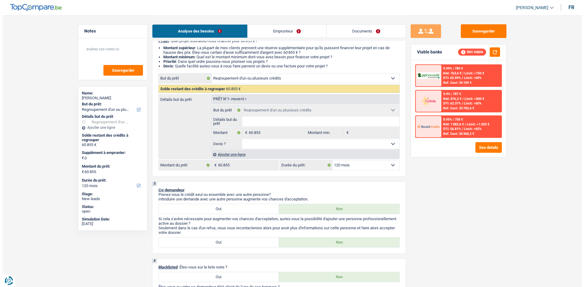
scroll to position [122, 0]
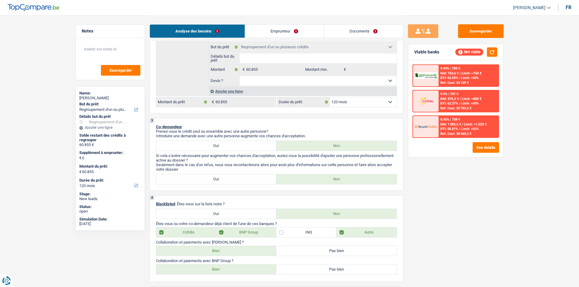
click at [343, 105] on select "12 mois 18 mois 24 mois 30 mois 36 mois 42 mois 48 mois 60 mois 72 mois 84 mois…" at bounding box center [363, 102] width 67 height 10
select select "84"
click at [330, 97] on select "12 mois 18 mois 24 mois 30 mois 36 mois 42 mois 48 mois 60 mois 72 mois 84 mois…" at bounding box center [363, 102] width 67 height 10
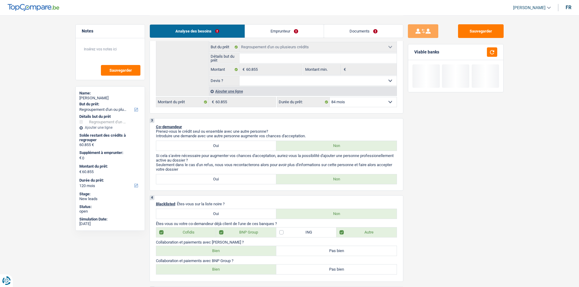
select select "84"
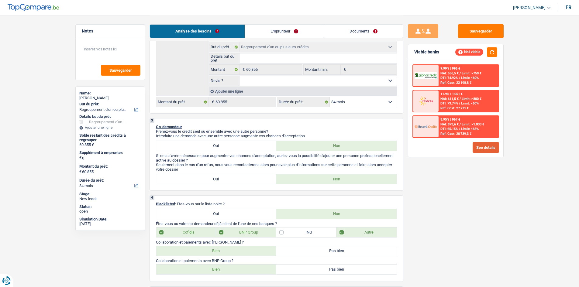
click at [489, 150] on button "See details" at bounding box center [486, 147] width 26 height 11
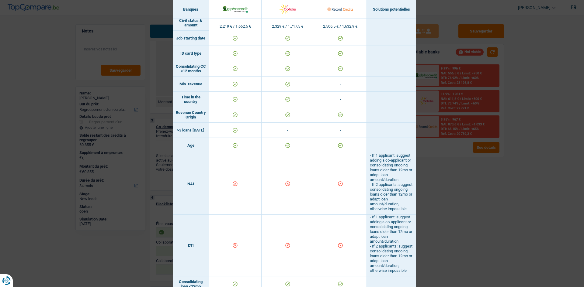
scroll to position [106, 0]
drag, startPoint x: 464, startPoint y: 217, endPoint x: 457, endPoint y: 217, distance: 7.6
click at [463, 219] on div "Banks conditions × Banques Solutions potentielles Revenus / Charges 2.219 € / 1…" at bounding box center [292, 143] width 584 height 287
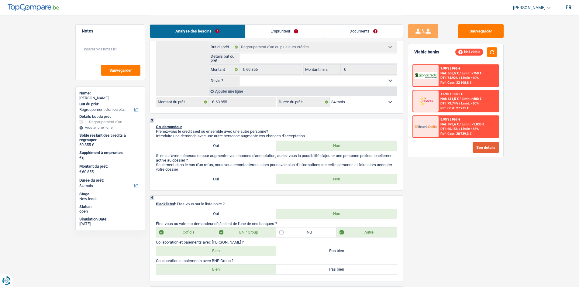
click at [484, 148] on button "See details" at bounding box center [486, 147] width 26 height 11
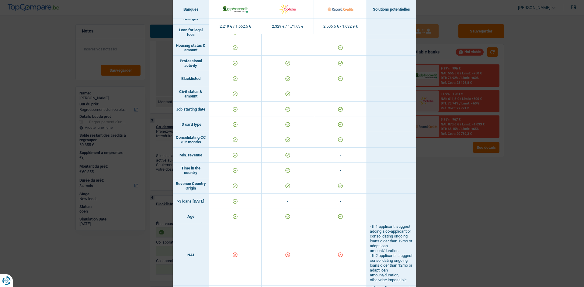
scroll to position [91, 0]
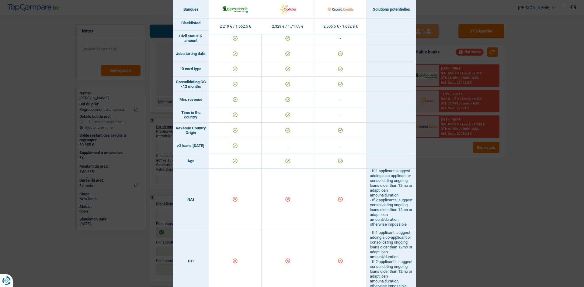
click at [418, 213] on div "Banks conditions × Banques Solutions potentielles Revenus / Charges 2.219 € / 1…" at bounding box center [292, 143] width 584 height 287
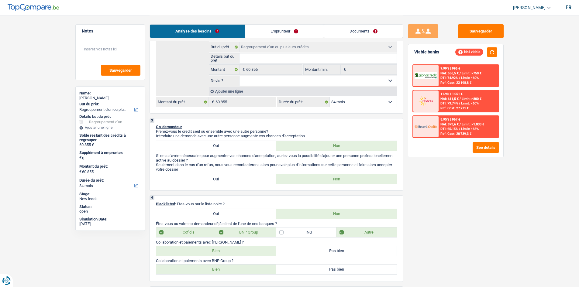
click at [352, 105] on select "12 mois 18 mois 24 mois 30 mois 36 mois 42 mois 48 mois 60 mois 72 mois 84 mois…" at bounding box center [363, 102] width 67 height 10
select select "120"
click at [330, 97] on select "12 mois 18 mois 24 mois 30 mois 36 mois 42 mois 48 mois 60 mois 72 mois 84 mois…" at bounding box center [363, 102] width 67 height 10
select select "120"
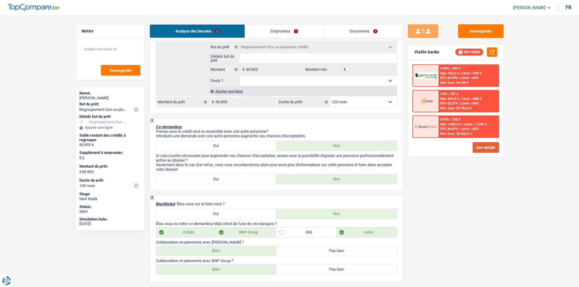
click at [483, 145] on button "See details" at bounding box center [486, 147] width 26 height 11
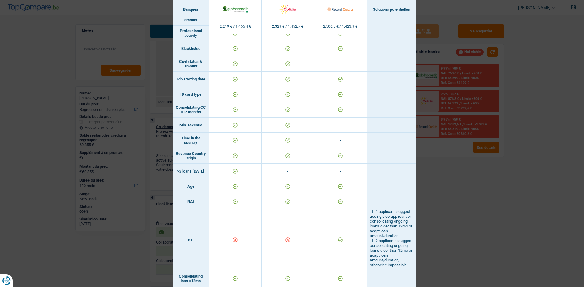
scroll to position [0, 0]
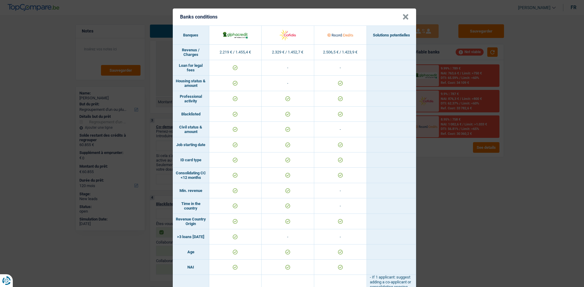
click at [470, 224] on div "Banks conditions × Banques Solutions potentielles Revenus / Charges 2.219 € / 1…" at bounding box center [292, 143] width 584 height 287
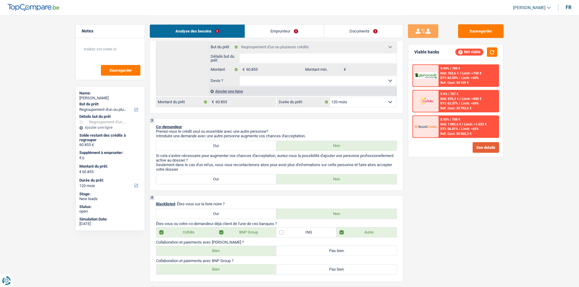
click at [486, 149] on button "See details" at bounding box center [486, 147] width 26 height 11
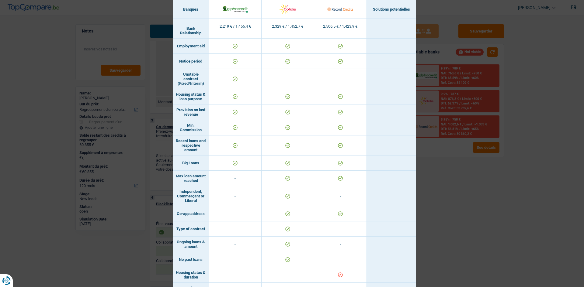
scroll to position [359, 0]
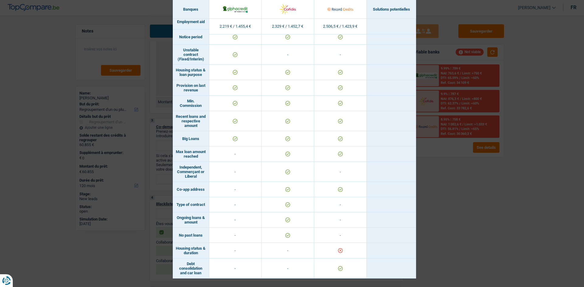
click at [464, 177] on div "Banks conditions × Banques Solutions potentielles Revenus / Charges 2.219 € / 1…" at bounding box center [292, 143] width 584 height 287
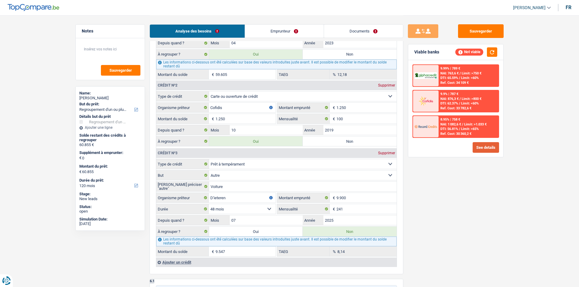
scroll to position [639, 0]
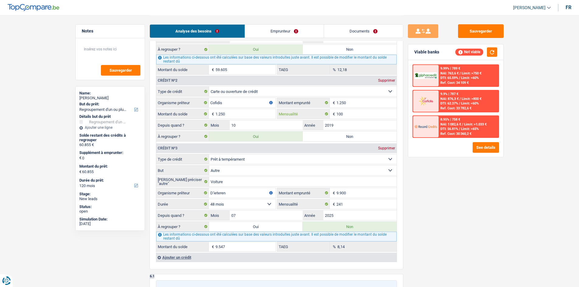
click at [356, 112] on input "100" at bounding box center [367, 114] width 60 height 10
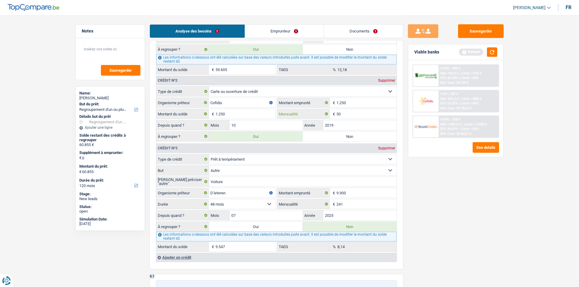
type input "50"
click at [426, 199] on div "Sauvegarder Viable banks Refresh 9.99% | 789 € NAI: 763,6 € / Limit: >750 € DTI…" at bounding box center [456, 150] width 105 height 253
click at [494, 55] on button "button" at bounding box center [492, 51] width 10 height 9
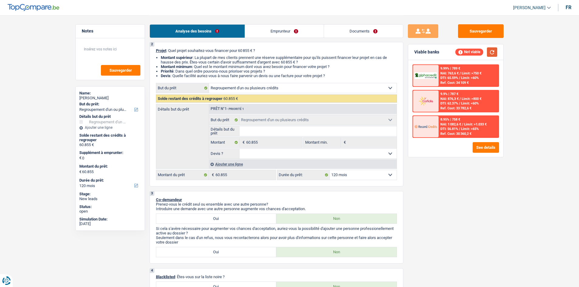
scroll to position [0, 0]
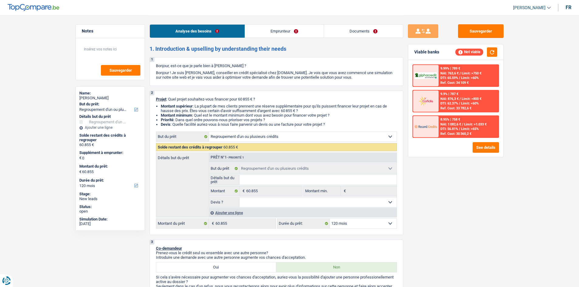
click at [277, 32] on link "Emprunteur" at bounding box center [284, 31] width 79 height 13
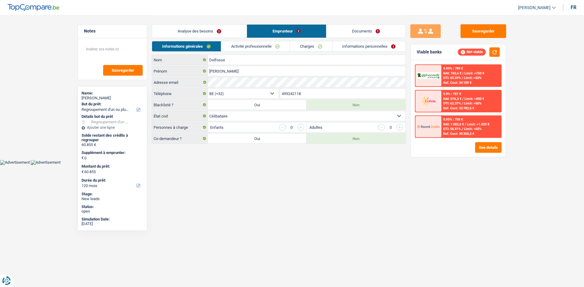
click at [260, 40] on div "Analyse des besoins Emprunteur Documents" at bounding box center [279, 28] width 254 height 26
click at [264, 49] on link "Activité professionnelle" at bounding box center [255, 46] width 68 height 10
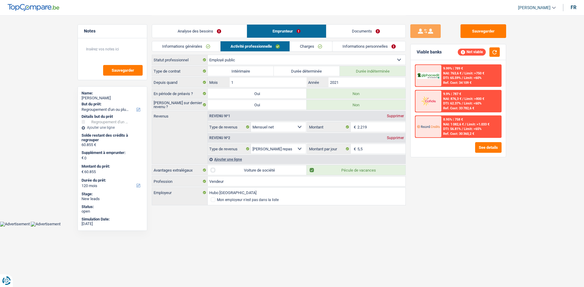
click at [308, 37] on link "Emprunteur" at bounding box center [286, 31] width 79 height 13
click at [322, 43] on link "Charges" at bounding box center [311, 46] width 42 height 10
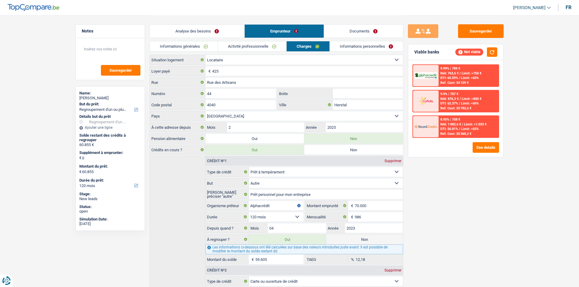
click at [348, 48] on link "Informations personnelles" at bounding box center [366, 46] width 73 height 10
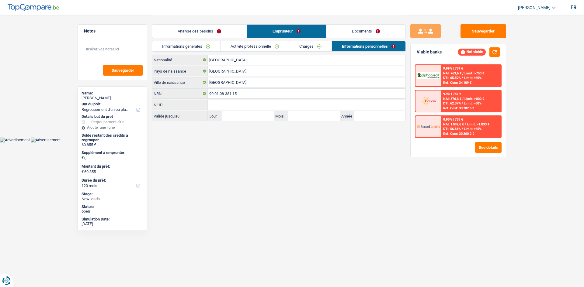
click at [308, 45] on link "Charges" at bounding box center [310, 46] width 42 height 10
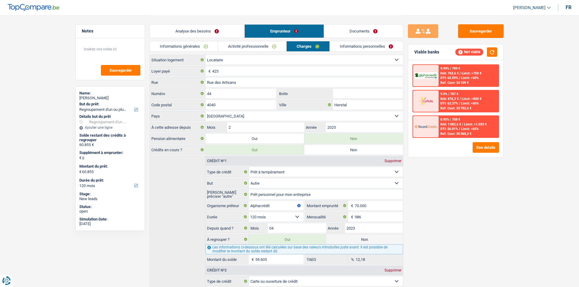
click at [210, 33] on link "Analyse des besoins" at bounding box center [197, 31] width 95 height 13
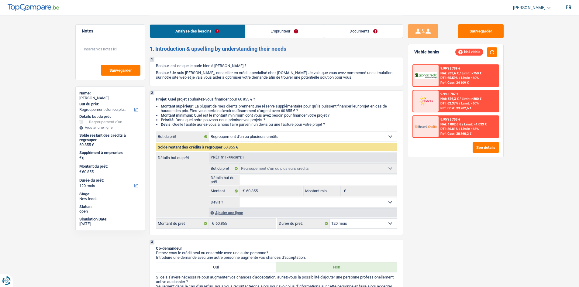
click at [365, 227] on select "12 mois 18 mois 24 mois 30 mois 36 mois 42 mois 48 mois 60 mois 72 mois 84 mois…" at bounding box center [363, 224] width 67 height 10
select select "96"
click at [330, 219] on select "12 mois 18 mois 24 mois 30 mois 36 mois 42 mois 48 mois 60 mois 72 mois 84 mois…" at bounding box center [363, 224] width 67 height 10
select select "96"
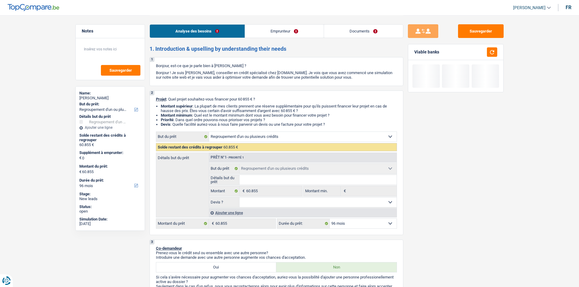
drag, startPoint x: 374, startPoint y: 225, endPoint x: 373, endPoint y: 219, distance: 6.1
click at [374, 225] on select "12 mois 18 mois 24 mois 30 mois 36 mois 42 mois 48 mois 60 mois 72 mois 84 mois…" at bounding box center [363, 224] width 67 height 10
select select "84"
click at [330, 219] on select "12 mois 18 mois 24 mois 30 mois 36 mois 42 mois 48 mois 60 mois 72 mois 84 mois…" at bounding box center [363, 224] width 67 height 10
select select "84"
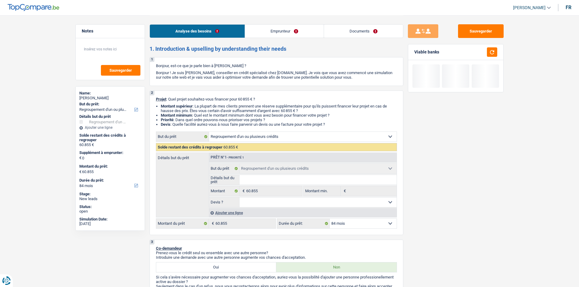
select select "84"
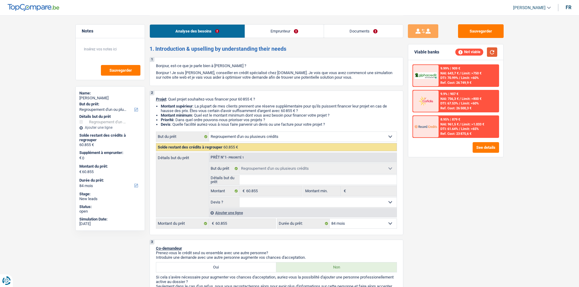
click at [490, 53] on button "button" at bounding box center [492, 51] width 10 height 9
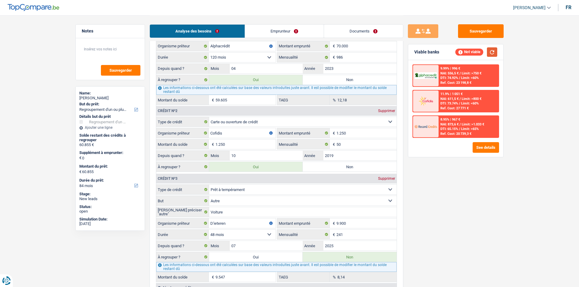
scroll to position [760, 0]
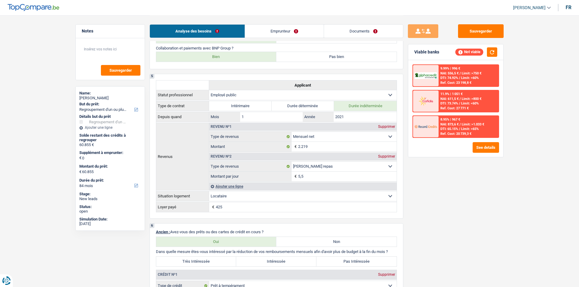
click at [270, 31] on link "Emprunteur" at bounding box center [284, 31] width 79 height 13
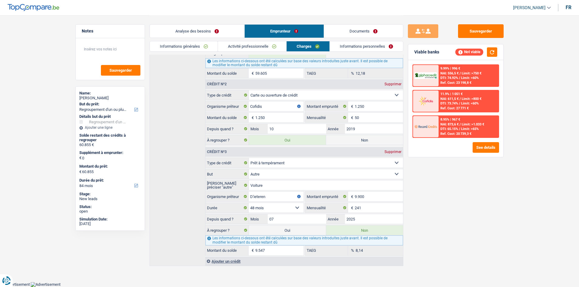
scroll to position [186, 0]
drag, startPoint x: 220, startPoint y: 33, endPoint x: 238, endPoint y: 42, distance: 19.9
click at [220, 33] on link "Analyse des besoins" at bounding box center [197, 31] width 95 height 13
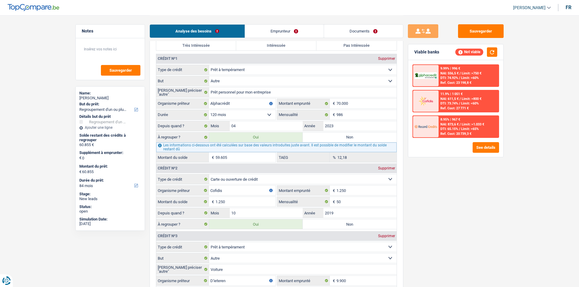
scroll to position [551, 0]
click at [259, 155] on input "59.605" at bounding box center [246, 157] width 60 height 10
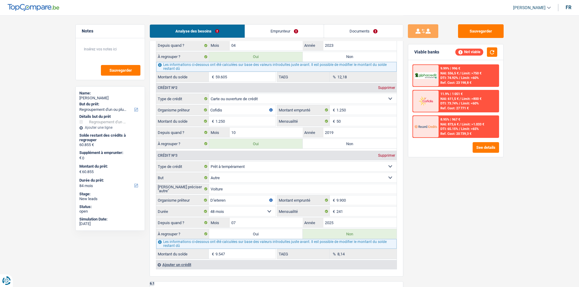
scroll to position [642, 0]
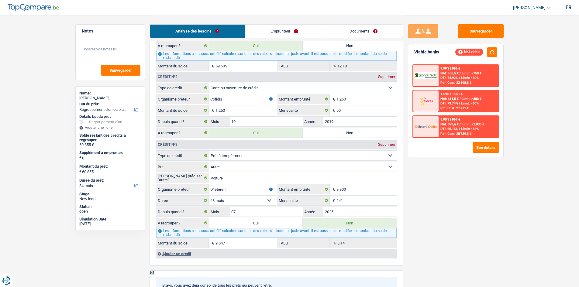
click at [453, 189] on div "Sauvegarder Viable banks Not viable 9.99% | 996 € NAI: 556,5 € / Limit: >750 € …" at bounding box center [456, 150] width 105 height 253
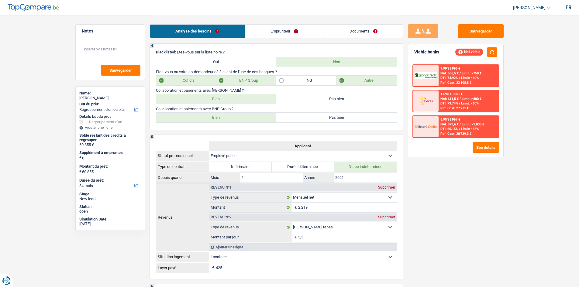
scroll to position [456, 0]
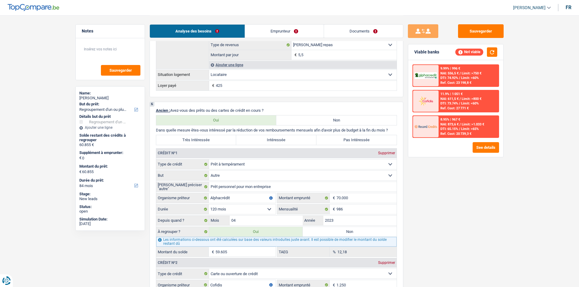
click at [241, 253] on input "59.605" at bounding box center [246, 252] width 60 height 10
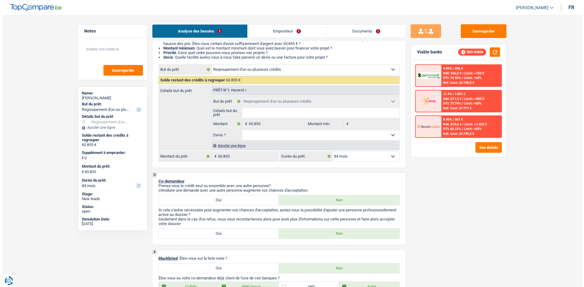
scroll to position [0, 0]
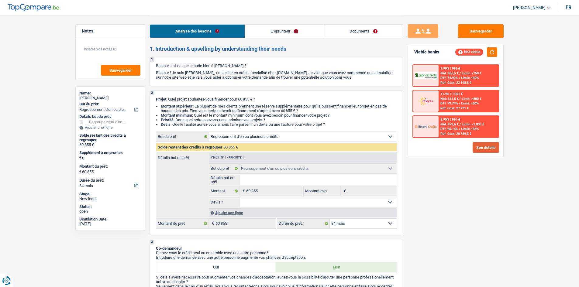
click at [485, 148] on button "See details" at bounding box center [486, 147] width 26 height 11
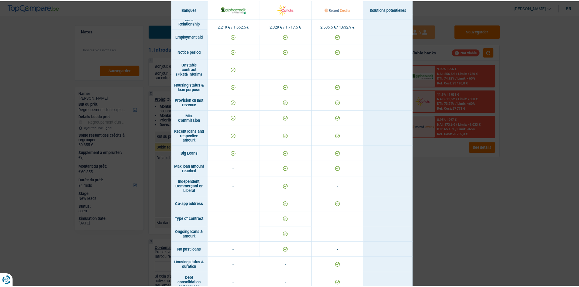
scroll to position [411, 0]
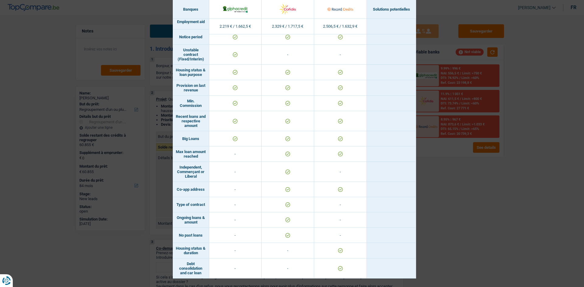
click at [434, 202] on div "Banks conditions × Banques Solutions potentielles Revenus / Charges 2.219 € / 1…" at bounding box center [292, 143] width 584 height 287
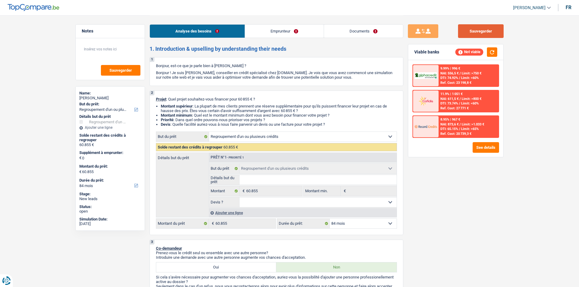
drag, startPoint x: 480, startPoint y: 31, endPoint x: 408, endPoint y: 3, distance: 76.9
click at [479, 31] on button "Sauvegarder" at bounding box center [481, 31] width 46 height 14
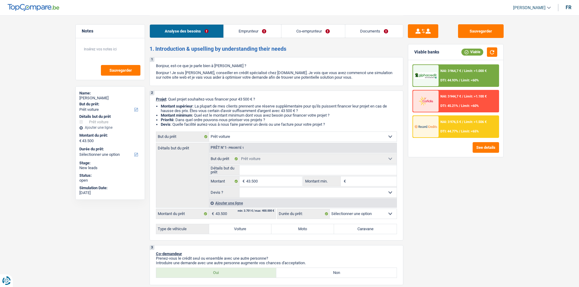
select select "car"
select select "privateEmployee"
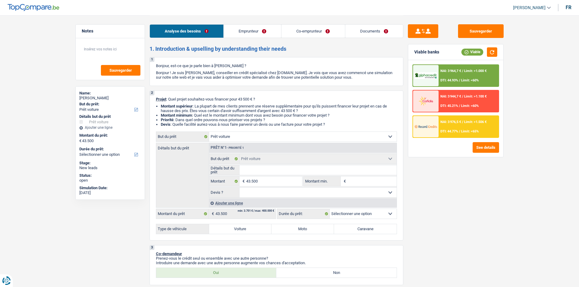
select select "publicEmployee"
select select "netSalary"
select select "mealVouchers"
select select "netSalary"
select select "mealVouchers"
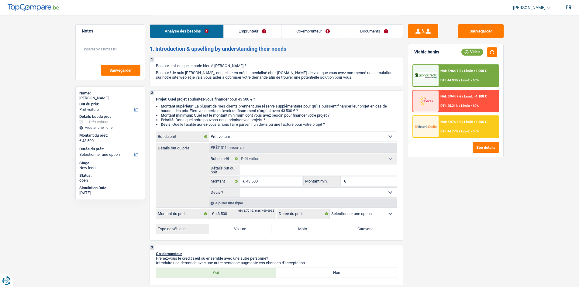
select select "ownerWithMortgage"
select select "mortgage"
select select "360"
select select "car"
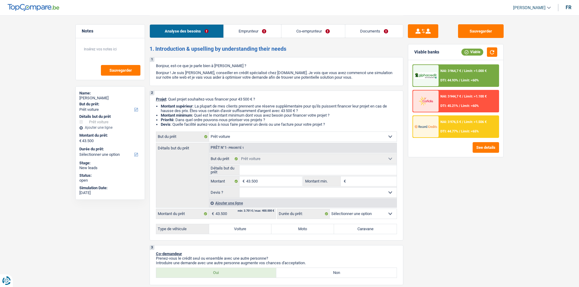
click at [253, 172] on input "Détails but du prêt" at bounding box center [318, 170] width 157 height 10
type input "g"
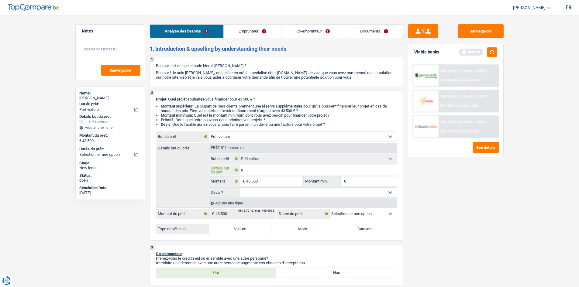
type input "gl"
type input "glc"
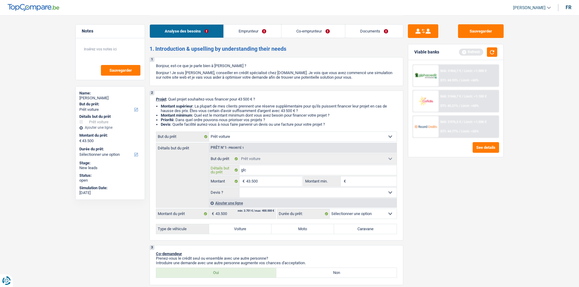
type input "glc"
type input "glc 3"
type input "glc 30"
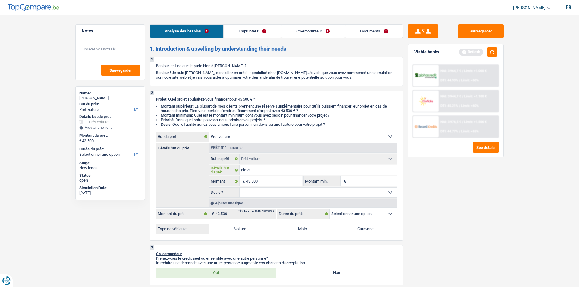
type input "glc 300"
click at [247, 193] on select "Oui Non Non répondu Sélectionner une option" at bounding box center [318, 193] width 157 height 10
select select "yes"
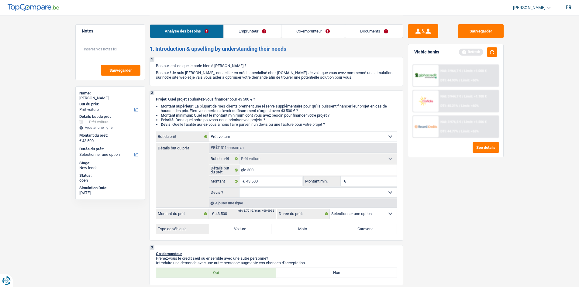
click at [240, 188] on select "Oui Non Non répondu Sélectionner une option" at bounding box center [318, 193] width 157 height 10
select select "yes"
click at [345, 214] on select "12 mois 18 mois 24 mois 30 mois 36 mois 42 mois 48 mois 60 mois Sélectionner un…" at bounding box center [363, 214] width 67 height 10
drag, startPoint x: 438, startPoint y: 205, endPoint x: 422, endPoint y: 207, distance: 15.9
click at [437, 205] on div "Sauvegarder Viable banks Refresh NAI: 3 964,7 € / Limit: >1.000 € DTI: 44.93% /…" at bounding box center [456, 150] width 105 height 253
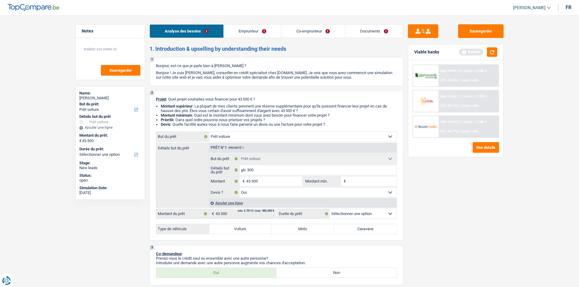
drag, startPoint x: 253, startPoint y: 227, endPoint x: 299, endPoint y: 229, distance: 46.0
click at [253, 228] on label "Voiture" at bounding box center [240, 229] width 63 height 10
click at [253, 228] on input "Voiture" at bounding box center [240, 229] width 63 height 10
radio input "true"
select select "60"
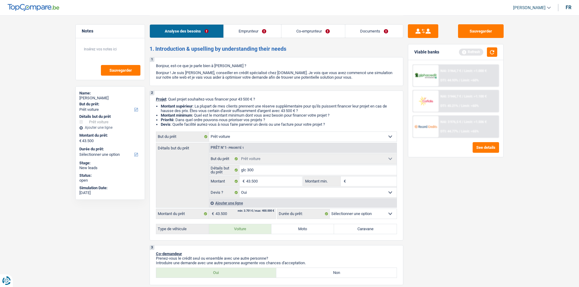
select select "60"
radio input "true"
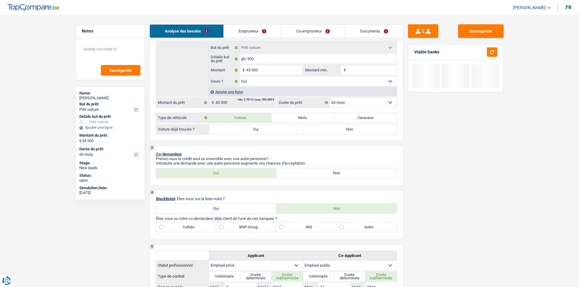
scroll to position [122, 0]
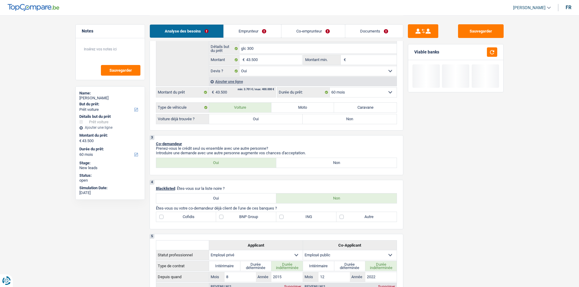
click at [247, 119] on label "Oui" at bounding box center [256, 119] width 94 height 10
click at [247, 119] on input "Oui" at bounding box center [256, 119] width 94 height 10
radio input "true"
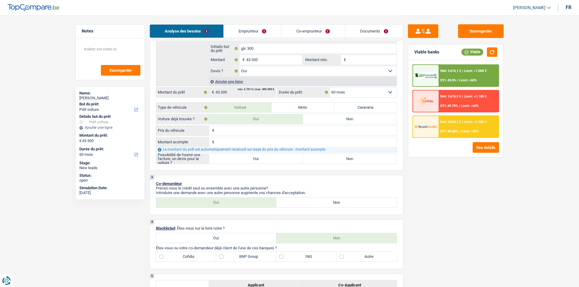
click at [227, 161] on label "Oui" at bounding box center [256, 159] width 94 height 10
click at [227, 161] on input "Oui" at bounding box center [256, 159] width 94 height 10
radio input "true"
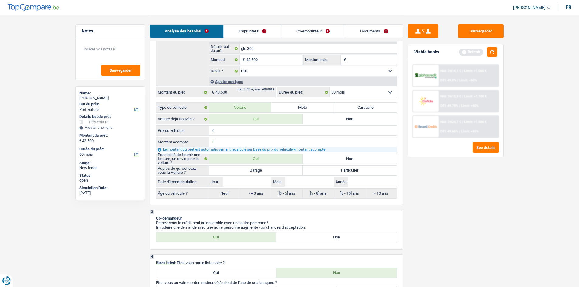
click at [261, 160] on label "Oui" at bounding box center [256, 159] width 94 height 10
click at [261, 160] on input "Oui" at bounding box center [256, 159] width 94 height 10
radio input "true"
click at [330, 169] on label "Particulier" at bounding box center [350, 171] width 94 height 10
click at [330, 169] on input "Particulier" at bounding box center [350, 171] width 94 height 10
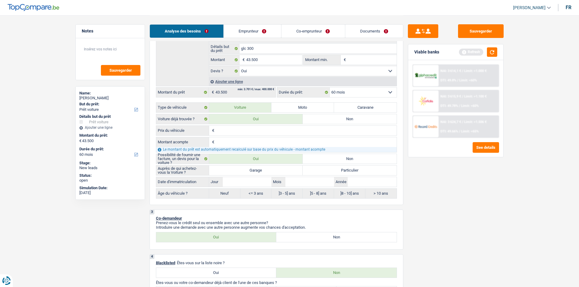
radio input "true"
click at [359, 184] on input "Année" at bounding box center [372, 182] width 49 height 10
type input "2"
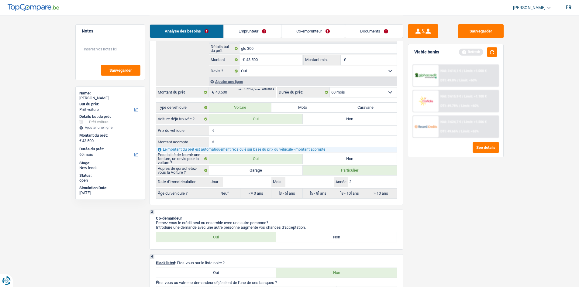
type input "20"
type input "202"
type input "2020"
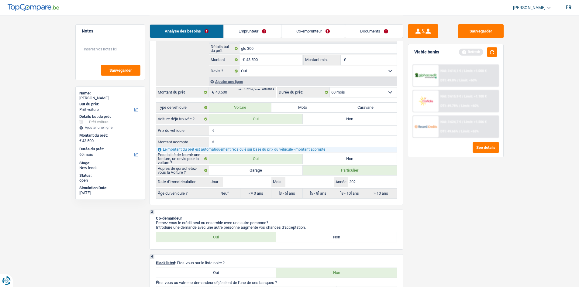
type input "2020"
click at [300, 185] on input "Mois" at bounding box center [310, 182] width 49 height 10
type input "0"
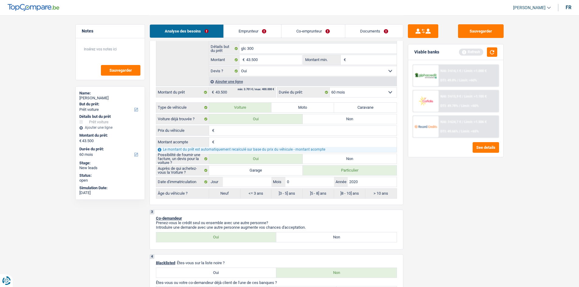
type input "05"
type input "202"
type input "2020"
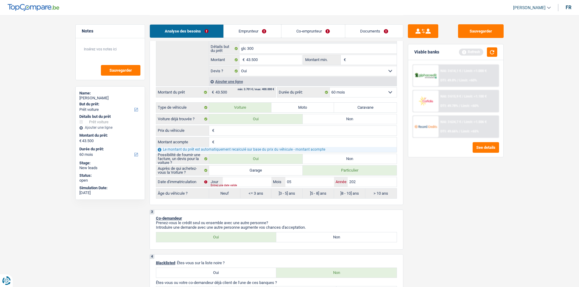
type input "2020"
click at [297, 182] on input "05" at bounding box center [310, 182] width 49 height 10
type input "0"
type input "09"
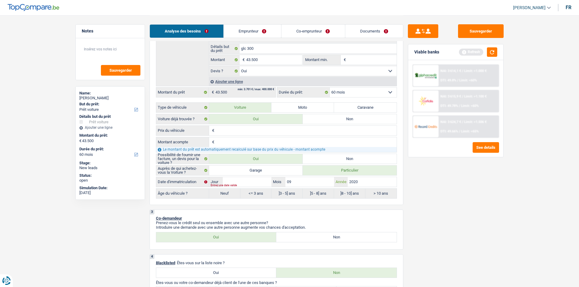
type input "09"
drag, startPoint x: 227, startPoint y: 130, endPoint x: 220, endPoint y: 129, distance: 7.1
click at [225, 130] on input "Prix du véhicule" at bounding box center [306, 131] width 181 height 10
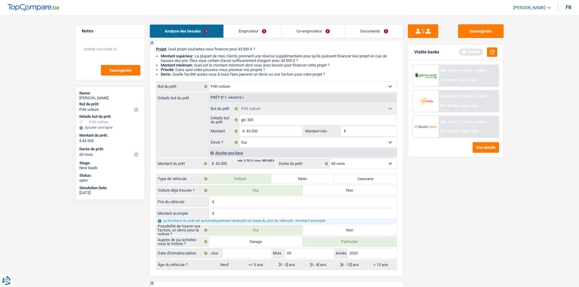
scroll to position [61, 0]
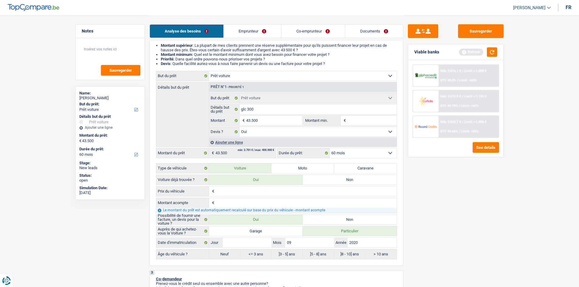
click at [221, 189] on input "Prix du véhicule" at bounding box center [306, 192] width 181 height 10
type input "4"
type input "43"
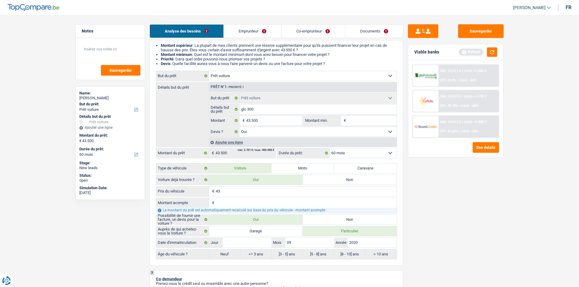
type input "435"
type input "4.350"
type input "43.500"
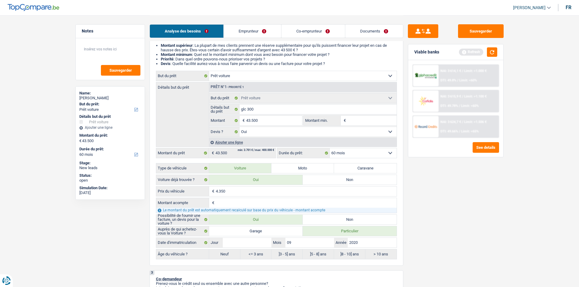
type input "43.500"
click at [231, 204] on input "Montant acompte" at bounding box center [306, 203] width 181 height 10
type input "0"
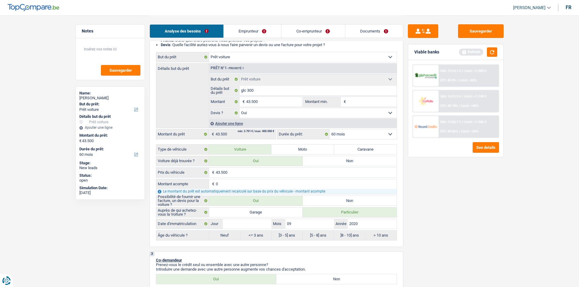
scroll to position [152, 0]
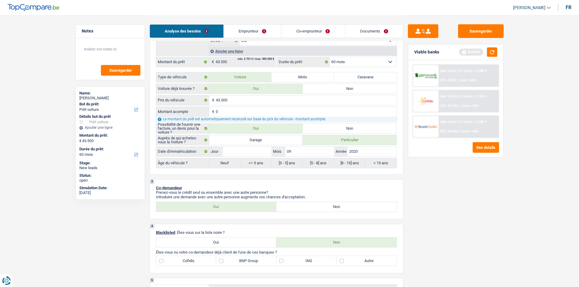
type input "0"
click at [243, 152] on input "Jour" at bounding box center [247, 152] width 49 height 10
type input "0"
type input "01"
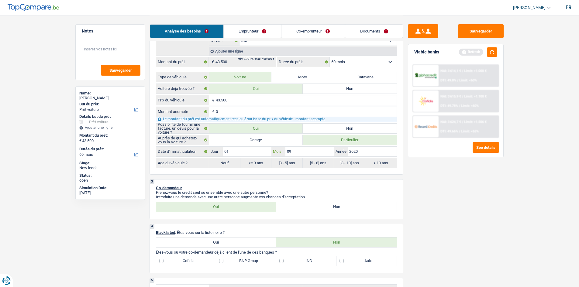
radio input "false"
type input "01"
radio input "true"
click at [427, 210] on div "Sauvegarder Viable banks Refresh NAI: 3 614,1 € / Limit: >1.000 € DTI: 49.8% / …" at bounding box center [456, 150] width 105 height 253
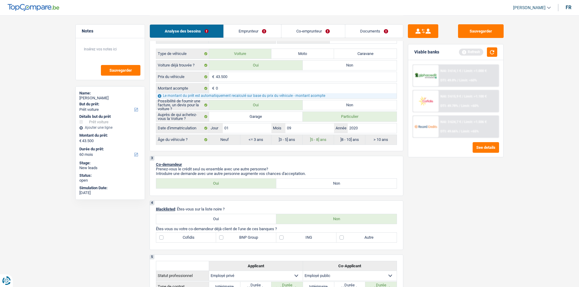
scroll to position [243, 0]
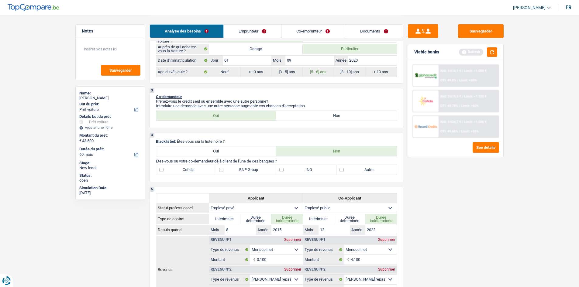
click at [248, 169] on label "BNP Group" at bounding box center [246, 170] width 60 height 10
click at [248, 169] on input "BNP Group" at bounding box center [246, 170] width 60 height 10
checkbox input "true"
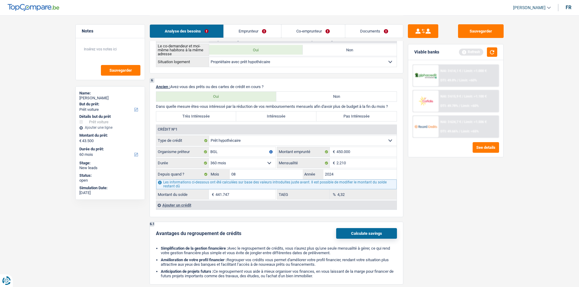
scroll to position [578, 0]
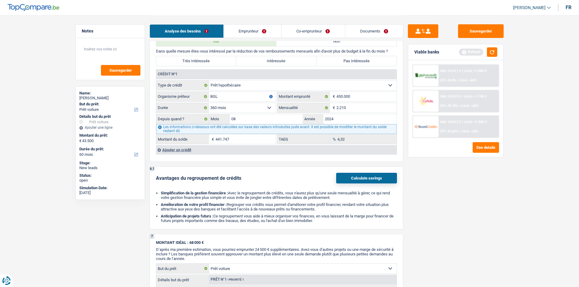
click at [177, 153] on div "Ajouter un crédit" at bounding box center [276, 149] width 241 height 9
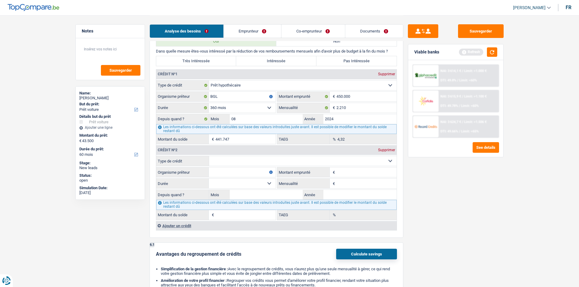
click at [299, 34] on link "Co-emprunteur" at bounding box center [313, 31] width 63 height 13
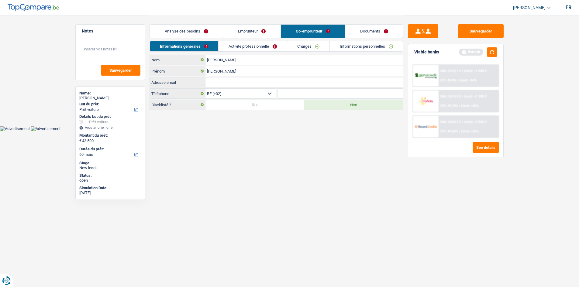
scroll to position [0, 0]
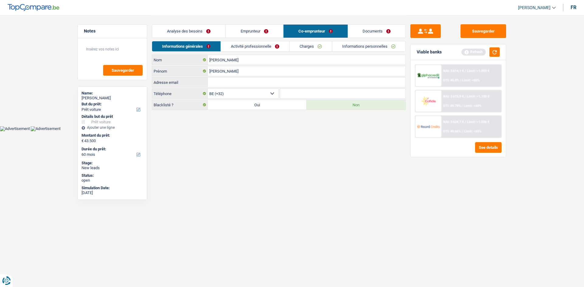
click at [275, 50] on link "Activité professionnelle" at bounding box center [255, 46] width 68 height 10
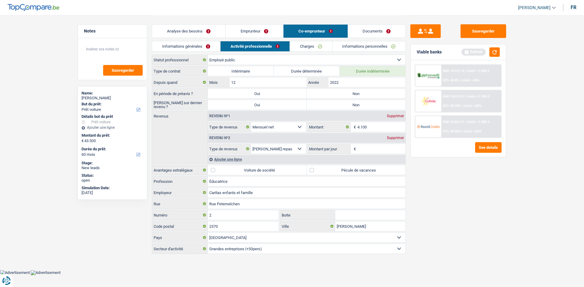
click at [311, 48] on link "Charges" at bounding box center [311, 46] width 42 height 10
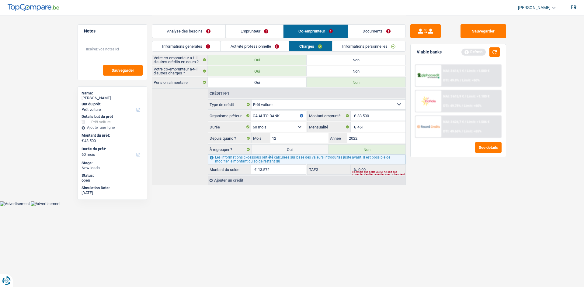
click at [194, 28] on link "Analyse des besoins" at bounding box center [188, 31] width 73 height 13
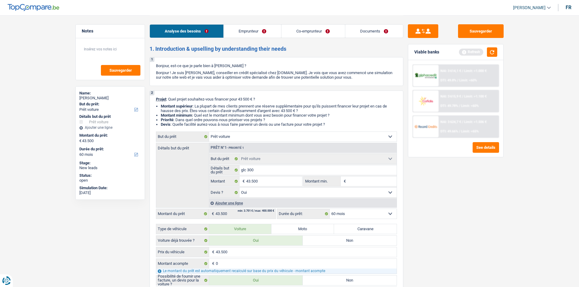
click at [253, 22] on div "Analyse des besoins Emprunteur Co-emprunteur Documents" at bounding box center [277, 28] width 254 height 26
click at [253, 30] on link "Emprunteur" at bounding box center [252, 31] width 57 height 13
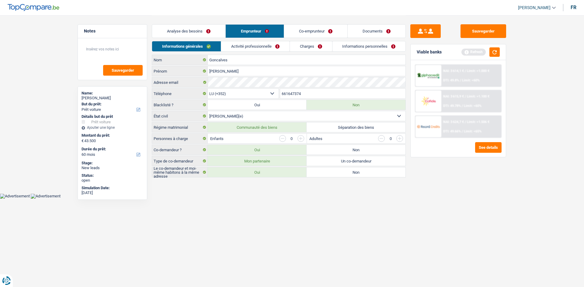
click at [186, 30] on link "Analyse des besoins" at bounding box center [188, 31] width 73 height 13
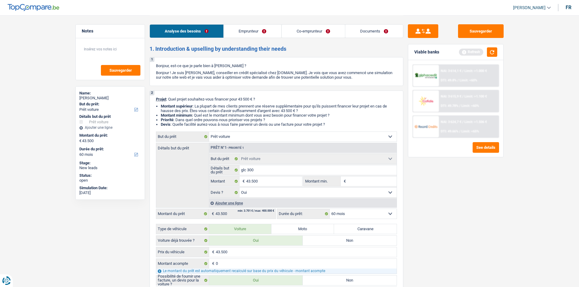
click at [254, 34] on link "Emprunteur" at bounding box center [252, 31] width 57 height 13
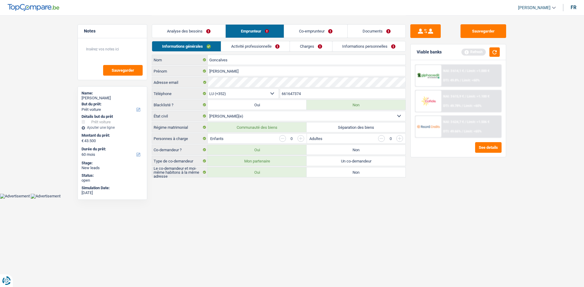
click at [255, 45] on link "Activité professionnelle" at bounding box center [255, 46] width 68 height 10
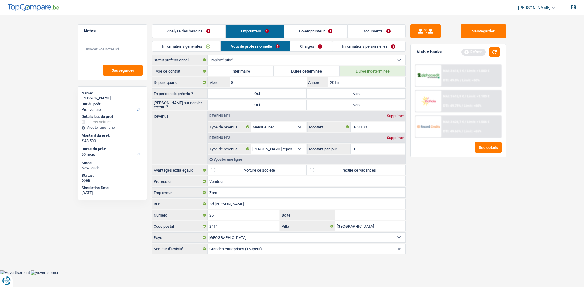
click at [392, 139] on div "Supprimer" at bounding box center [395, 138] width 20 height 4
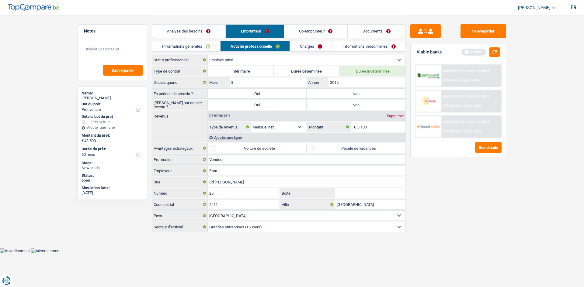
click at [341, 147] on label "Pécule de vacances" at bounding box center [356, 149] width 99 height 10
click at [341, 147] on input "Pécule de vacances" at bounding box center [356, 149] width 99 height 10
checkbox input "true"
click at [335, 91] on label "Non" at bounding box center [356, 94] width 99 height 10
click at [335, 91] on input "Non" at bounding box center [356, 94] width 99 height 10
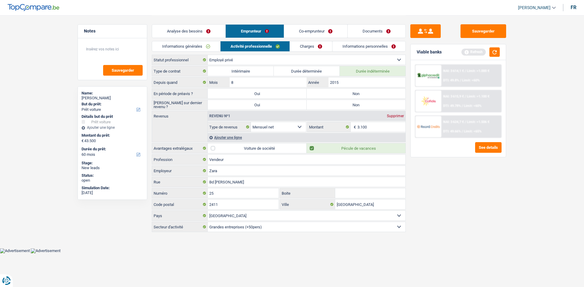
radio input "true"
click at [332, 104] on label "Non" at bounding box center [356, 105] width 99 height 10
click at [332, 104] on input "Non" at bounding box center [356, 105] width 99 height 10
radio input "true"
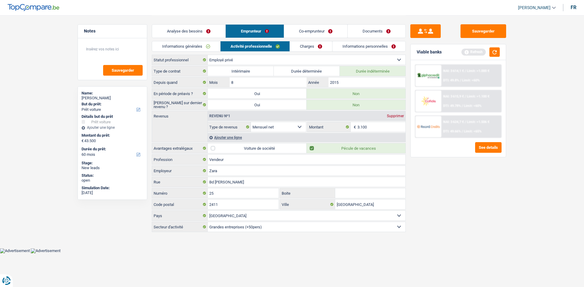
click at [304, 45] on link "Charges" at bounding box center [311, 46] width 42 height 10
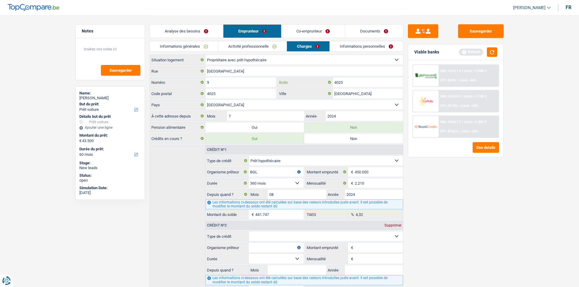
click at [362, 83] on input "4025" at bounding box center [368, 83] width 70 height 10
type input "4"
click at [335, 47] on link "Informations personnelles" at bounding box center [366, 46] width 73 height 10
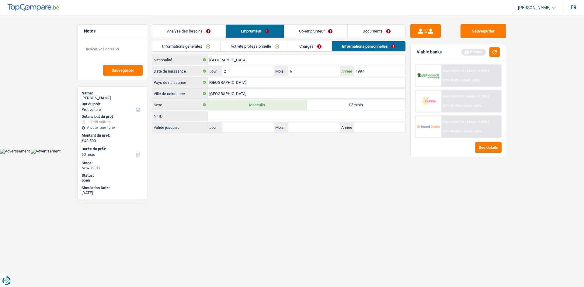
click at [374, 72] on input "1997" at bounding box center [379, 71] width 51 height 10
type input "1"
type input "2006"
click at [307, 72] on input "6" at bounding box center [313, 71] width 51 height 10
click at [250, 74] on div "Tous les champs sont obligatoires. Veuillez fournir une réponse plus longue" at bounding box center [297, 75] width 176 height 2
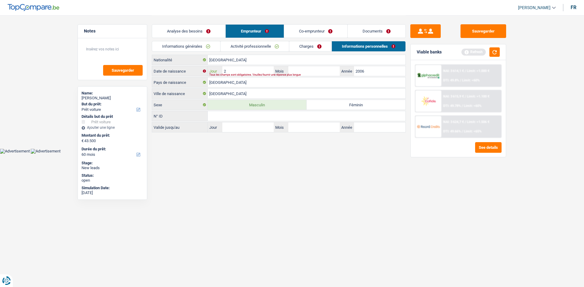
click at [250, 71] on input "2" at bounding box center [247, 71] width 51 height 10
click at [296, 68] on input "Mois" at bounding box center [313, 71] width 51 height 10
type input "07"
click at [258, 72] on input "Jour" at bounding box center [247, 71] width 51 height 10
type input "05"
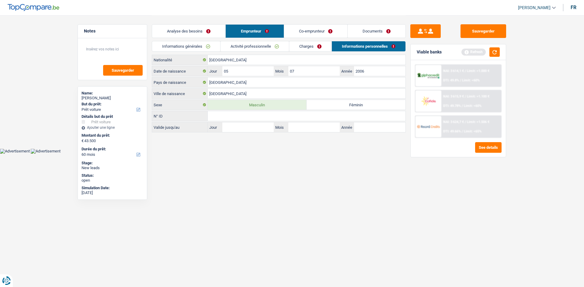
click at [383, 154] on html "Vous avez le contrôle de vos données Nous utilisons des cookies, tout comme nos…" at bounding box center [292, 77] width 584 height 154
click at [298, 28] on link "Co-emprunteur" at bounding box center [315, 31] width 63 height 13
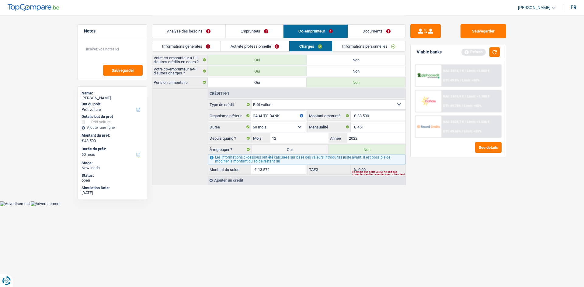
click at [200, 49] on link "Informations générales" at bounding box center [186, 46] width 68 height 10
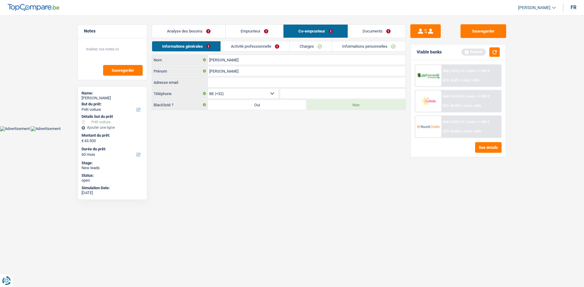
click at [247, 46] on link "Activité professionnelle" at bounding box center [255, 46] width 68 height 10
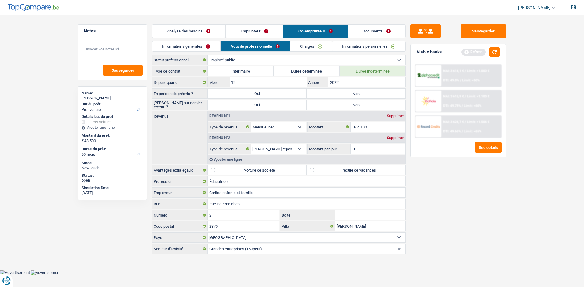
drag, startPoint x: 399, startPoint y: 138, endPoint x: 394, endPoint y: 138, distance: 4.9
click at [398, 138] on div "Supprimer" at bounding box center [395, 138] width 20 height 4
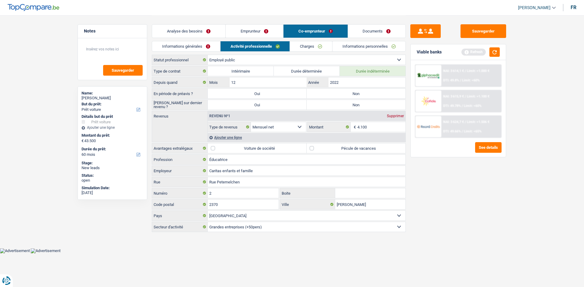
click at [341, 89] on label "Non" at bounding box center [356, 94] width 99 height 10
click at [341, 89] on input "Non" at bounding box center [356, 94] width 99 height 10
radio input "true"
drag, startPoint x: 336, startPoint y: 102, endPoint x: 329, endPoint y: 106, distance: 8.0
click at [334, 103] on label "Non" at bounding box center [356, 105] width 99 height 10
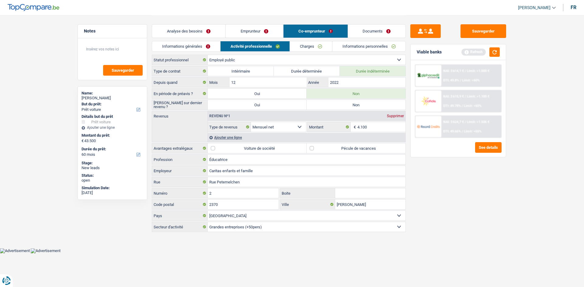
click at [334, 103] on input "Non" at bounding box center [356, 105] width 99 height 10
radio input "true"
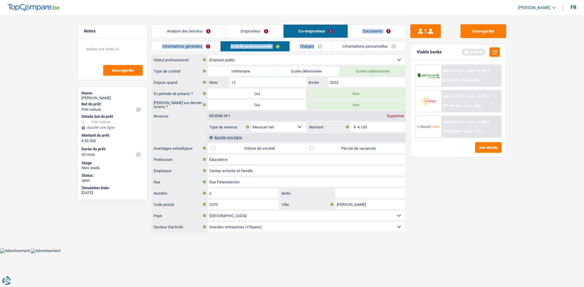
click at [320, 42] on div "Analyse des besoins Emprunteur Co-emprunteur Documents 1. Introduction & upsell…" at bounding box center [279, 124] width 254 height 218
click at [319, 42] on link "Charges" at bounding box center [311, 46] width 42 height 10
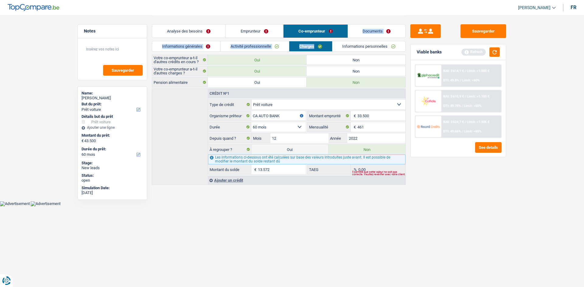
click at [356, 46] on link "Informations personnelles" at bounding box center [368, 46] width 73 height 10
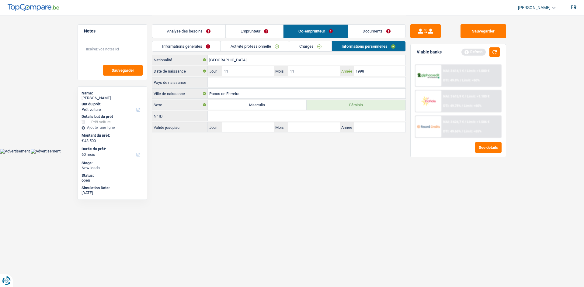
drag, startPoint x: 376, startPoint y: 73, endPoint x: 341, endPoint y: 68, distance: 35.7
click at [357, 75] on input "1998" at bounding box center [379, 71] width 51 height 10
type input "1"
type input "2001"
click at [329, 70] on input "11" at bounding box center [313, 71] width 51 height 10
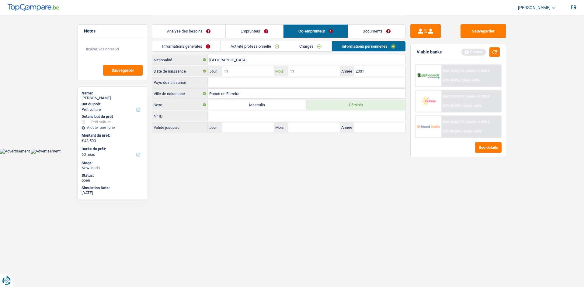
click at [309, 70] on input "11" at bounding box center [313, 71] width 51 height 10
type input "1"
click at [309, 70] on input "Mois" at bounding box center [313, 71] width 51 height 10
click at [369, 70] on input "2001" at bounding box center [379, 71] width 51 height 10
type input "2"
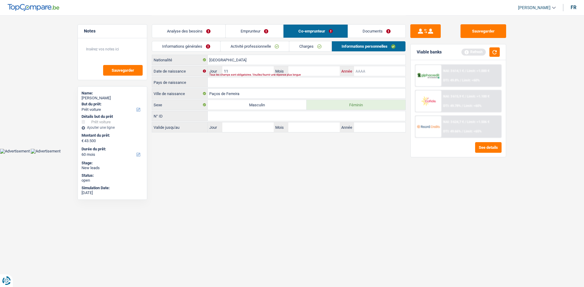
type input "0"
click at [369, 70] on input "Année" at bounding box center [379, 71] width 51 height 10
type input "2001"
click at [323, 76] on div "Tous les champs sont obligatoires. Veuillez fournir une réponse plus longue" at bounding box center [297, 75] width 176 height 2
click at [310, 69] on input "Mois" at bounding box center [313, 71] width 51 height 10
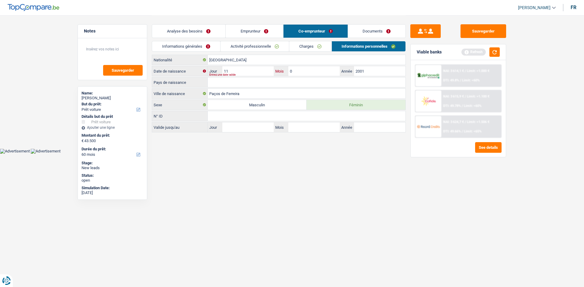
type input "05"
click at [259, 72] on input "11" at bounding box center [247, 71] width 51 height 10
type input "1"
type input "03"
click at [259, 72] on input "03" at bounding box center [247, 71] width 51 height 10
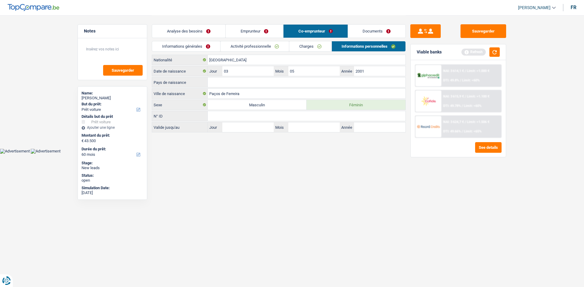
click at [303, 154] on html "Vous avez le contrôle de vos données Nous utilisons des cookies, tout comme nos…" at bounding box center [292, 77] width 584 height 154
click at [214, 85] on input "Pays de naissance" at bounding box center [307, 83] width 198 height 10
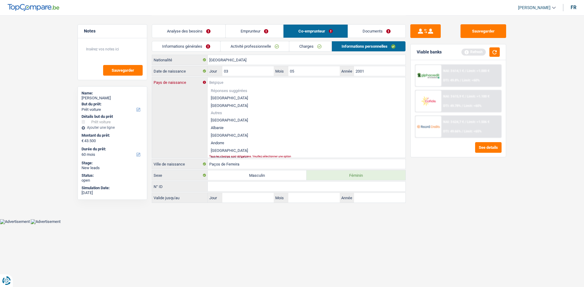
type input "p"
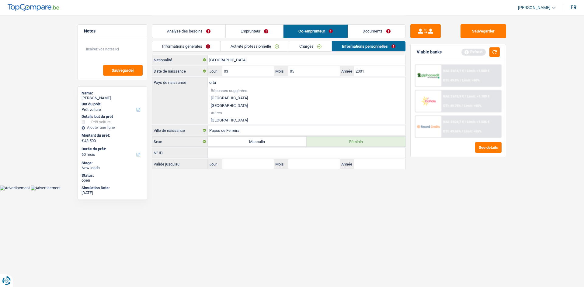
click at [225, 120] on li "Portugal" at bounding box center [307, 120] width 198 height 8
type input "Portugal"
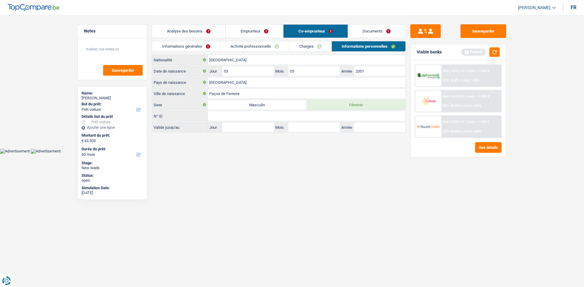
click at [261, 154] on html "Vous avez le contrôle de vos données Nous utilisons des cookies, tout comme nos…" at bounding box center [292, 77] width 584 height 154
click at [247, 93] on input "Paços de Ferreira" at bounding box center [307, 94] width 198 height 10
click at [321, 154] on html "Vous avez le contrôle de vos données Nous utilisons des cookies, tout comme nos…" at bounding box center [292, 77] width 584 height 154
click at [367, 29] on link "Documents" at bounding box center [377, 31] width 58 height 13
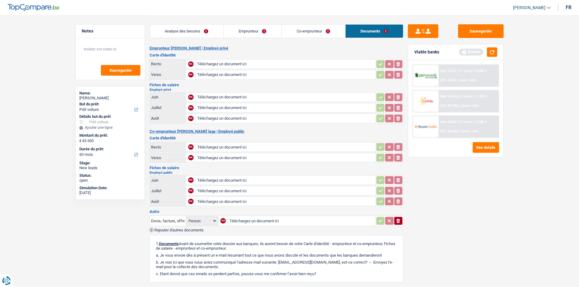
click at [499, 51] on div "Viable banks Refresh" at bounding box center [455, 52] width 95 height 16
click at [491, 51] on button "button" at bounding box center [492, 51] width 10 height 9
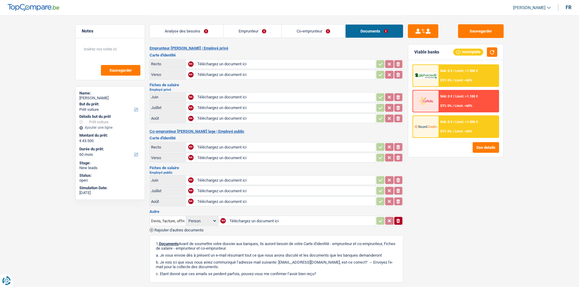
click at [196, 32] on link "Analyse des besoins" at bounding box center [187, 31] width 74 height 13
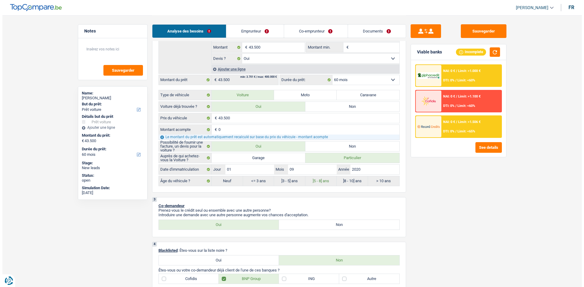
scroll to position [186, 0]
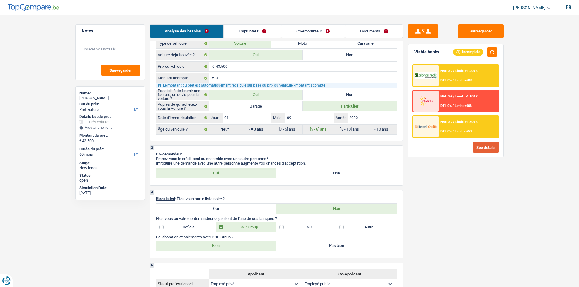
click at [477, 147] on button "See details" at bounding box center [486, 147] width 26 height 11
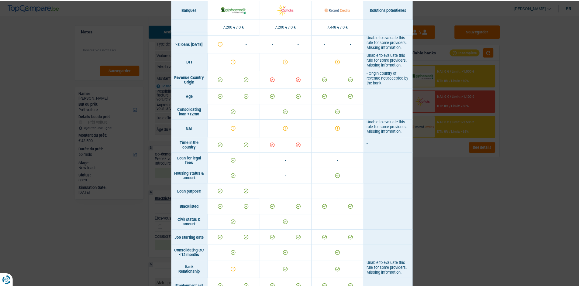
scroll to position [87, 0]
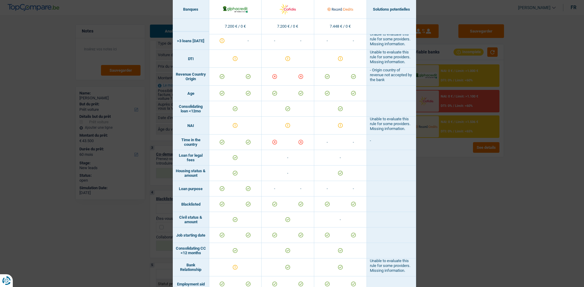
click at [433, 203] on div "Banks conditions × Banques Solutions potentielles Revenus / Charges 7.200 € / 0…" at bounding box center [292, 143] width 584 height 287
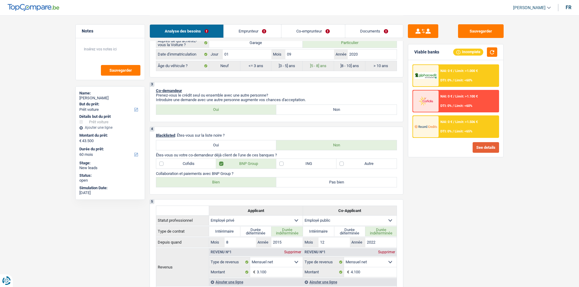
scroll to position [250, 0]
click at [236, 184] on label "Bien" at bounding box center [216, 182] width 120 height 10
click at [236, 184] on input "Bien" at bounding box center [216, 182] width 120 height 10
radio input "true"
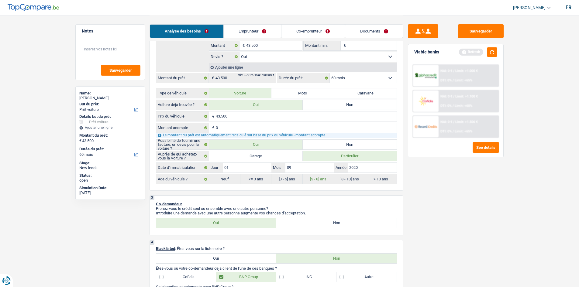
scroll to position [136, 0]
click at [269, 34] on link "Emprunteur" at bounding box center [252, 31] width 57 height 13
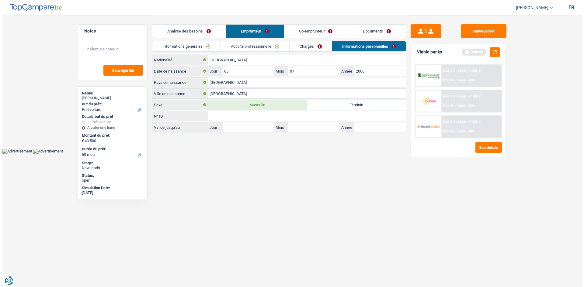
scroll to position [0, 0]
click at [257, 49] on link "Activité professionnelle" at bounding box center [255, 46] width 68 height 10
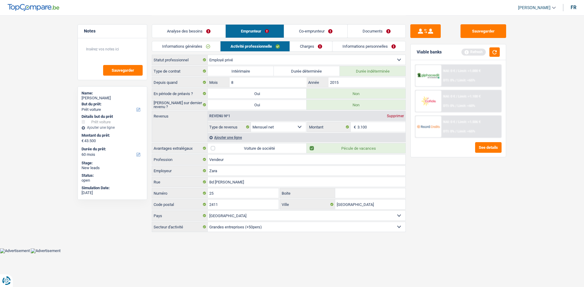
click at [298, 37] on link "Co-emprunteur" at bounding box center [315, 31] width 63 height 13
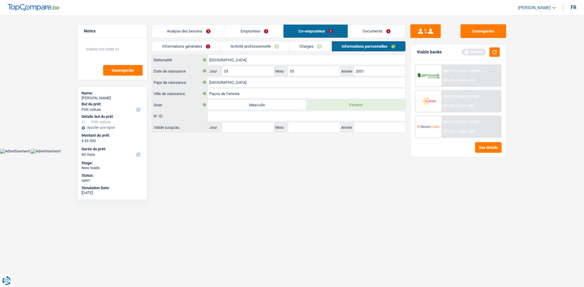
click at [307, 44] on link "Charges" at bounding box center [310, 46] width 42 height 10
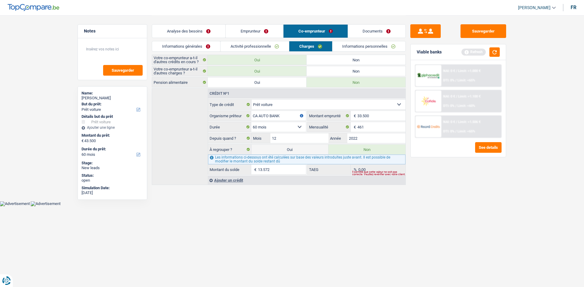
click at [262, 29] on link "Emprunteur" at bounding box center [254, 31] width 57 height 13
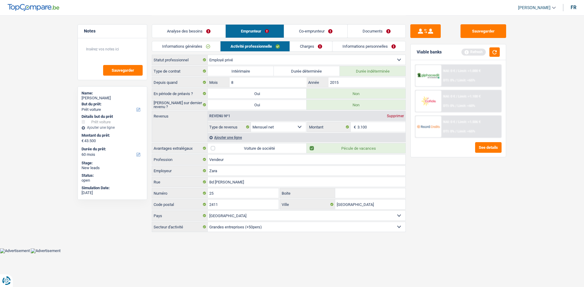
click at [297, 41] on li "Charges" at bounding box center [311, 46] width 43 height 11
click at [305, 24] on li "Co-emprunteur" at bounding box center [316, 31] width 64 height 14
click at [307, 30] on link "Co-emprunteur" at bounding box center [315, 31] width 63 height 13
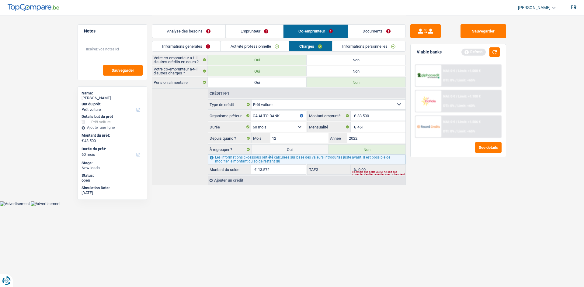
click at [253, 39] on div "Analyse des besoins Emprunteur Co-emprunteur Documents" at bounding box center [279, 28] width 254 height 26
click at [254, 43] on link "Activité professionnelle" at bounding box center [255, 46] width 68 height 10
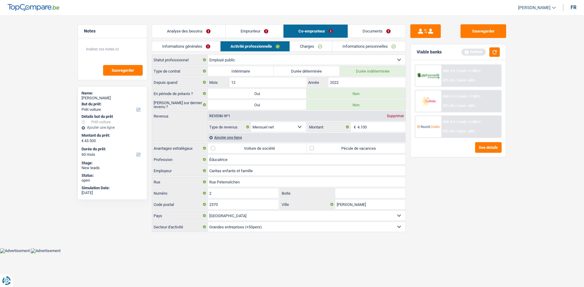
click at [340, 146] on label "Pécule de vacances" at bounding box center [356, 149] width 99 height 10
click at [340, 146] on input "Pécule de vacances" at bounding box center [356, 149] width 99 height 10
checkbox input "true"
click at [495, 54] on button "button" at bounding box center [494, 51] width 10 height 9
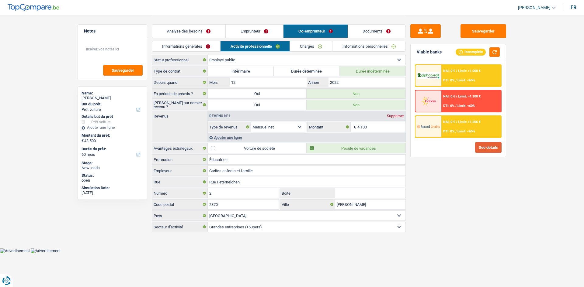
click at [487, 151] on button "See details" at bounding box center [488, 147] width 26 height 11
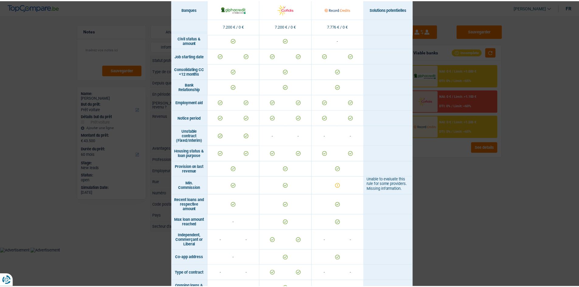
scroll to position [266, 0]
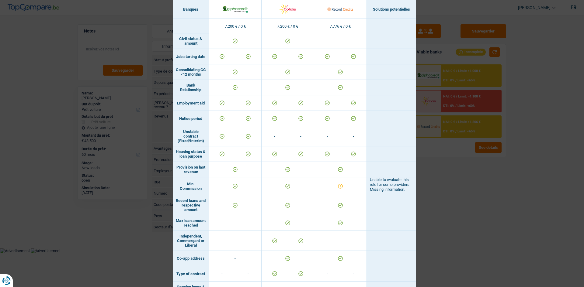
click at [488, 143] on div "Banks conditions × Banques Solutions potentielles Revenus / Charges 7.200 € / 0…" at bounding box center [292, 143] width 584 height 287
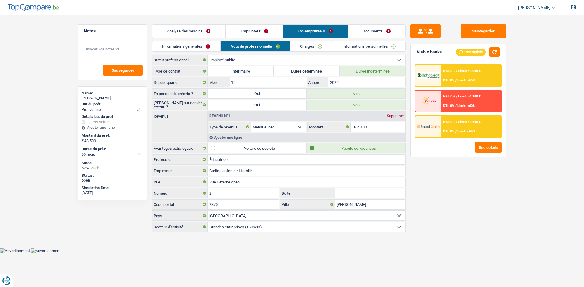
click at [174, 29] on link "Analyse des besoins" at bounding box center [188, 31] width 73 height 13
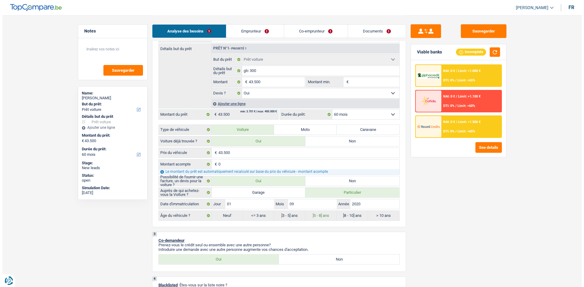
scroll to position [100, 0]
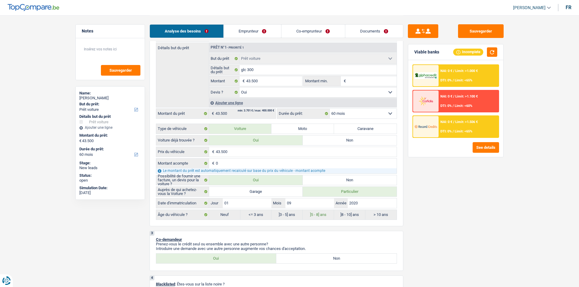
click at [364, 89] on select "Oui Non Non répondu Sélectionner une option" at bounding box center [318, 93] width 157 height 10
click at [360, 83] on input "Montant min." at bounding box center [372, 81] width 49 height 10
type input "4"
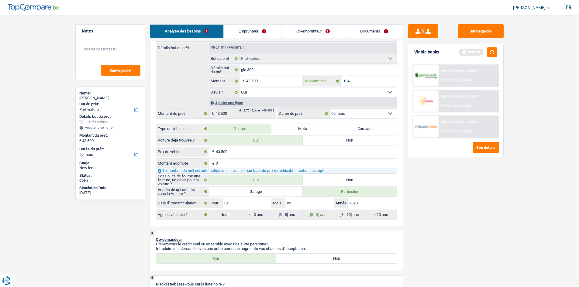
type input "43"
type input "435"
type input "4.350"
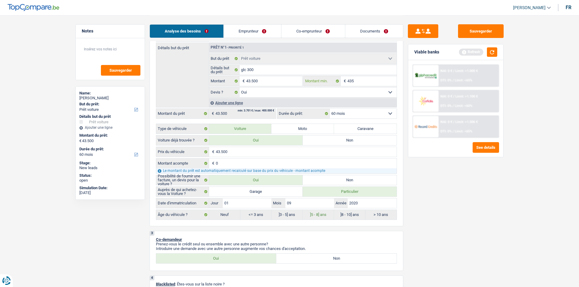
type input "4.350"
type input "43.500"
click at [465, 184] on div "Sauvegarder Viable banks Refresh NAI: 0 € / Limit: >1.000 € DTI: 0% / Limit: <6…" at bounding box center [456, 150] width 105 height 253
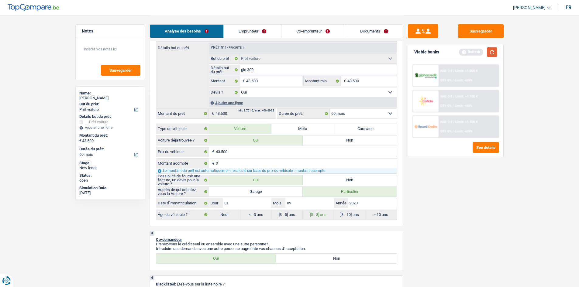
click at [495, 52] on button "button" at bounding box center [492, 51] width 10 height 9
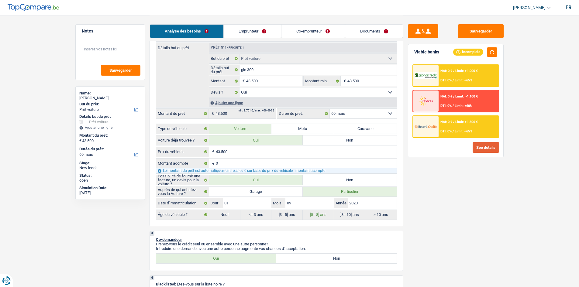
click at [479, 148] on button "See details" at bounding box center [486, 147] width 26 height 11
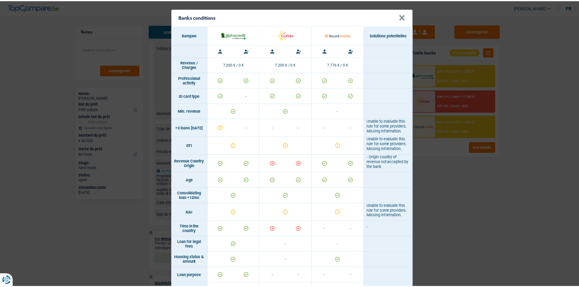
scroll to position [0, 0]
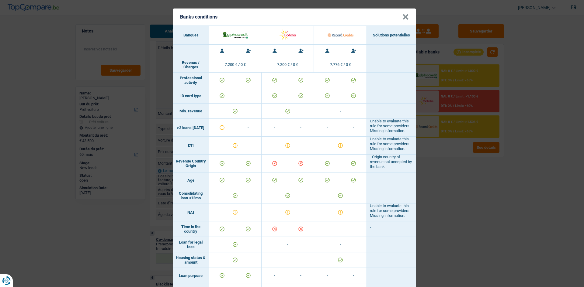
drag, startPoint x: 483, startPoint y: 207, endPoint x: 483, endPoint y: 176, distance: 31.0
click at [482, 207] on div "Banks conditions × Banques Solutions potentielles Revenus / Charges 7.200 € / 0…" at bounding box center [292, 143] width 584 height 287
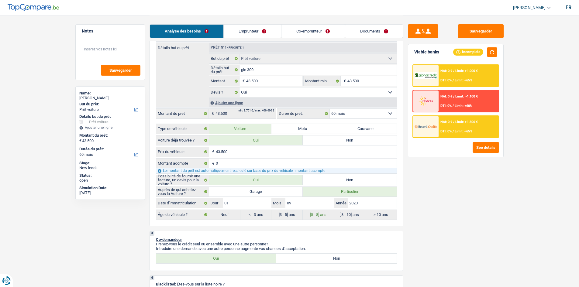
click at [462, 131] on span "Limit: <65%" at bounding box center [464, 132] width 18 height 4
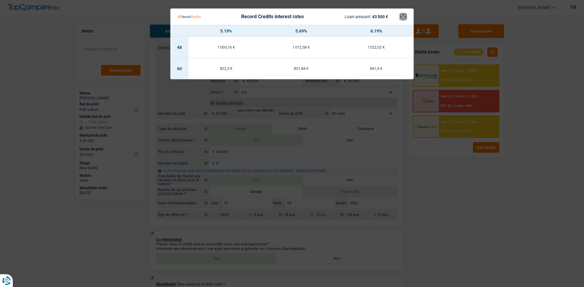
click at [403, 17] on button "×" at bounding box center [403, 17] width 6 height 6
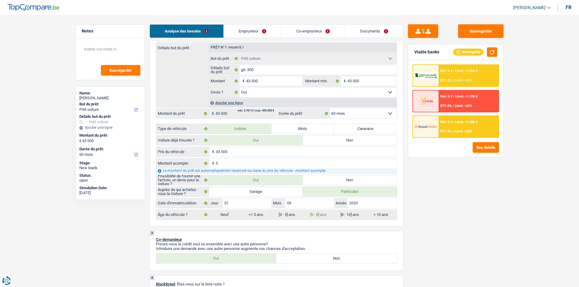
click at [356, 110] on select "12 mois 18 mois 24 mois 30 mois 36 mois 42 mois 48 mois 60 mois Sélectionner un…" at bounding box center [363, 114] width 67 height 10
click at [330, 109] on select "12 mois 18 mois 24 mois 30 mois 36 mois 42 mois 48 mois 60 mois Sélectionner un…" at bounding box center [363, 114] width 67 height 10
click at [442, 120] on div "NAI: 0 € / Limit: >1.506 € DTI: 0% / Limit: <65%" at bounding box center [469, 126] width 60 height 21
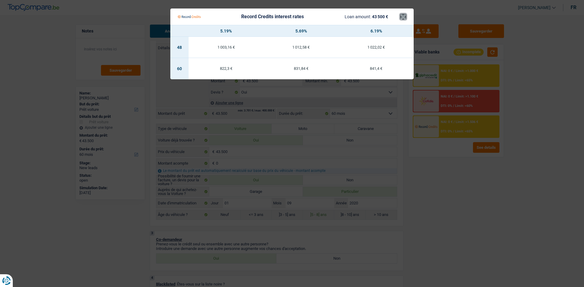
click at [403, 16] on button "×" at bounding box center [403, 17] width 6 height 6
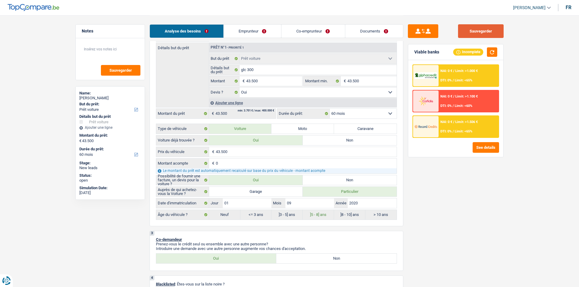
click at [482, 30] on button "Sauvegarder" at bounding box center [481, 31] width 46 height 14
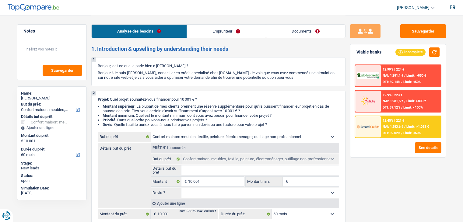
select select "household"
select select "60"
select select "household"
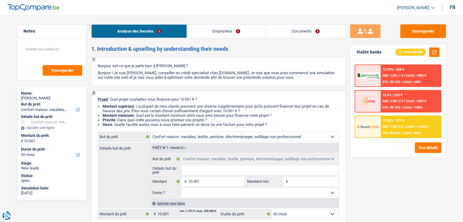
select select "60"
select select "worker"
select select "netSalary"
select select "rents"
select select "household"
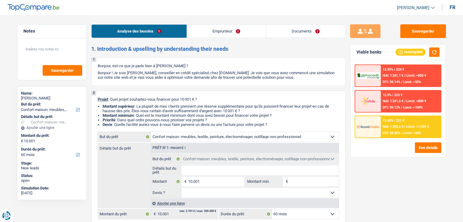
select select "household"
select select "60"
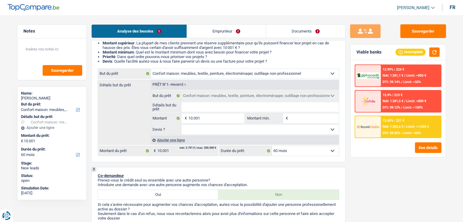
scroll to position [30, 0]
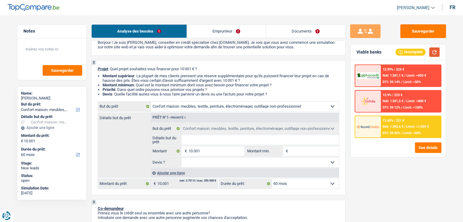
click at [435, 56] on button "button" at bounding box center [434, 51] width 10 height 9
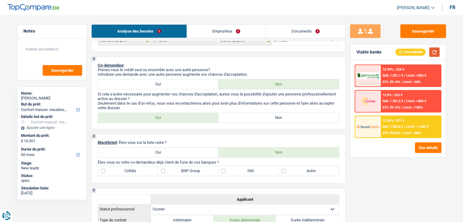
scroll to position [152, 0]
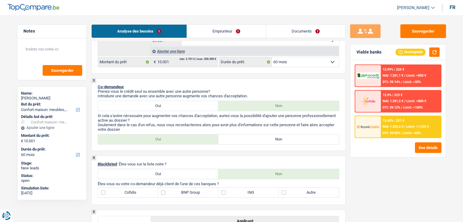
click at [285, 138] on label "Non" at bounding box center [278, 139] width 120 height 10
click at [285, 138] on input "Non" at bounding box center [278, 139] width 120 height 10
radio input "true"
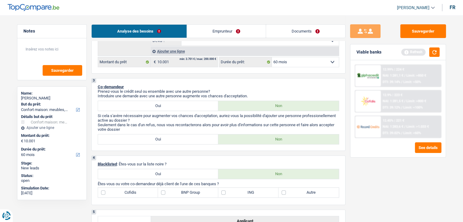
click at [285, 138] on label "Non" at bounding box center [278, 139] width 120 height 10
click at [285, 138] on input "Non" at bounding box center [278, 139] width 120 height 10
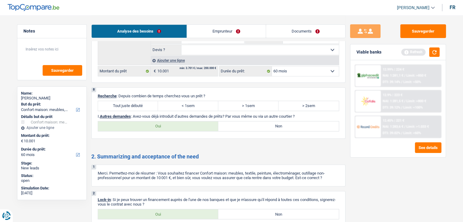
scroll to position [617, 0]
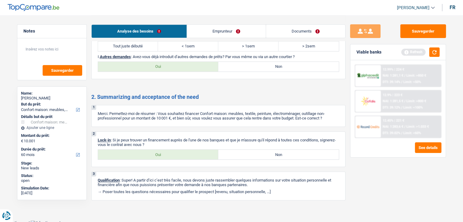
click at [244, 152] on label "Non" at bounding box center [278, 155] width 120 height 10
click at [244, 152] on input "Non" at bounding box center [278, 155] width 120 height 10
radio input "true"
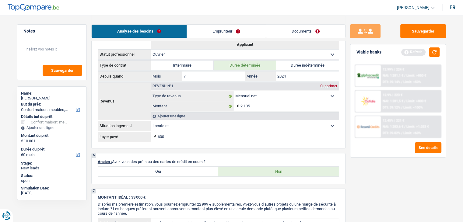
scroll to position [283, 0]
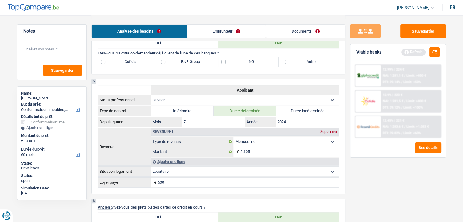
click at [293, 67] on div "4 Blacklisted : Êtes-vous sur la liste noire ? Oui Non Êtes-vous ou votre co-de…" at bounding box center [218, 50] width 254 height 50
click at [292, 64] on label "Autre" at bounding box center [308, 62] width 60 height 10
click at [292, 64] on input "Autre" at bounding box center [308, 62] width 60 height 10
checkbox input "true"
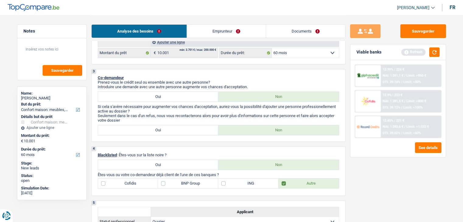
scroll to position [222, 0]
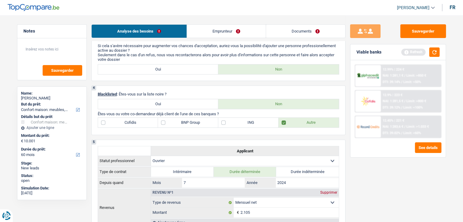
click at [186, 123] on label "BNP Group" at bounding box center [188, 123] width 60 height 10
click at [186, 123] on input "BNP Group" at bounding box center [188, 123] width 60 height 10
checkbox input "true"
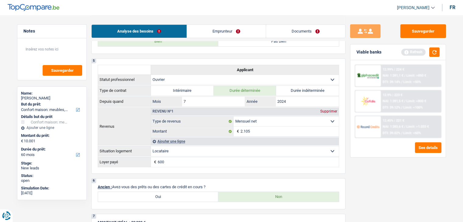
scroll to position [313, 0]
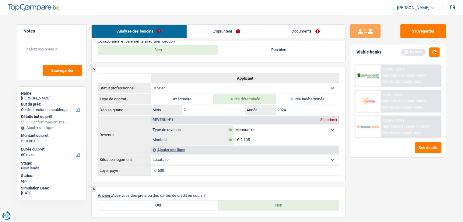
click at [158, 45] on label "Bien" at bounding box center [158, 50] width 120 height 10
click at [158, 45] on input "Bien" at bounding box center [158, 50] width 120 height 10
radio input "true"
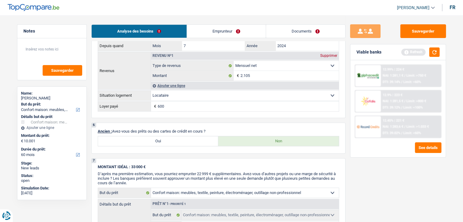
scroll to position [374, 0]
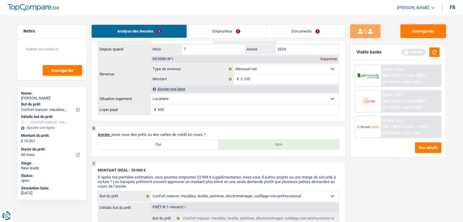
drag, startPoint x: 142, startPoint y: 143, endPoint x: 153, endPoint y: 148, distance: 11.4
click at [143, 143] on label "Oui" at bounding box center [158, 145] width 120 height 10
click at [143, 143] on input "Oui" at bounding box center [158, 145] width 120 height 10
radio input "true"
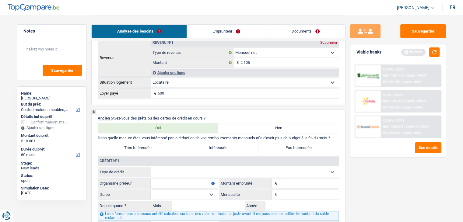
scroll to position [405, 0]
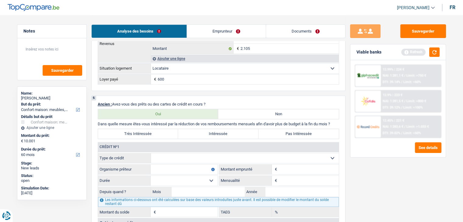
click at [180, 157] on select "Carte ou ouverture de crédit Prêt hypothécaire Vente à tempérament Prêt à tempé…" at bounding box center [245, 158] width 188 height 10
select select "cardOrCredit"
type input "0"
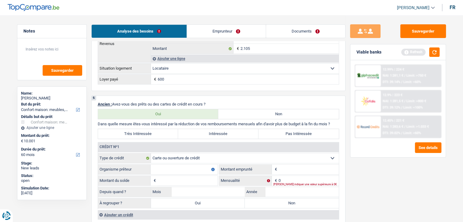
click at [171, 169] on input "Organisme prêteur" at bounding box center [184, 170] width 67 height 10
type input "bebank"
click at [298, 165] on input "Montant" at bounding box center [308, 170] width 60 height 10
type input "1.200"
click at [290, 183] on div "[PERSON_NAME] indiquer une valeur supérieure à 0€" at bounding box center [305, 184] width 65 height 2
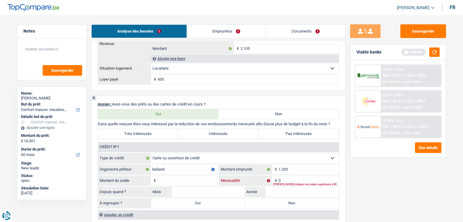
click at [288, 179] on input "0" at bounding box center [308, 181] width 60 height 10
type input "50"
click at [169, 176] on input "Montant du solde" at bounding box center [187, 181] width 60 height 10
type input "1.200"
click at [271, 192] on input "Année" at bounding box center [301, 192] width 73 height 10
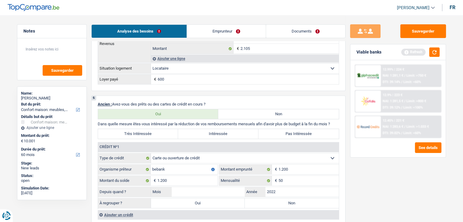
type input "2022"
click at [228, 187] on input "Mois" at bounding box center [208, 192] width 73 height 10
type input "05"
click at [269, 201] on label "Non" at bounding box center [292, 203] width 94 height 10
click at [269, 201] on input "Non" at bounding box center [292, 203] width 94 height 10
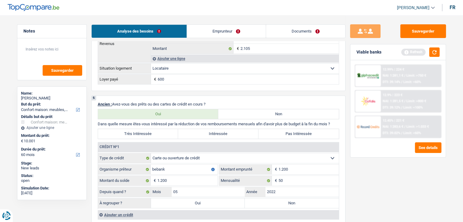
radio input "true"
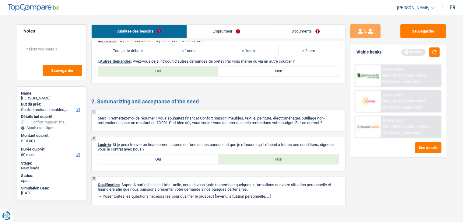
scroll to position [783, 0]
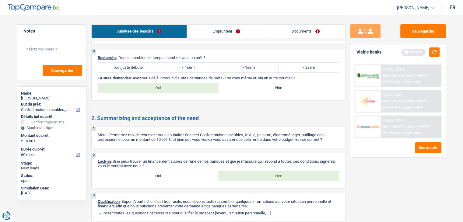
click at [158, 83] on label "Oui" at bounding box center [158, 88] width 120 height 10
click at [158, 83] on input "Oui" at bounding box center [158, 88] width 120 height 10
radio input "true"
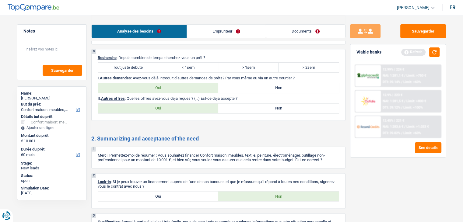
click at [234, 84] on label "Non" at bounding box center [278, 88] width 120 height 10
click at [234, 84] on input "Non" at bounding box center [278, 88] width 120 height 10
radio input "true"
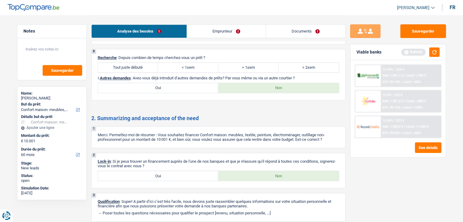
click at [133, 83] on label "Oui" at bounding box center [158, 88] width 120 height 10
click at [133, 83] on input "Oui" at bounding box center [158, 88] width 120 height 10
radio input "true"
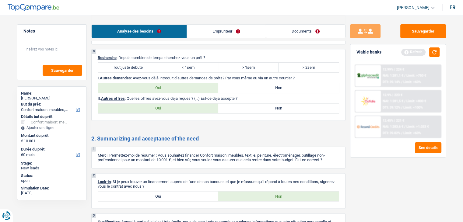
click at [258, 83] on label "Non" at bounding box center [278, 88] width 120 height 10
click at [258, 83] on input "Non" at bounding box center [278, 88] width 120 height 10
radio input "true"
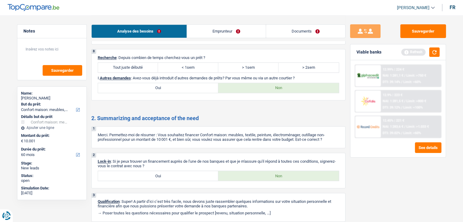
click at [208, 83] on label "Oui" at bounding box center [158, 88] width 120 height 10
click at [208, 83] on input "Oui" at bounding box center [158, 88] width 120 height 10
radio input "true"
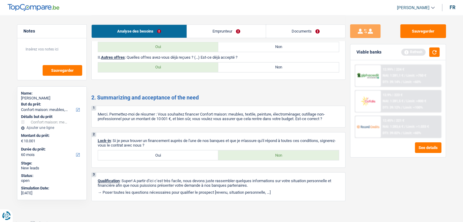
scroll to position [823, 0]
click at [158, 155] on label "Oui" at bounding box center [158, 156] width 120 height 10
click at [158, 155] on input "Oui" at bounding box center [158, 156] width 120 height 10
radio input "true"
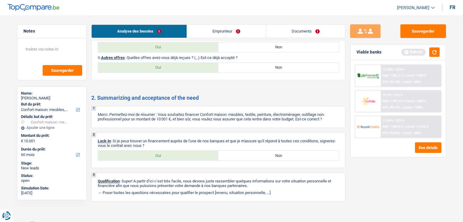
click at [226, 35] on link "Emprunteur" at bounding box center [226, 31] width 79 height 13
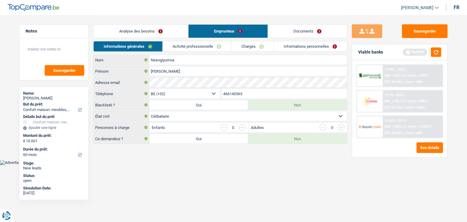
click at [186, 45] on link "Activité professionnelle" at bounding box center [197, 46] width 68 height 10
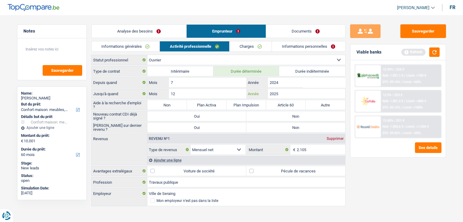
click at [278, 94] on input "2025" at bounding box center [306, 94] width 77 height 10
click at [437, 52] on button "button" at bounding box center [434, 51] width 10 height 9
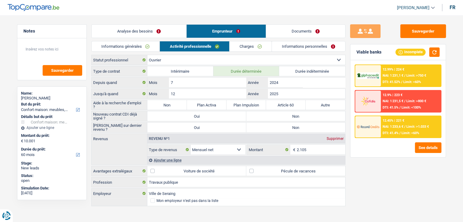
click at [277, 102] on label "Article 60" at bounding box center [286, 105] width 40 height 10
click at [277, 102] on input "Article 60" at bounding box center [286, 105] width 40 height 10
radio input "true"
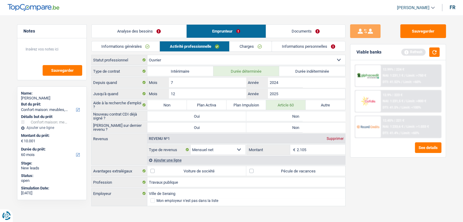
click at [440, 52] on div "Viable banks Refresh" at bounding box center [397, 52] width 95 height 16
click at [433, 51] on button "button" at bounding box center [434, 51] width 10 height 9
